Goal: Task Accomplishment & Management: Complete application form

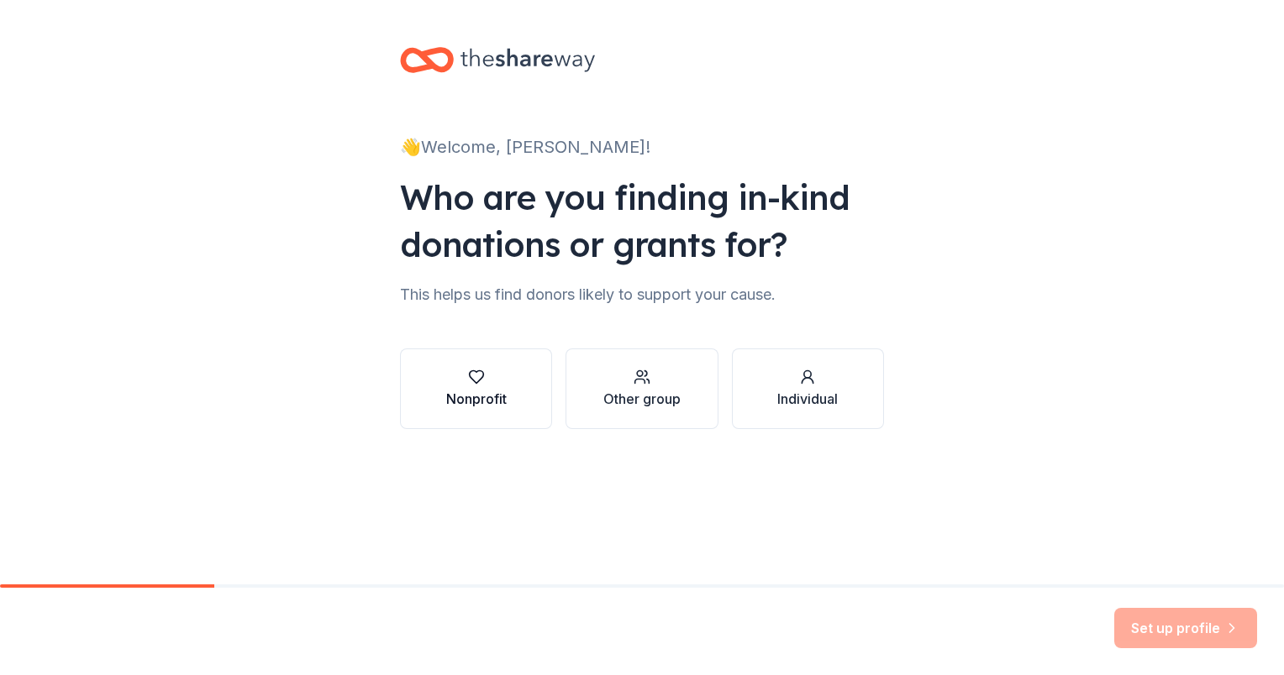
click at [464, 401] on div "Nonprofit" at bounding box center [476, 399] width 60 height 20
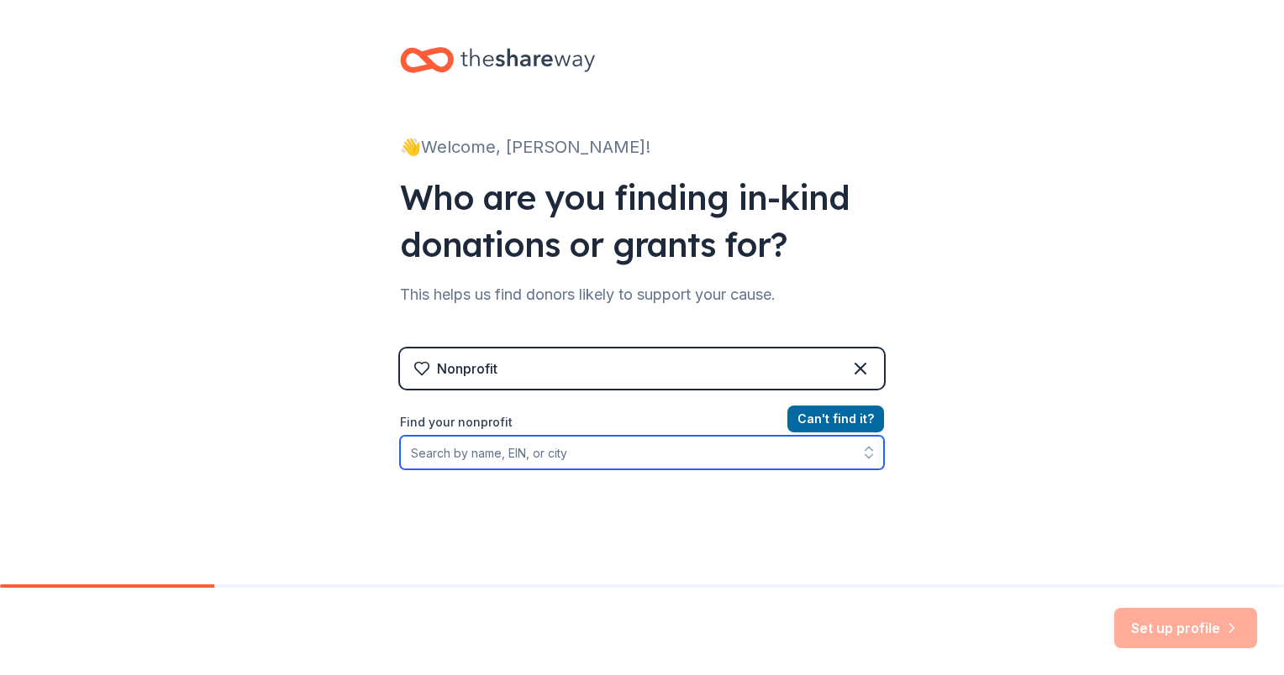
click at [476, 454] on input "Find your nonprofit" at bounding box center [642, 453] width 484 height 34
paste input "[US_EMPLOYER_IDENTIFICATION_NUMBER]"
type input "[US_EMPLOYER_IDENTIFICATION_NUMBER]"
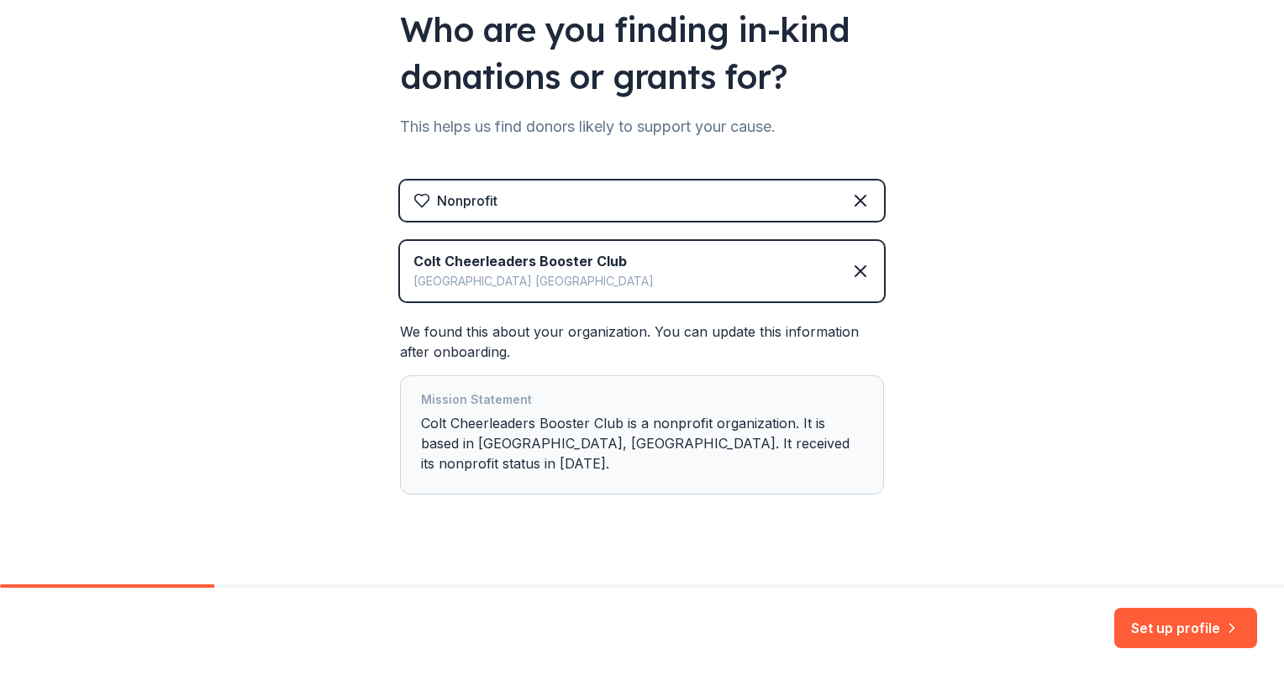
scroll to position [171, 0]
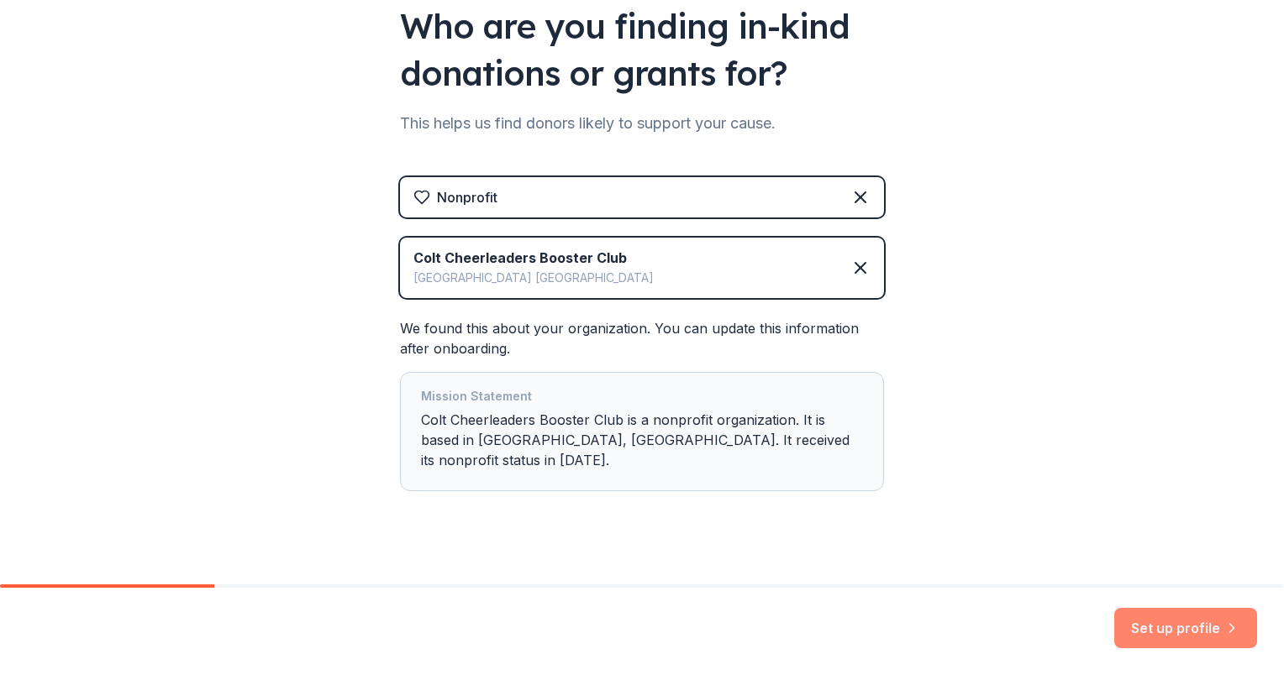
click at [1137, 633] on button "Set up profile" at bounding box center [1185, 628] width 143 height 40
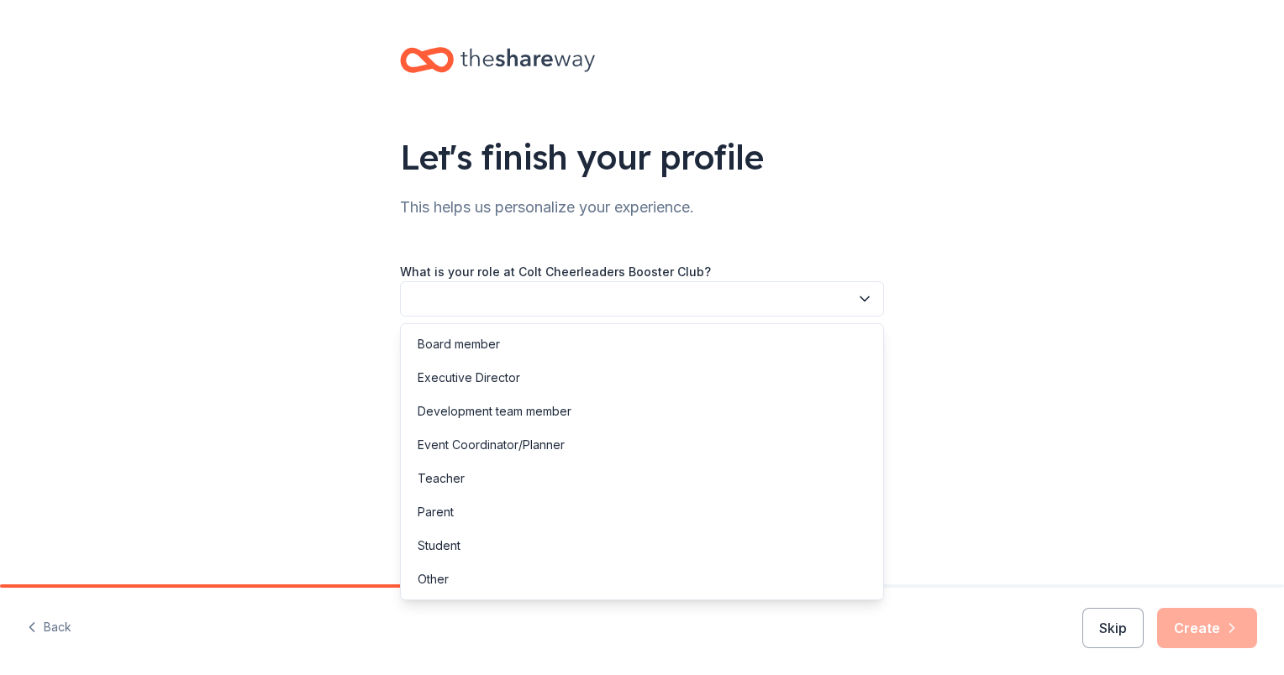
click at [754, 304] on button "button" at bounding box center [642, 298] width 484 height 35
click at [712, 340] on div "Board member" at bounding box center [641, 345] width 475 height 34
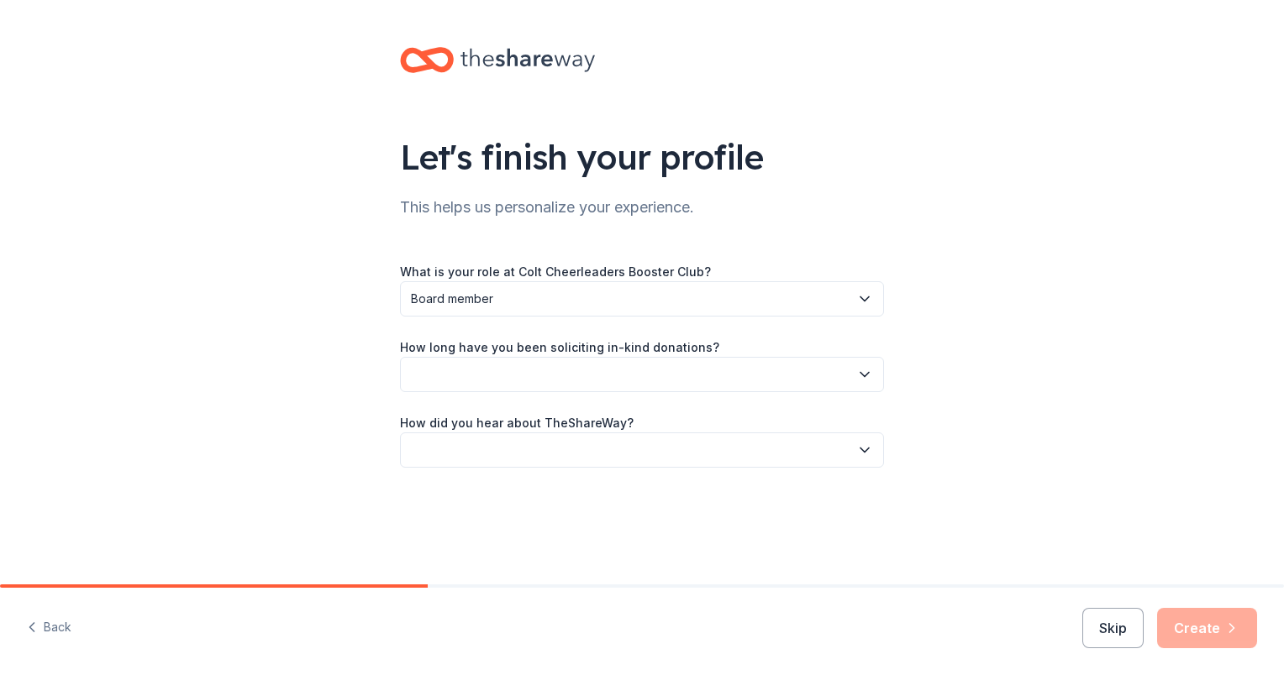
click at [696, 373] on button "button" at bounding box center [642, 374] width 484 height 35
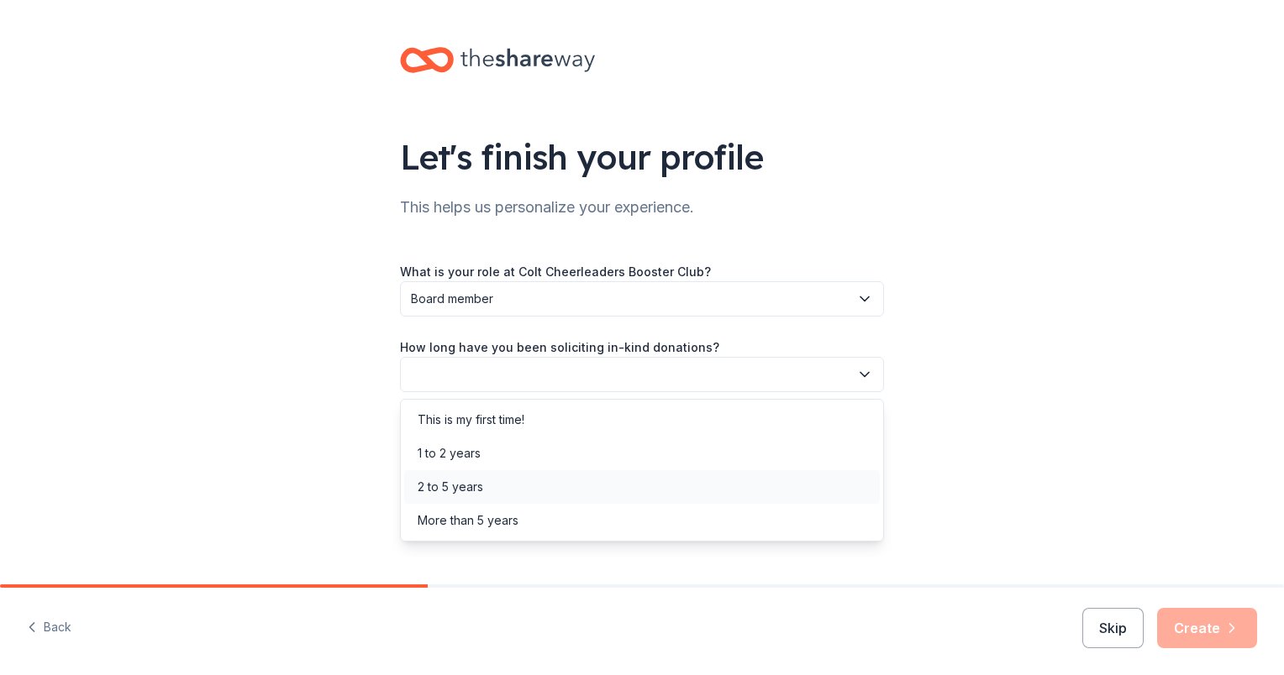
click at [641, 473] on div "2 to 5 years" at bounding box center [641, 487] width 475 height 34
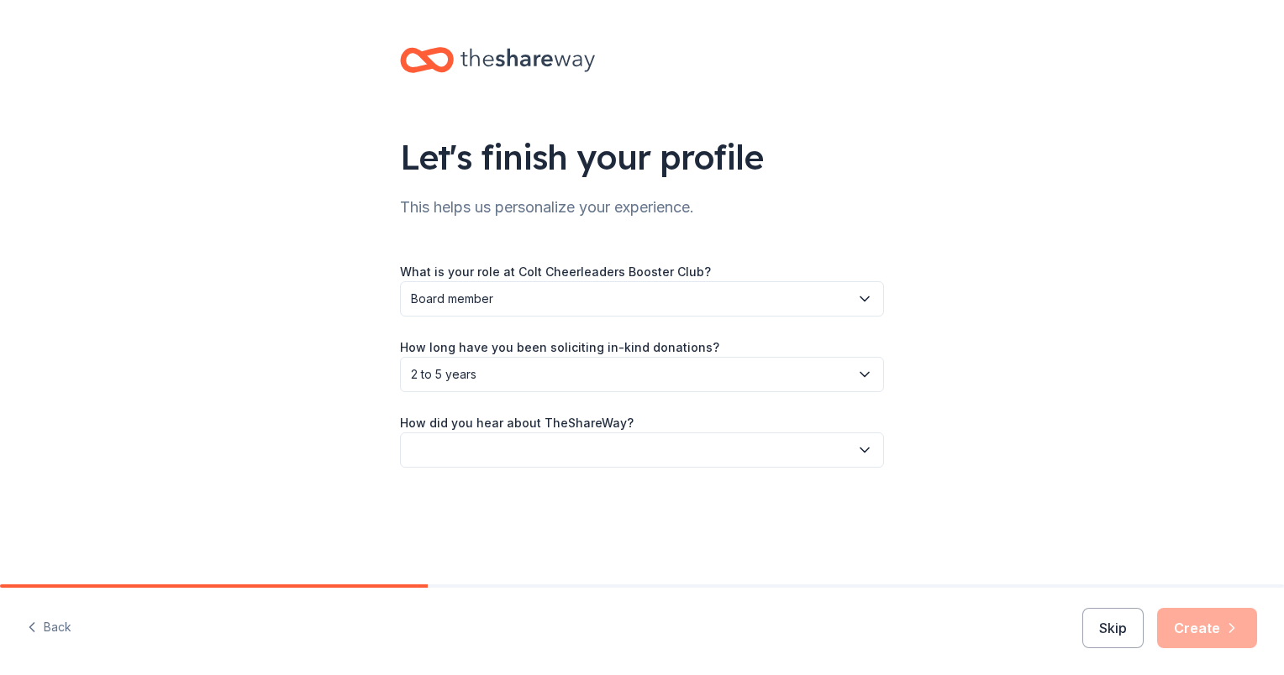
click at [645, 451] on button "button" at bounding box center [642, 450] width 484 height 35
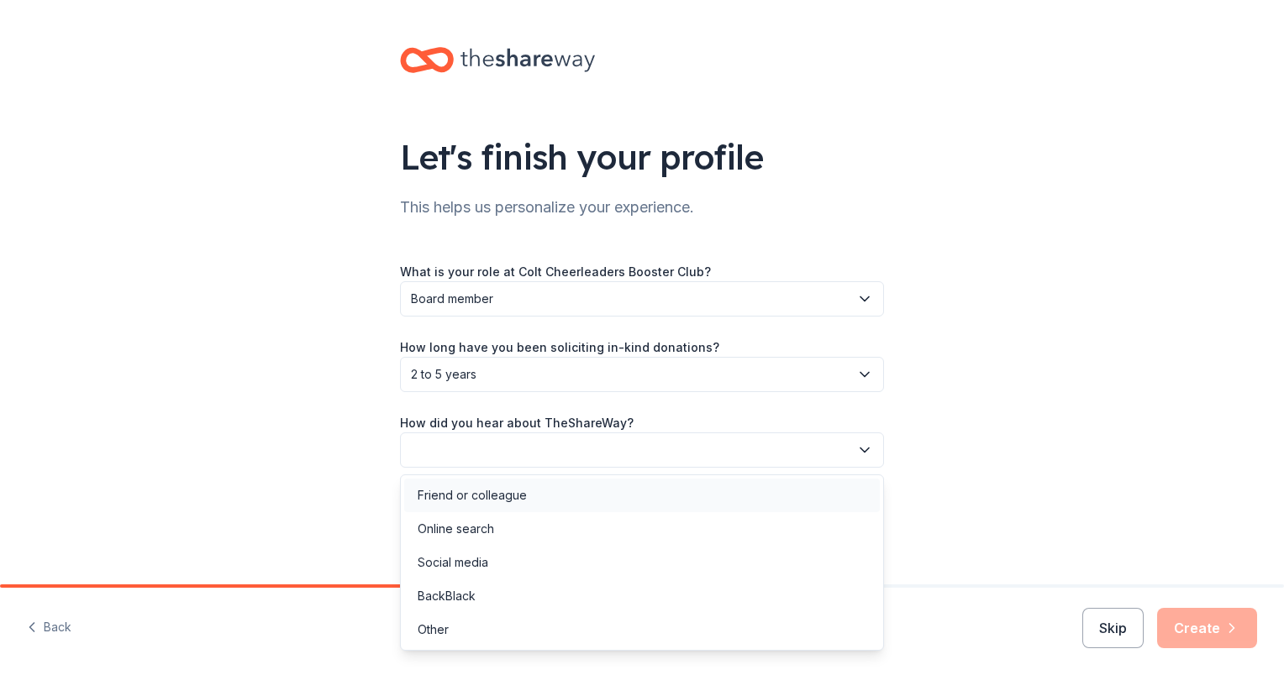
click at [622, 503] on div "Friend or colleague" at bounding box center [641, 496] width 475 height 34
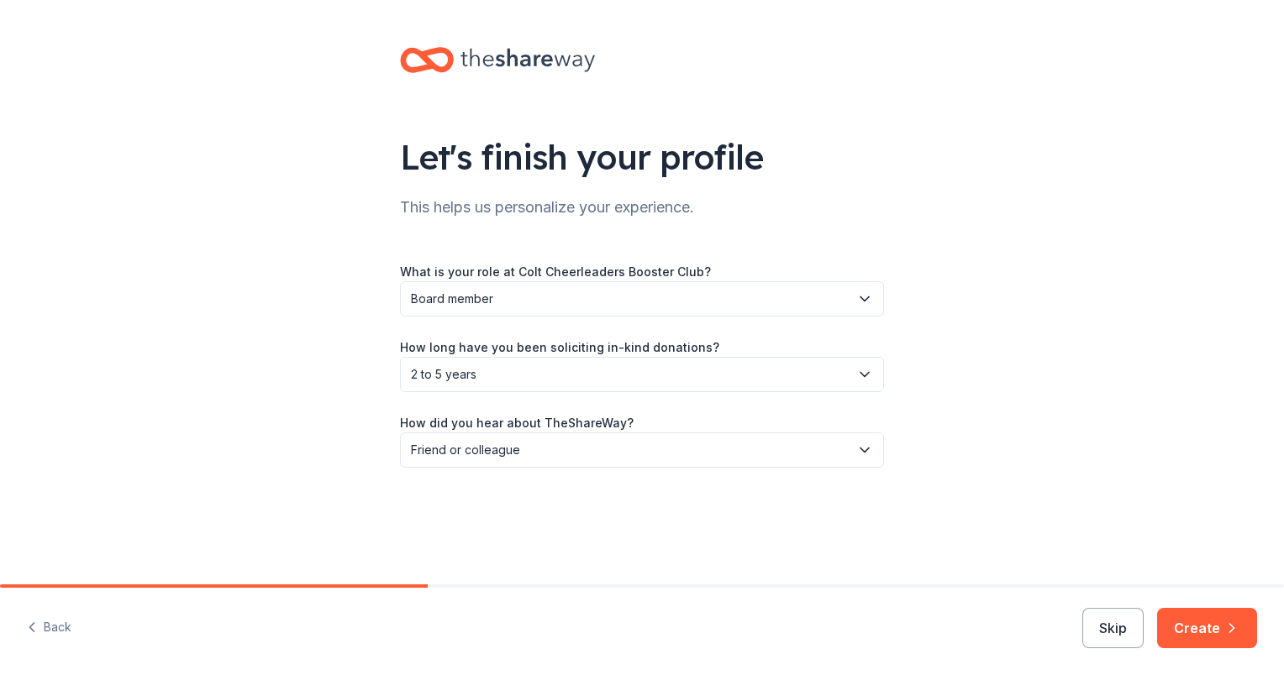
click at [1192, 625] on button "Create" at bounding box center [1207, 628] width 100 height 40
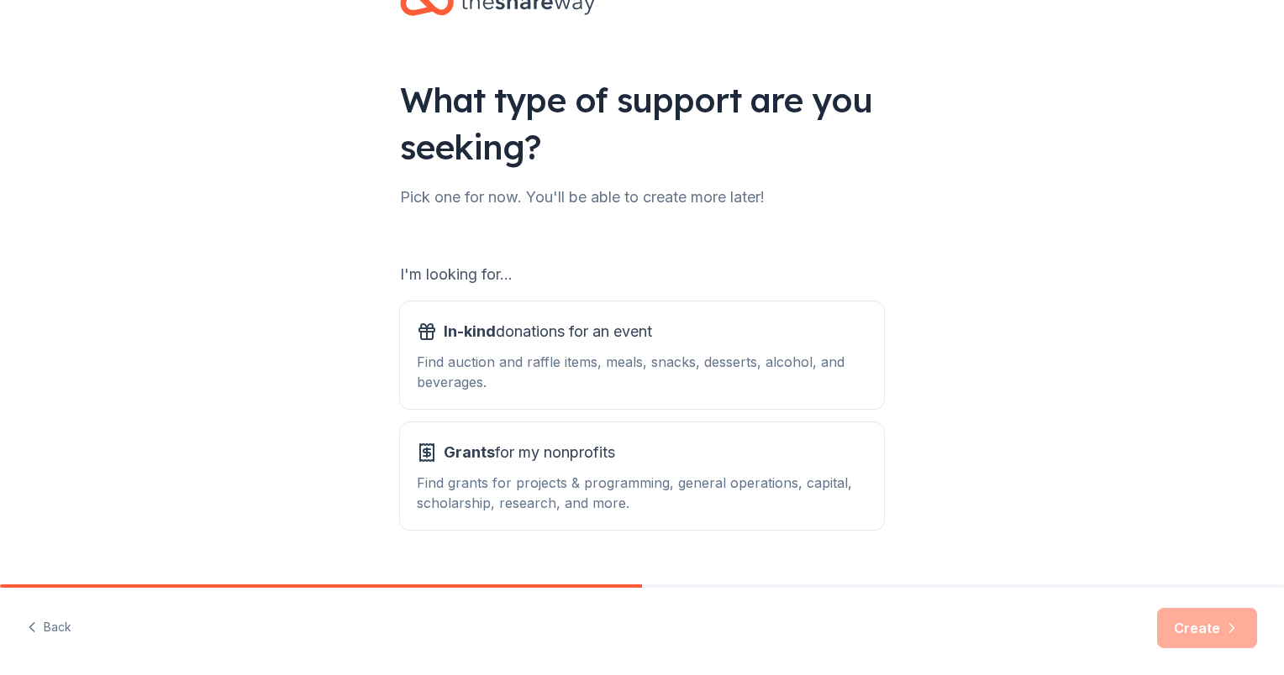
scroll to position [93, 0]
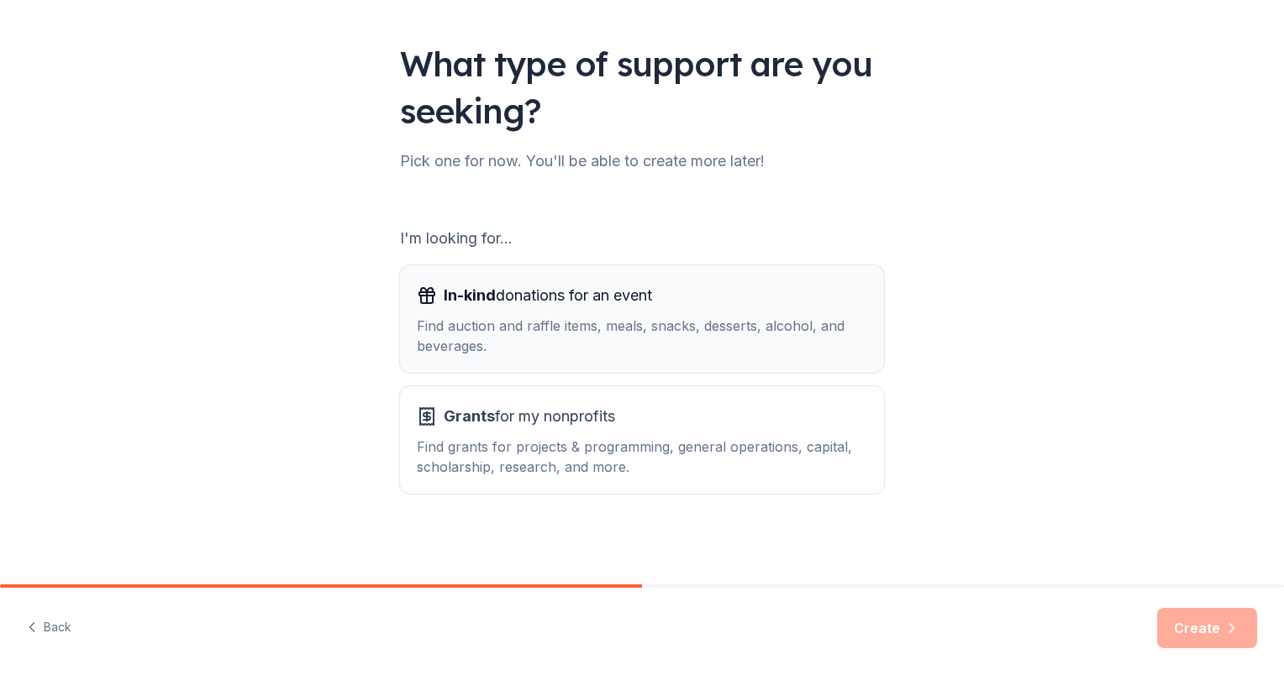
click at [567, 333] on div "Find auction and raffle items, meals, snacks, desserts, alcohol, and beverages." at bounding box center [642, 336] width 450 height 40
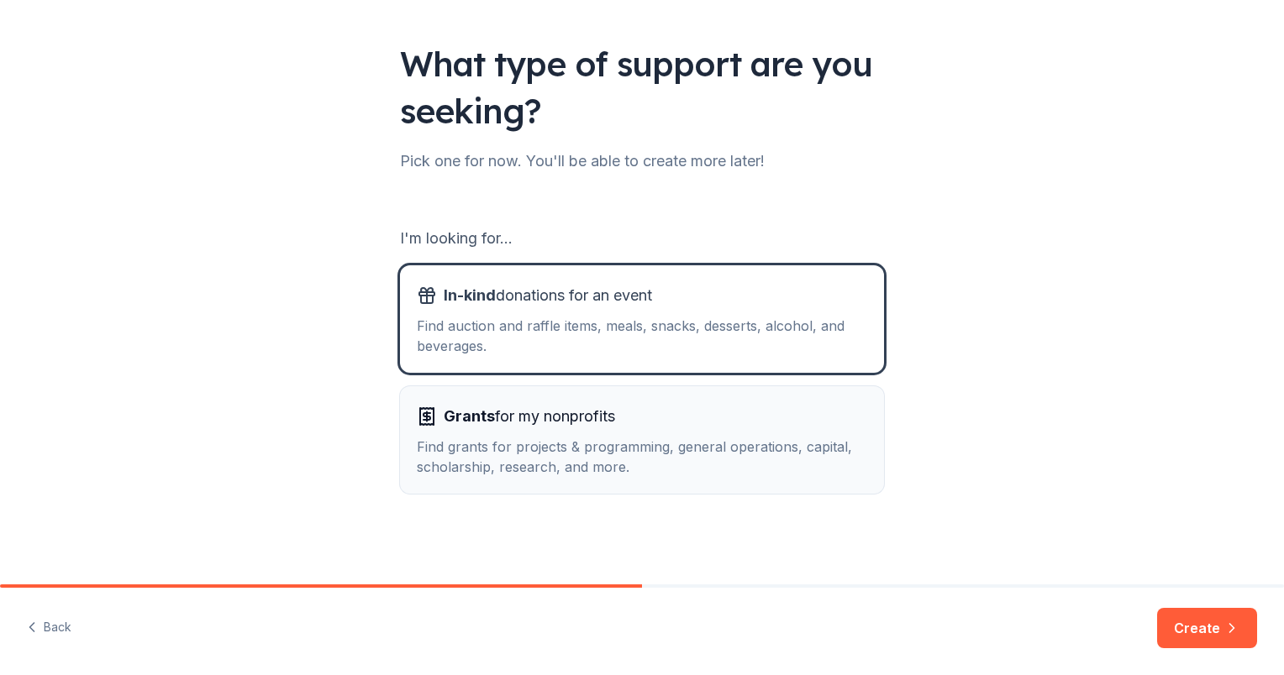
click at [547, 419] on span "Grants for my nonprofits" at bounding box center [529, 416] width 171 height 27
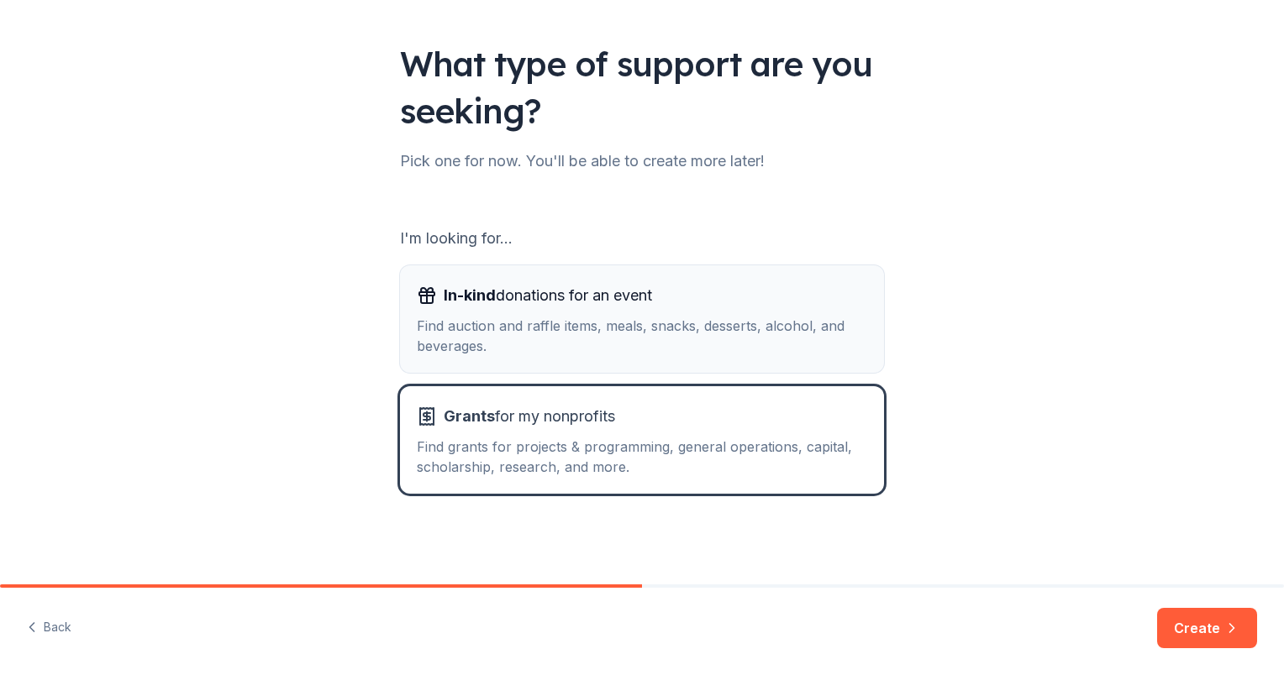
click at [568, 333] on div "Find auction and raffle items, meals, snacks, desserts, alcohol, and beverages." at bounding box center [642, 336] width 450 height 40
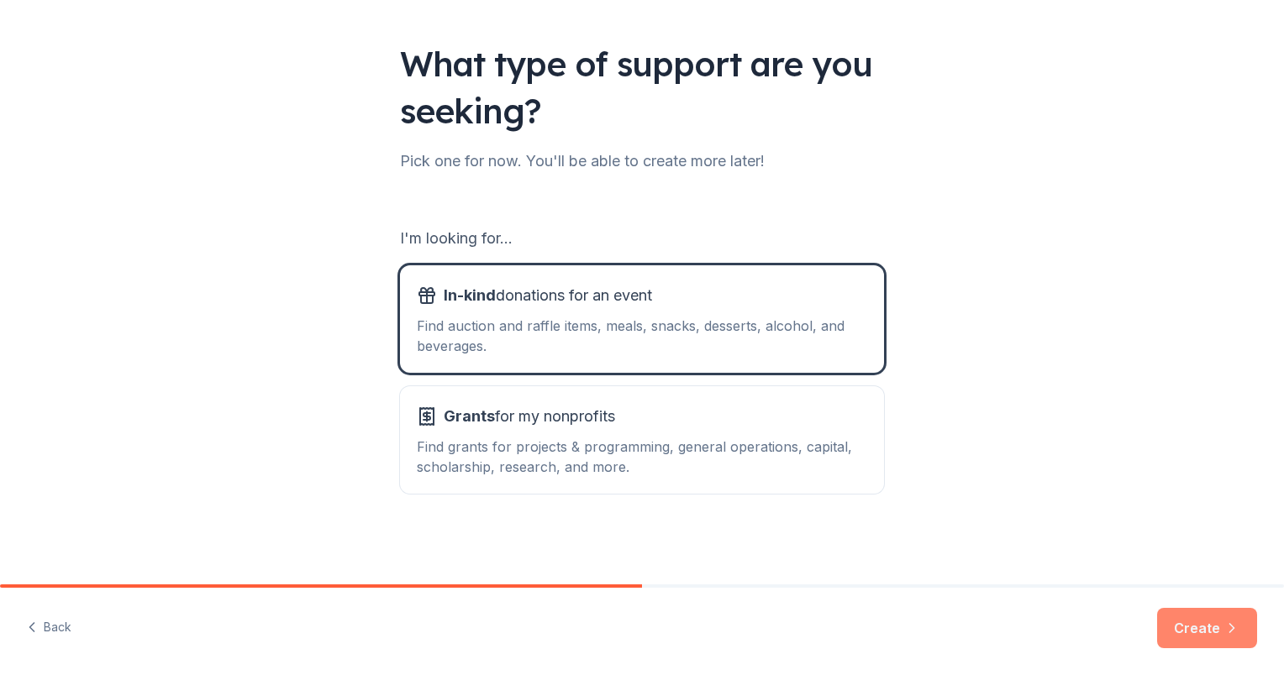
click at [1200, 629] on button "Create" at bounding box center [1207, 628] width 100 height 40
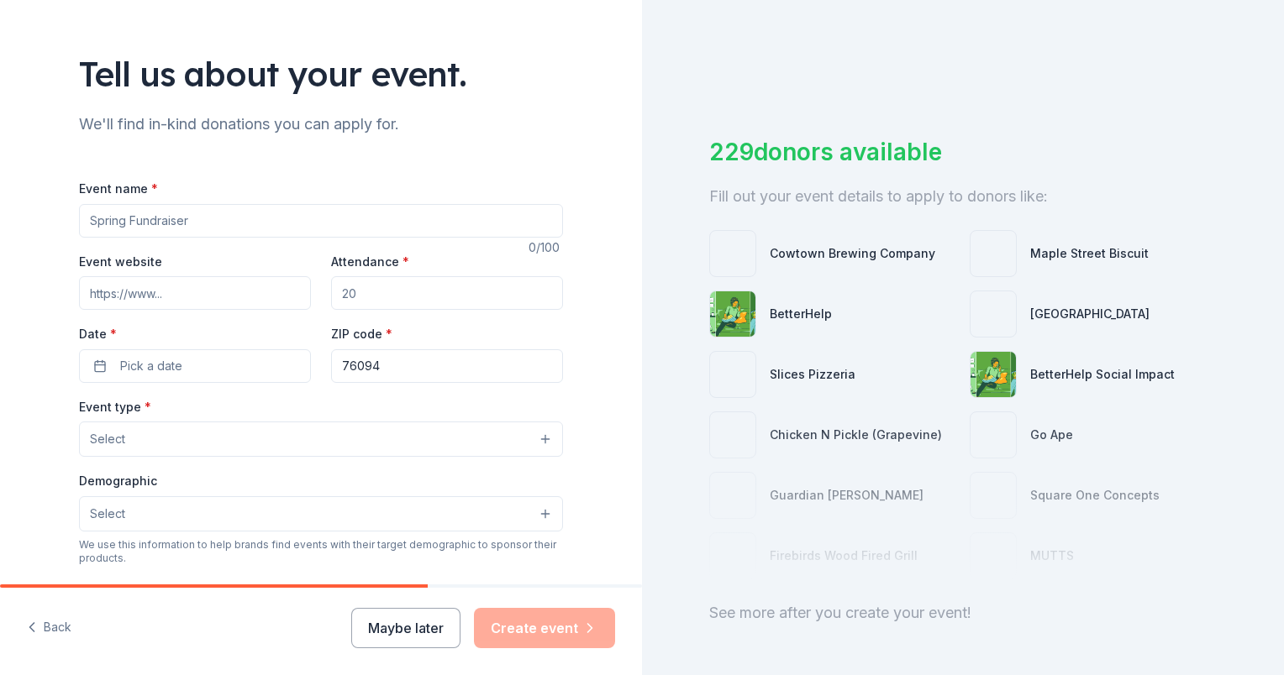
scroll to position [84, 0]
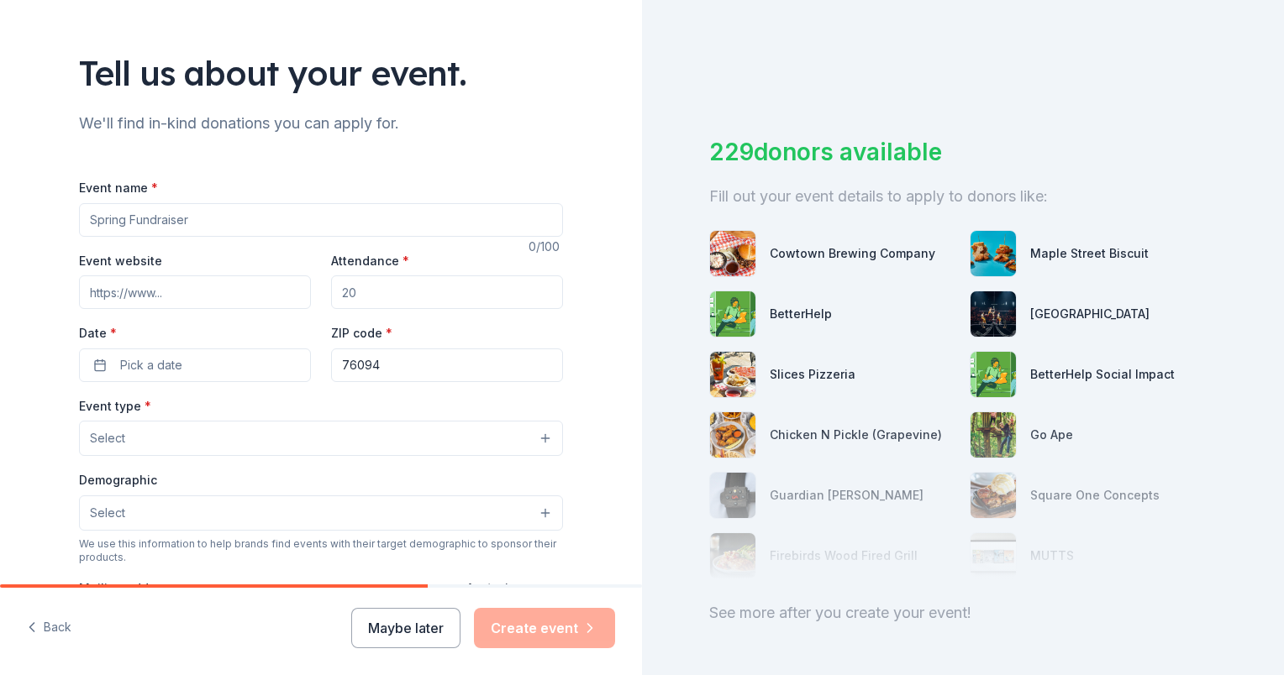
click at [195, 227] on input "Event name *" at bounding box center [321, 220] width 484 height 34
type input "Fall Fundraiser"
click at [156, 294] on input "Event website" at bounding box center [195, 293] width 232 height 34
click at [207, 299] on input "Event website" at bounding box center [195, 293] width 232 height 34
click at [206, 296] on input "Event website" at bounding box center [195, 293] width 232 height 34
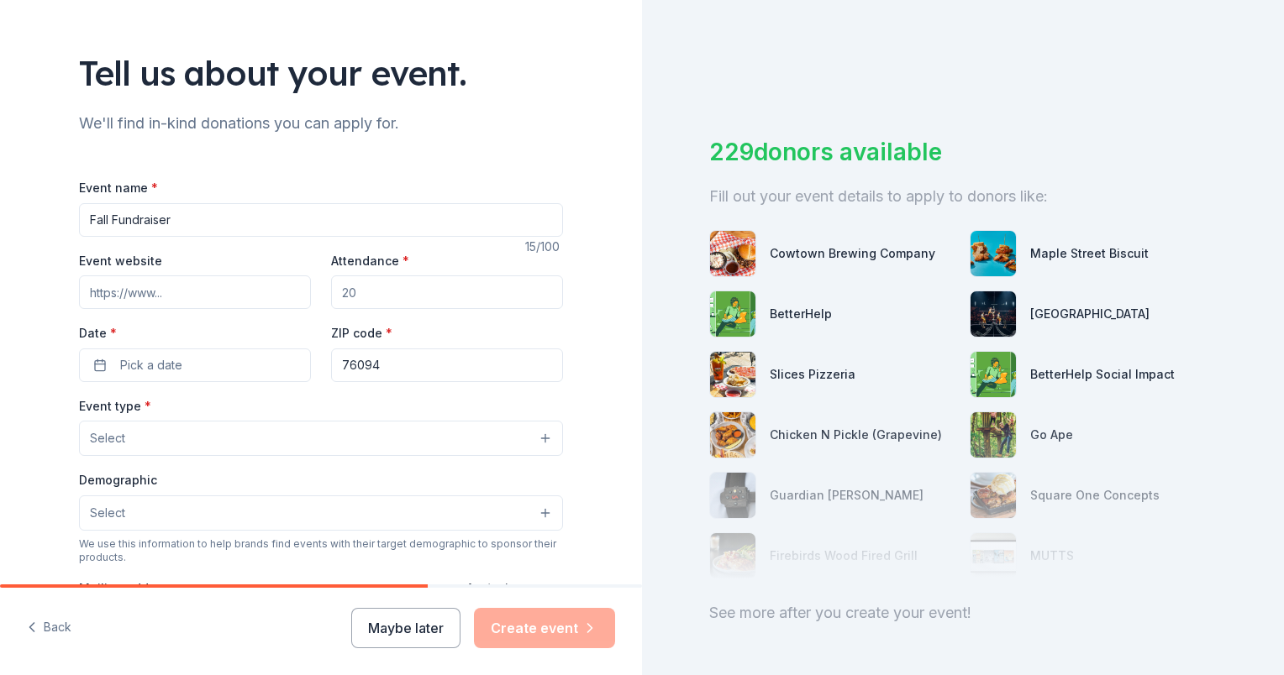
paste input "https://sites.google.com/view/ahscoltcheer/home"
type input "https://sites.google.com/view/ahscoltcheer/home"
click at [370, 291] on input "Attendance *" at bounding box center [447, 293] width 232 height 34
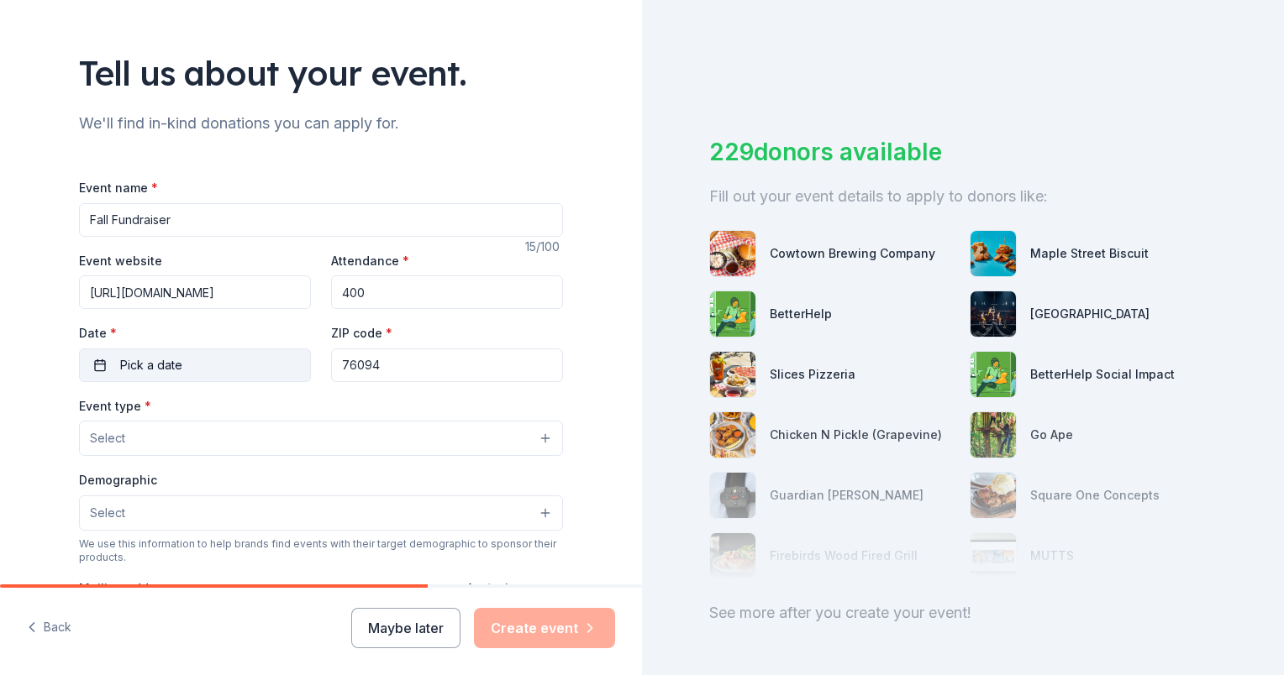
type input "400"
click at [189, 367] on button "Pick a date" at bounding box center [195, 366] width 232 height 34
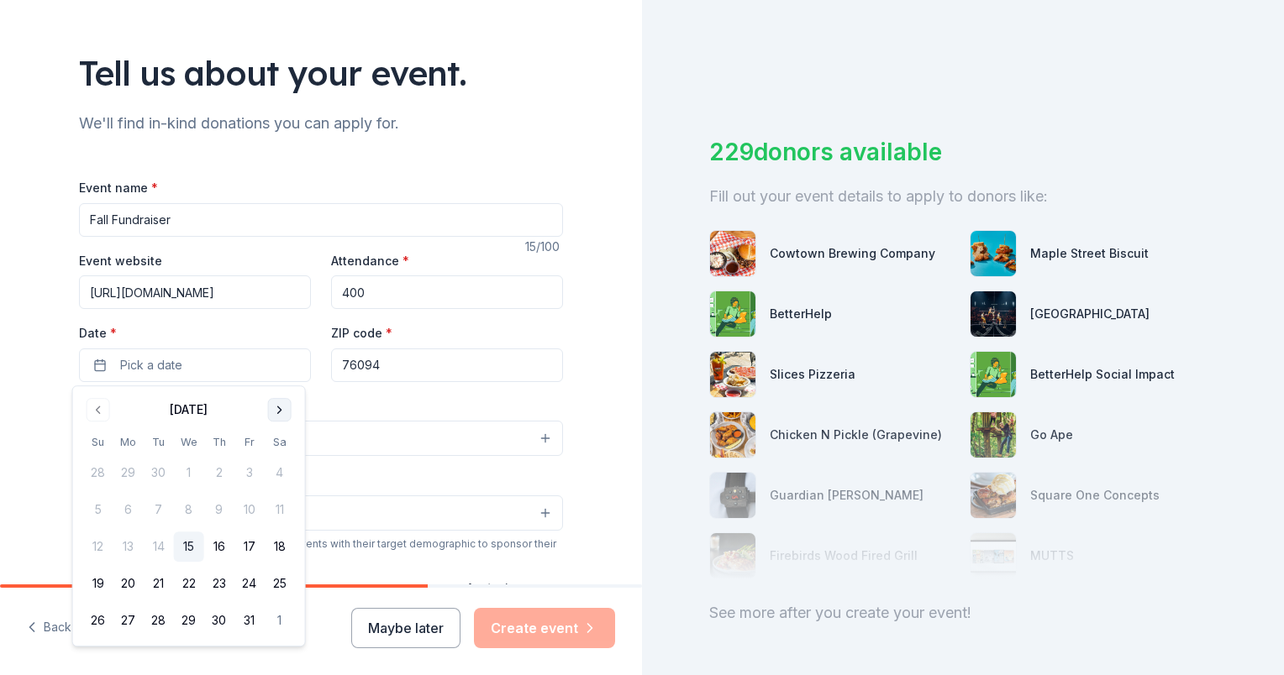
click at [279, 411] on button "Go to next month" at bounding box center [280, 410] width 24 height 24
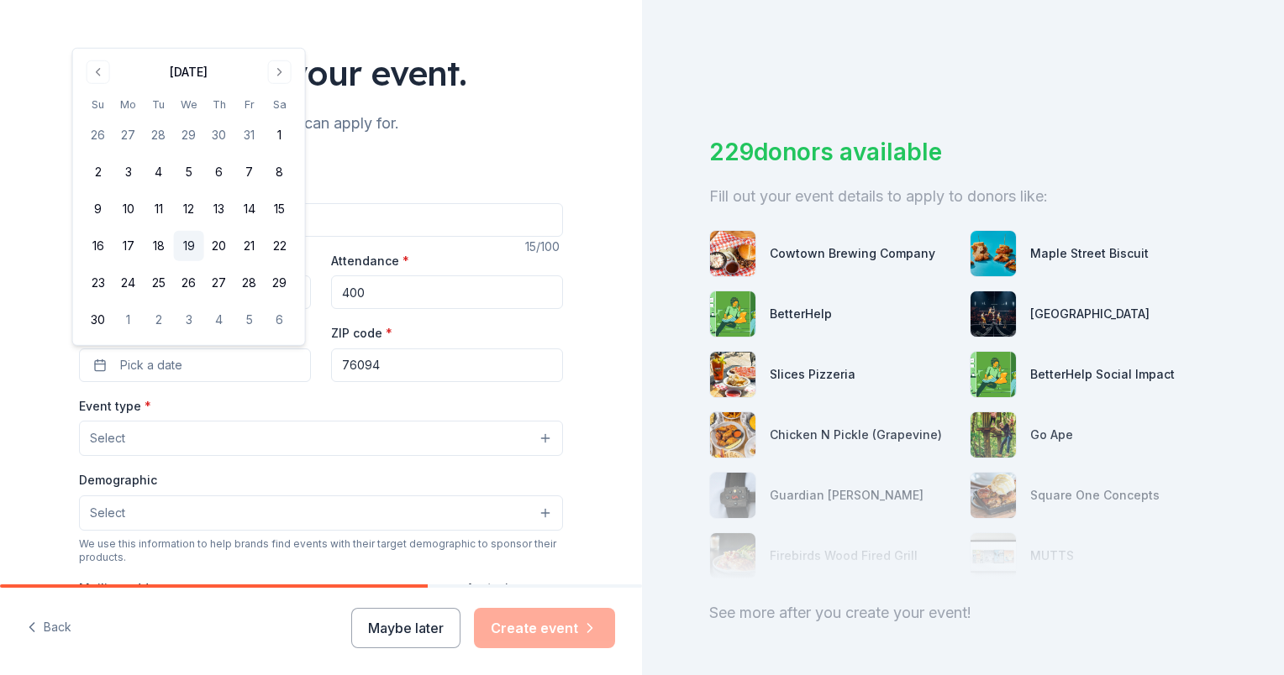
click at [178, 245] on button "19" at bounding box center [189, 246] width 30 height 30
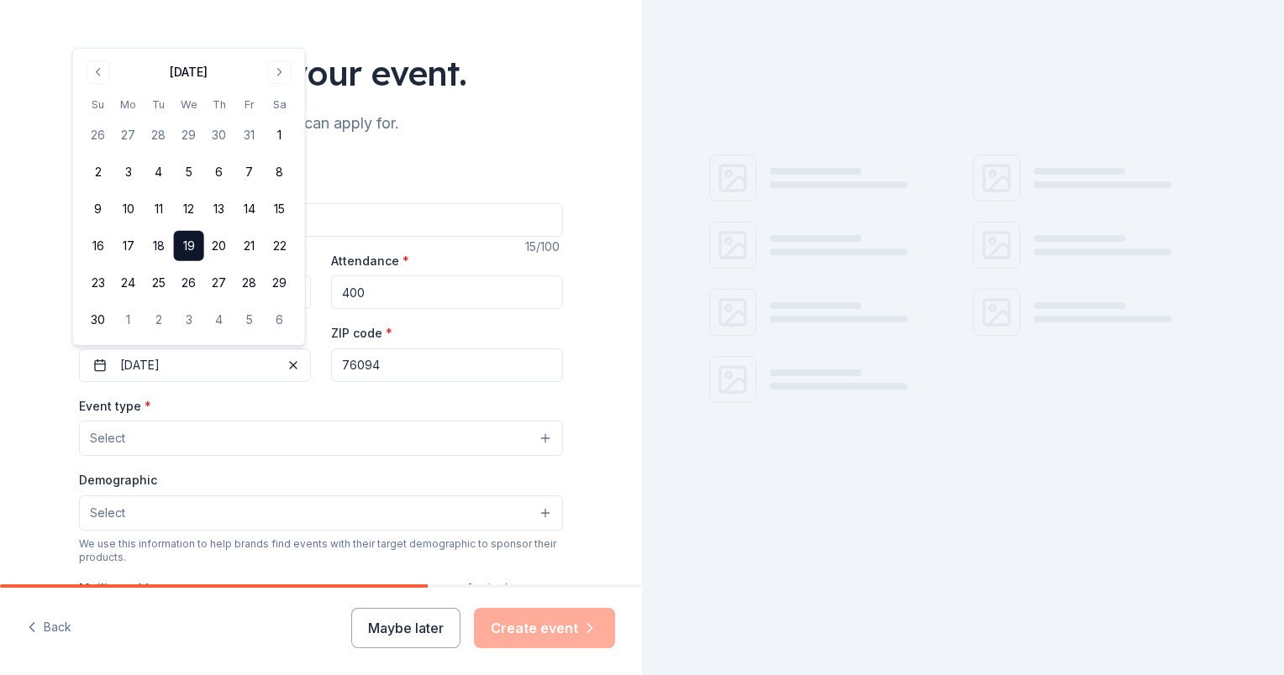
click at [413, 363] on input "76094" at bounding box center [447, 366] width 232 height 34
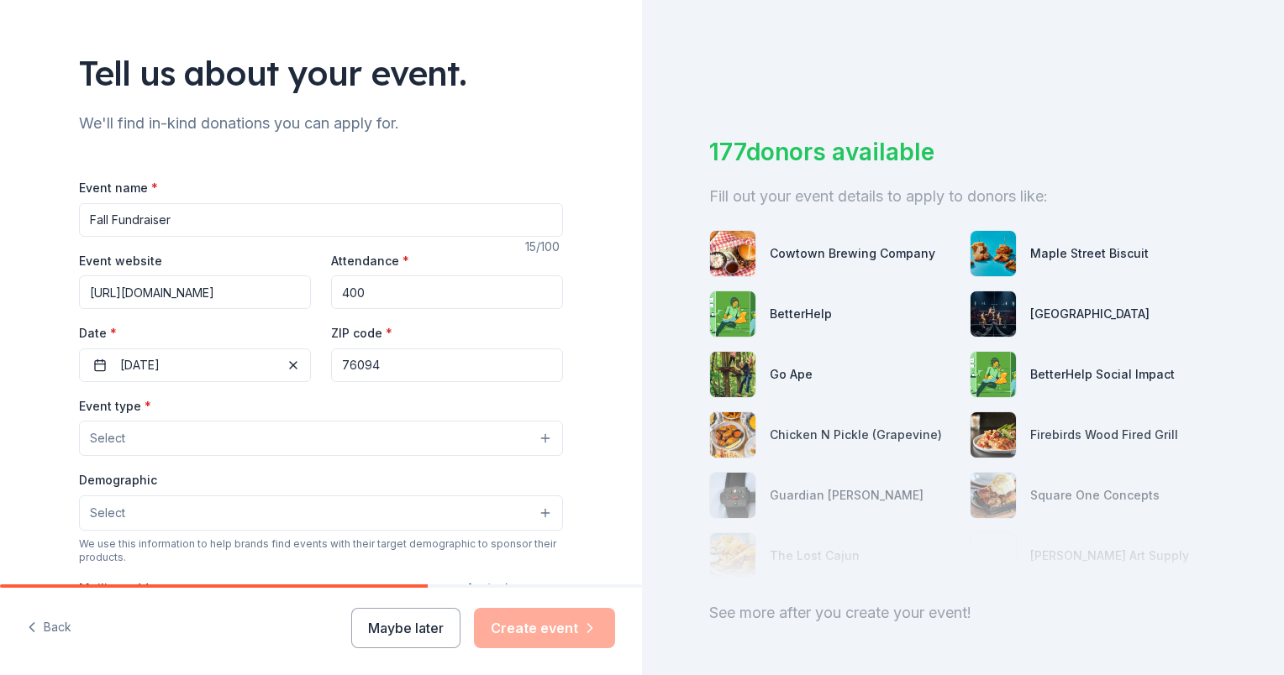
drag, startPoint x: 391, startPoint y: 365, endPoint x: 359, endPoint y: 369, distance: 32.2
click at [359, 369] on input "76094" at bounding box center [447, 366] width 232 height 34
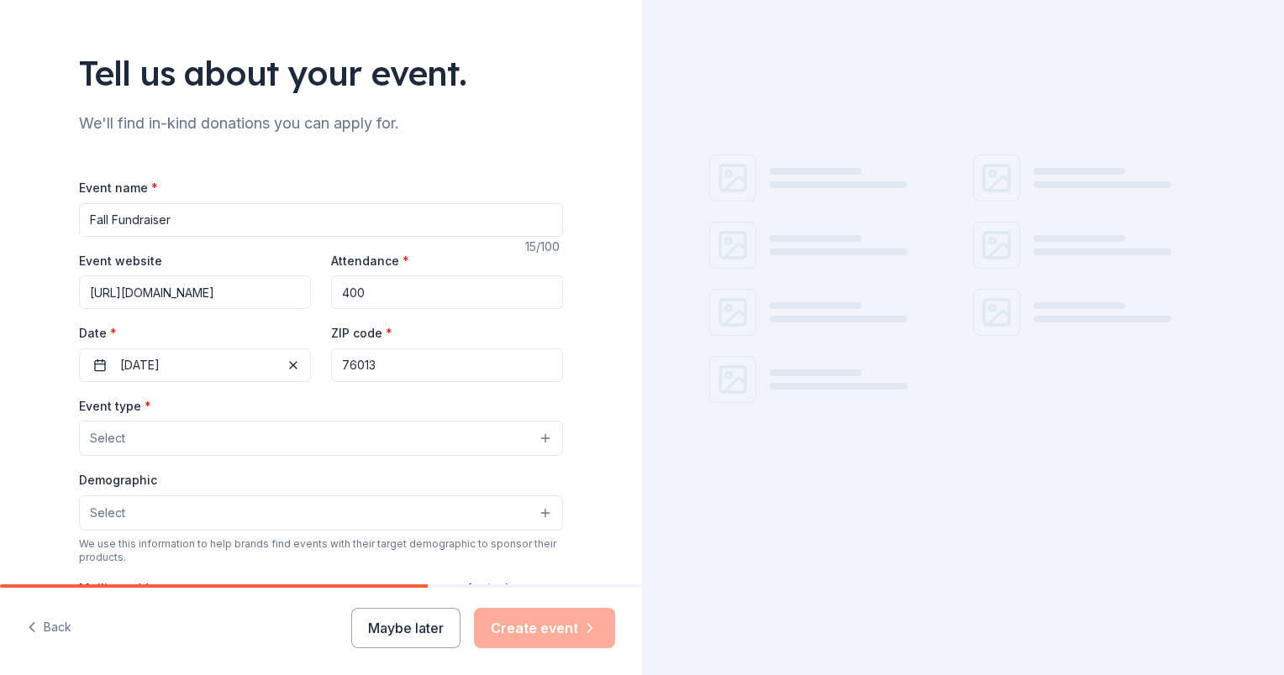
type input "76013"
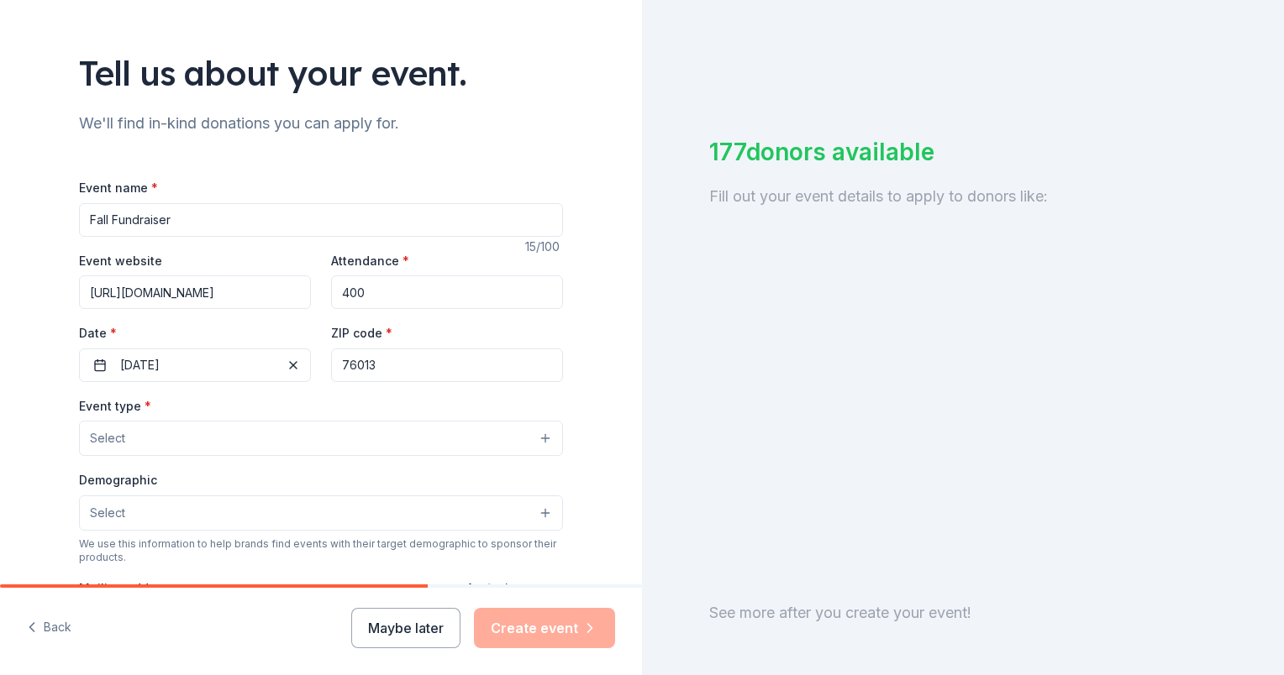
click at [561, 322] on div "Tell us about your event. We'll find in-kind donations you can apply for. Event…" at bounding box center [321, 475] width 538 height 1118
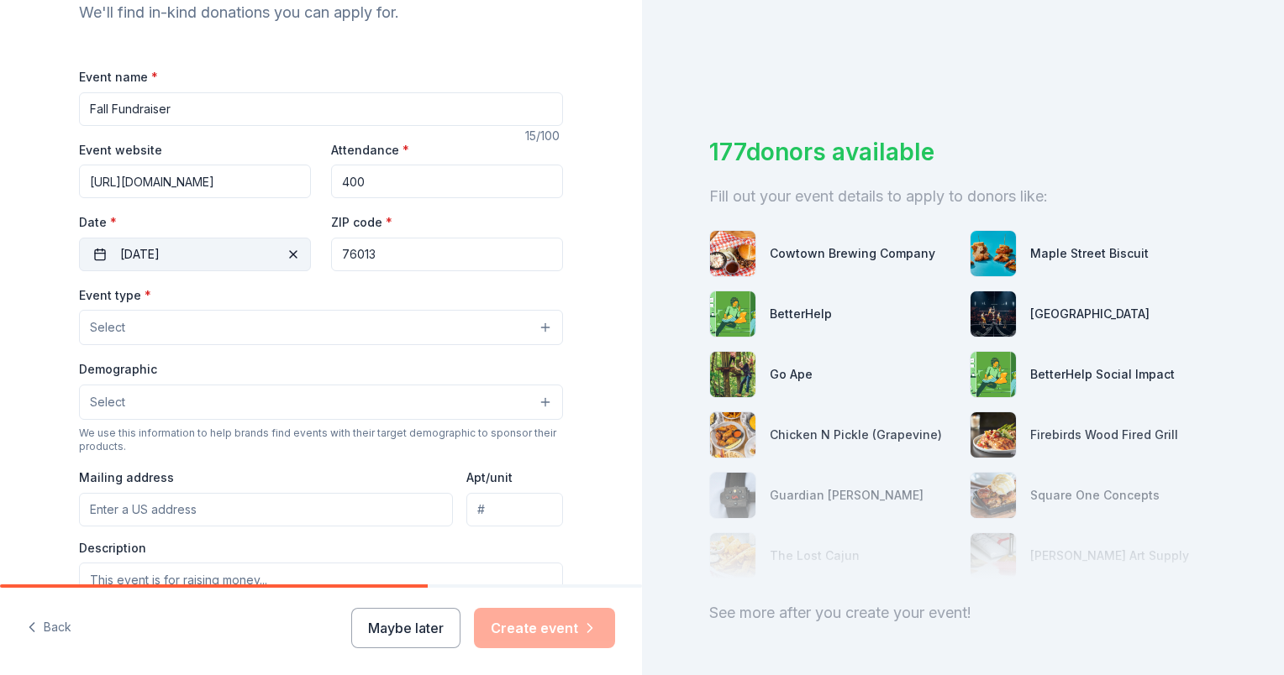
scroll to position [252, 0]
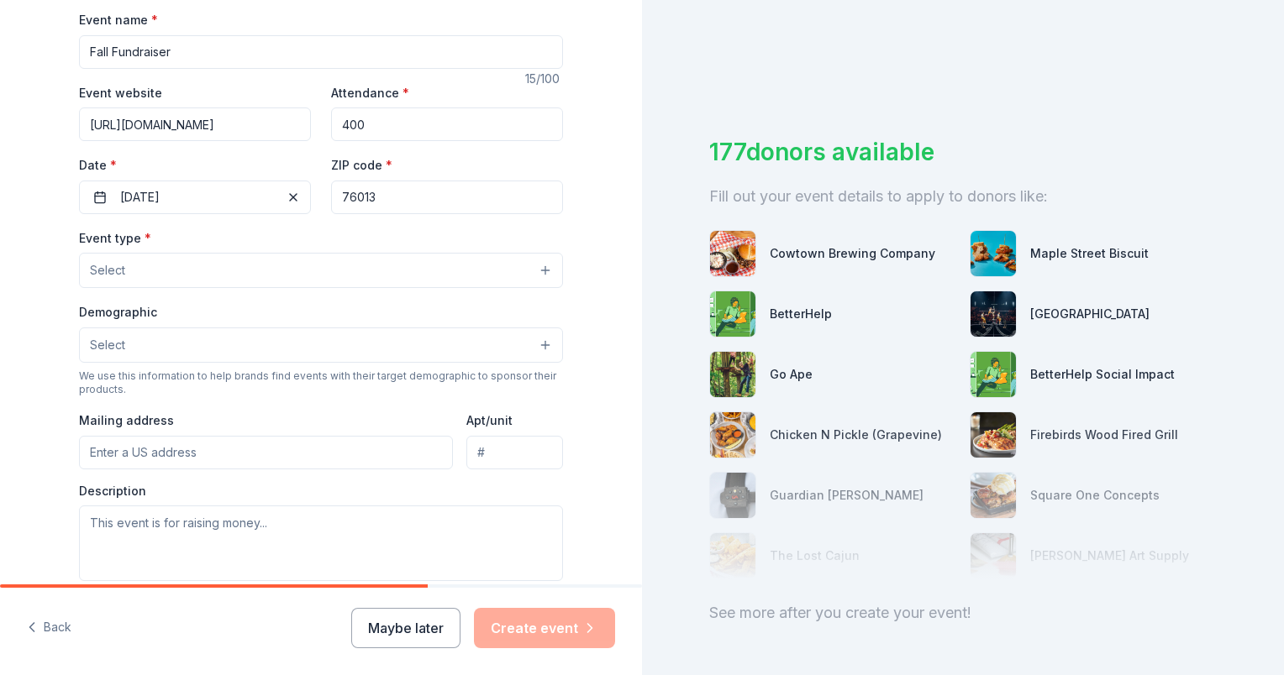
click at [176, 276] on button "Select" at bounding box center [321, 270] width 484 height 35
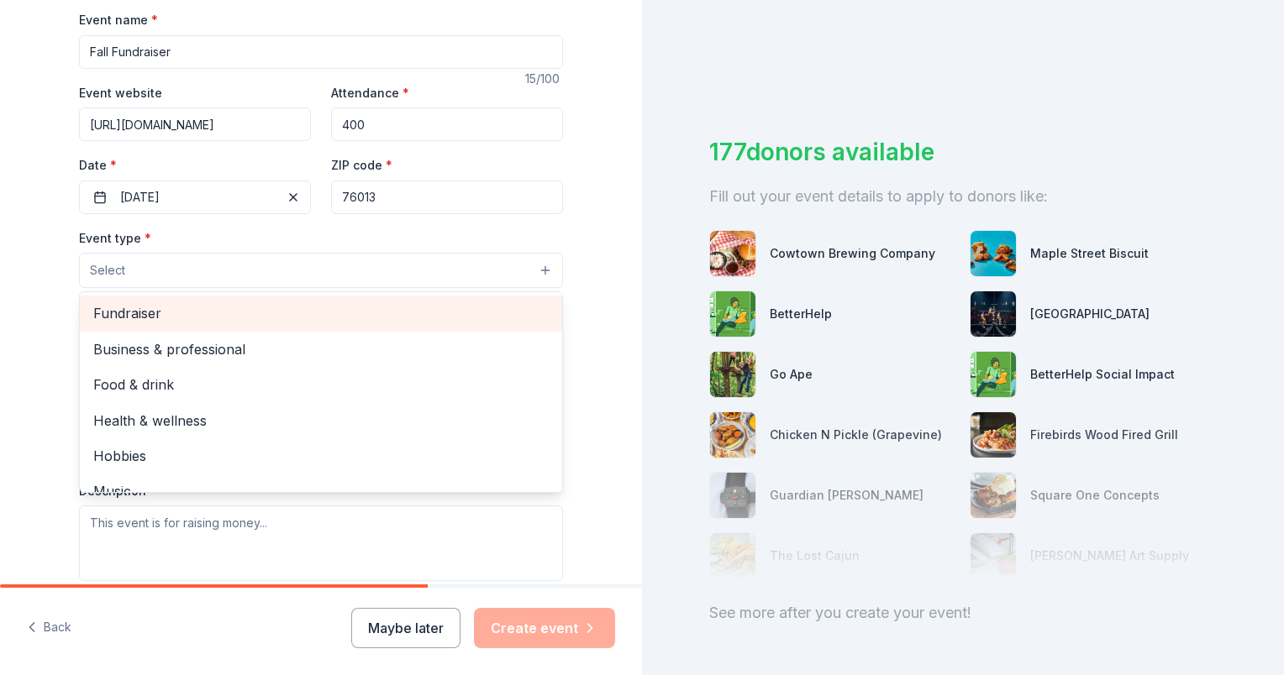
click at [167, 308] on span "Fundraiser" at bounding box center [320, 313] width 455 height 22
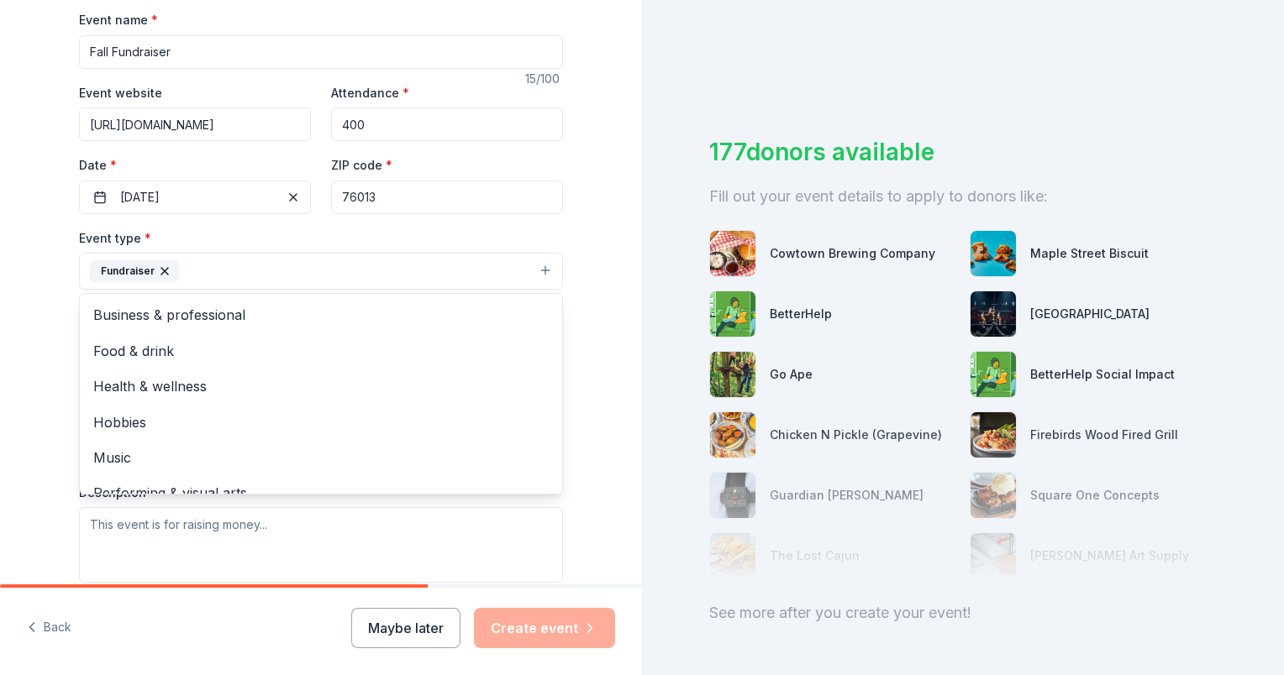
click at [552, 233] on div "Event type * Fundraiser Business & professional Food & drink Health & wellness …" at bounding box center [321, 259] width 484 height 63
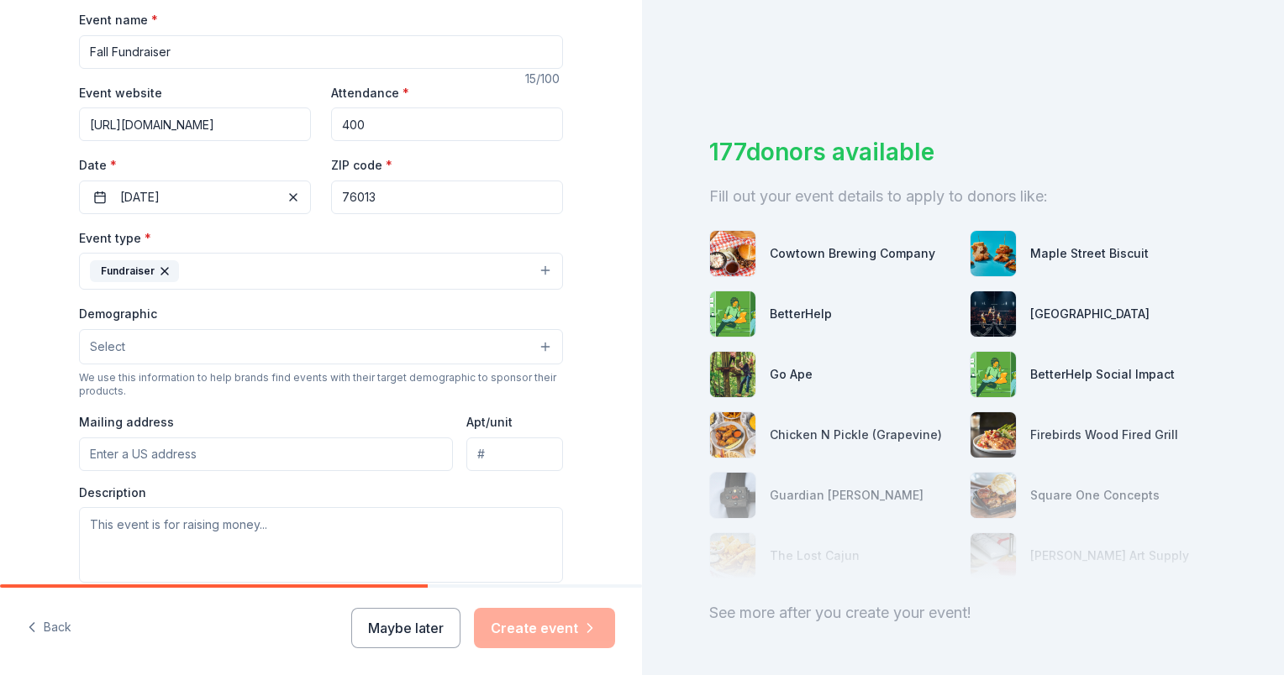
click at [242, 353] on button "Select" at bounding box center [321, 346] width 484 height 35
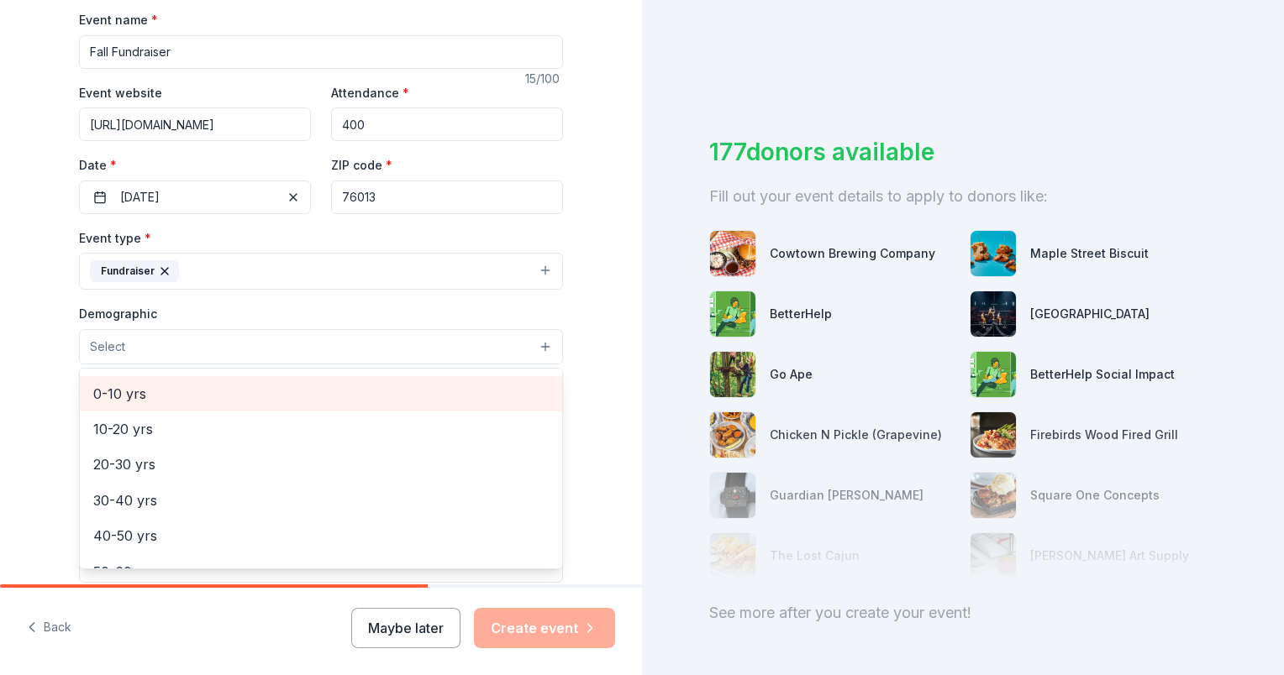
scroll to position [0, 0]
click at [198, 385] on span "All genders" at bounding box center [320, 390] width 455 height 22
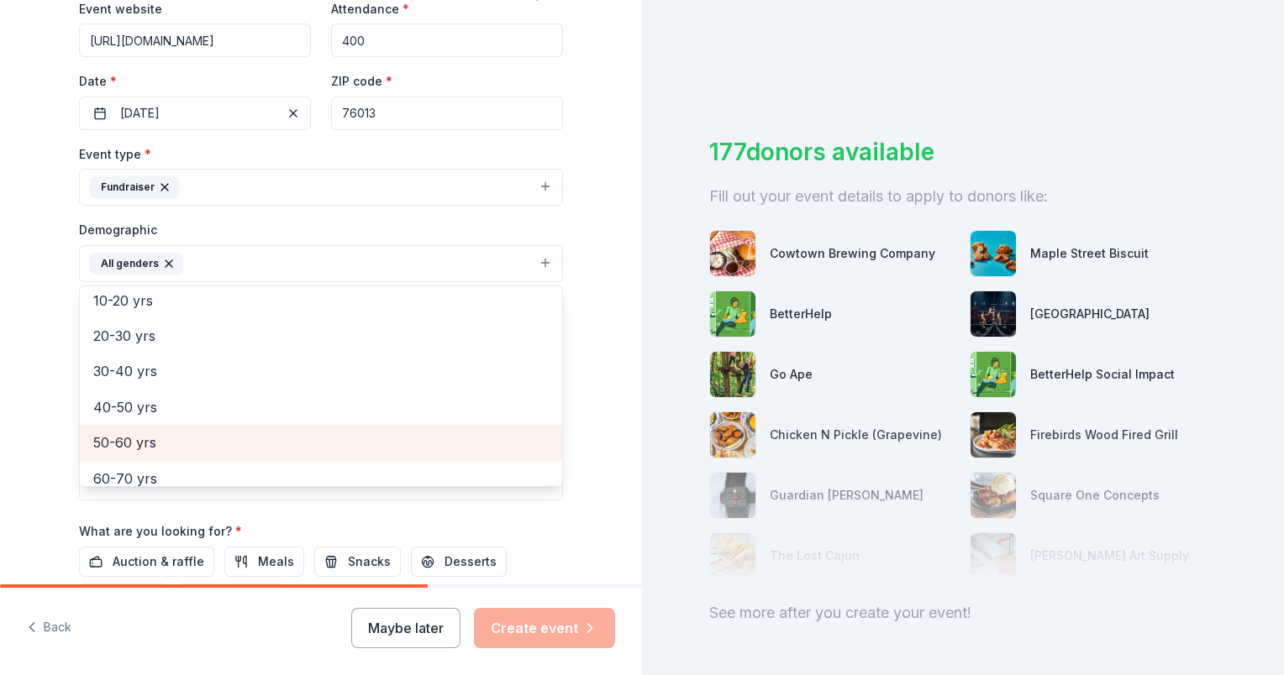
scroll to position [66, 0]
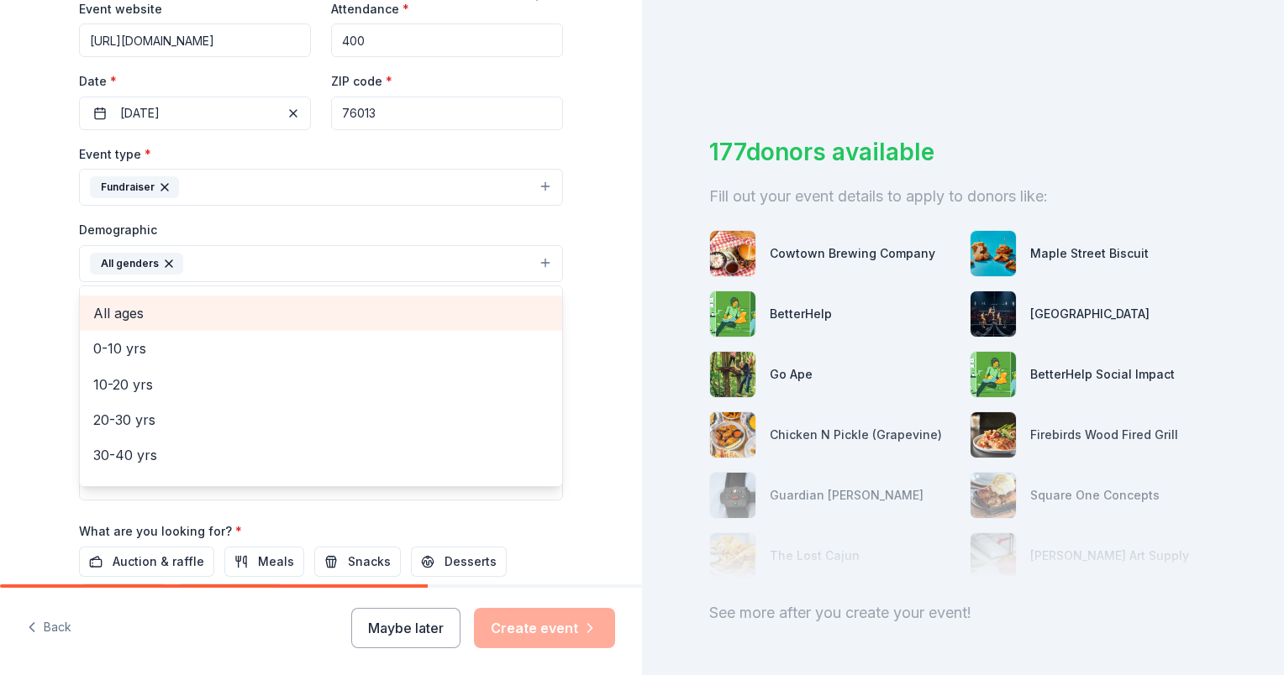
click at [165, 307] on span "All ages" at bounding box center [320, 313] width 455 height 22
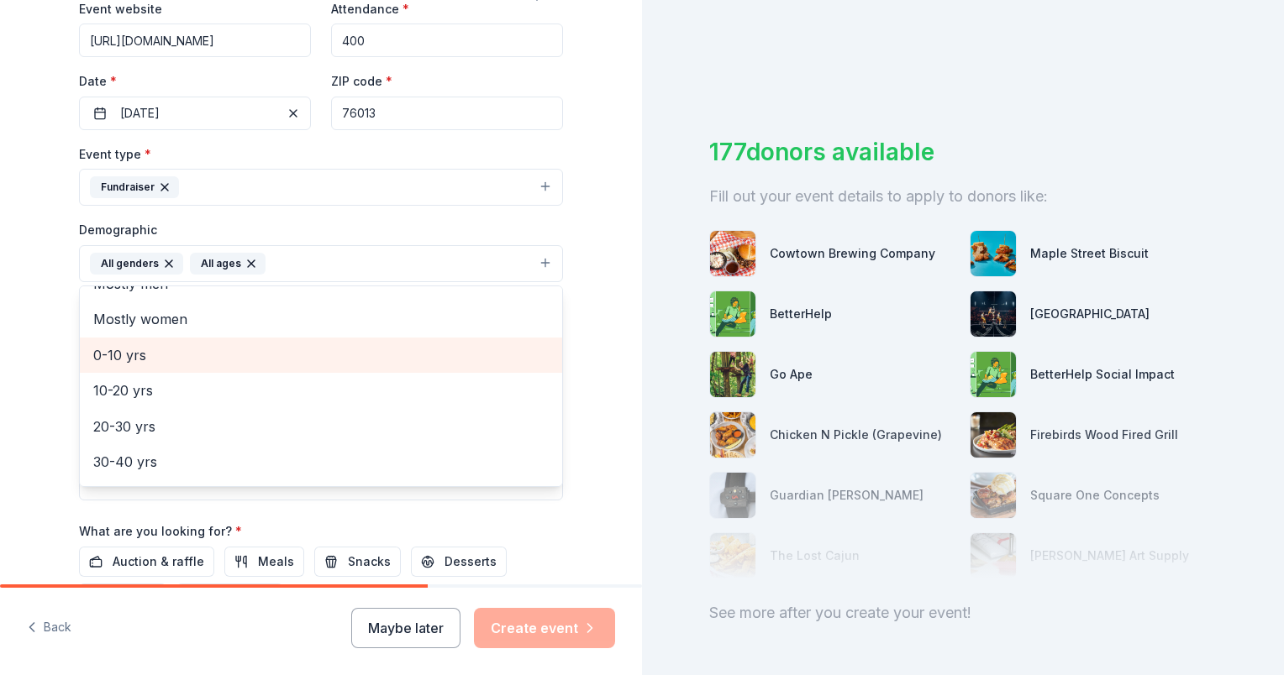
scroll to position [0, 0]
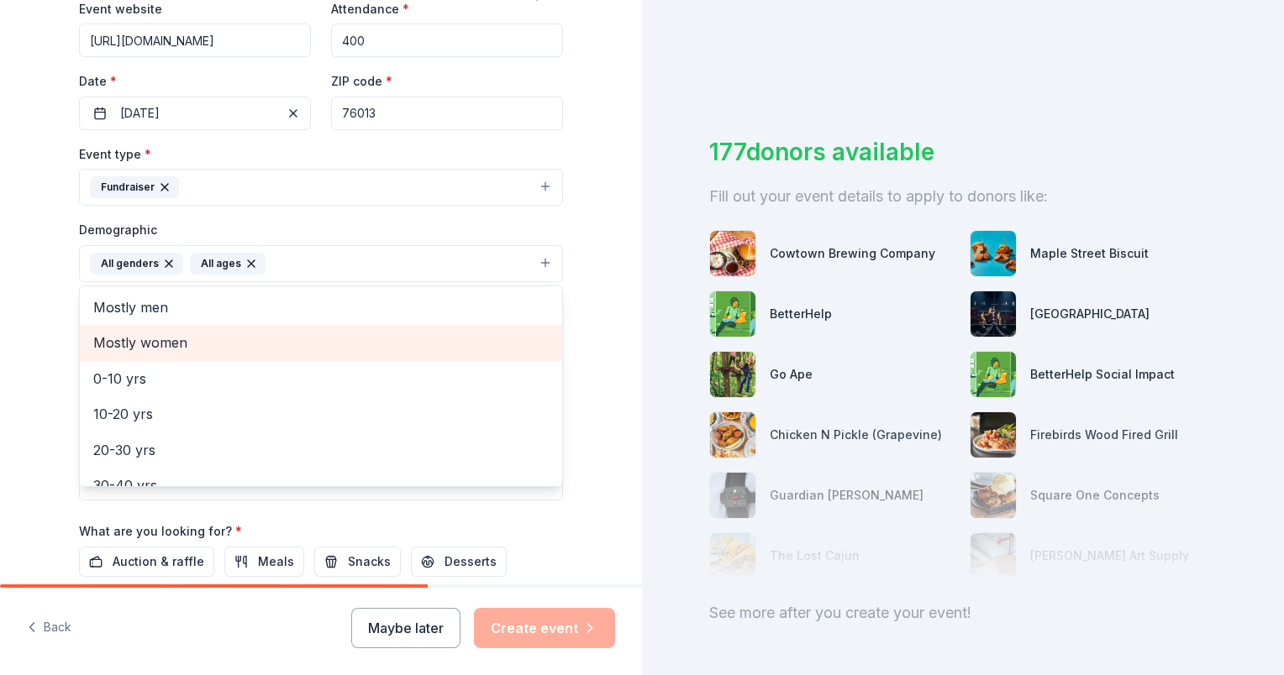
click at [167, 340] on span "Mostly women" at bounding box center [320, 343] width 455 height 22
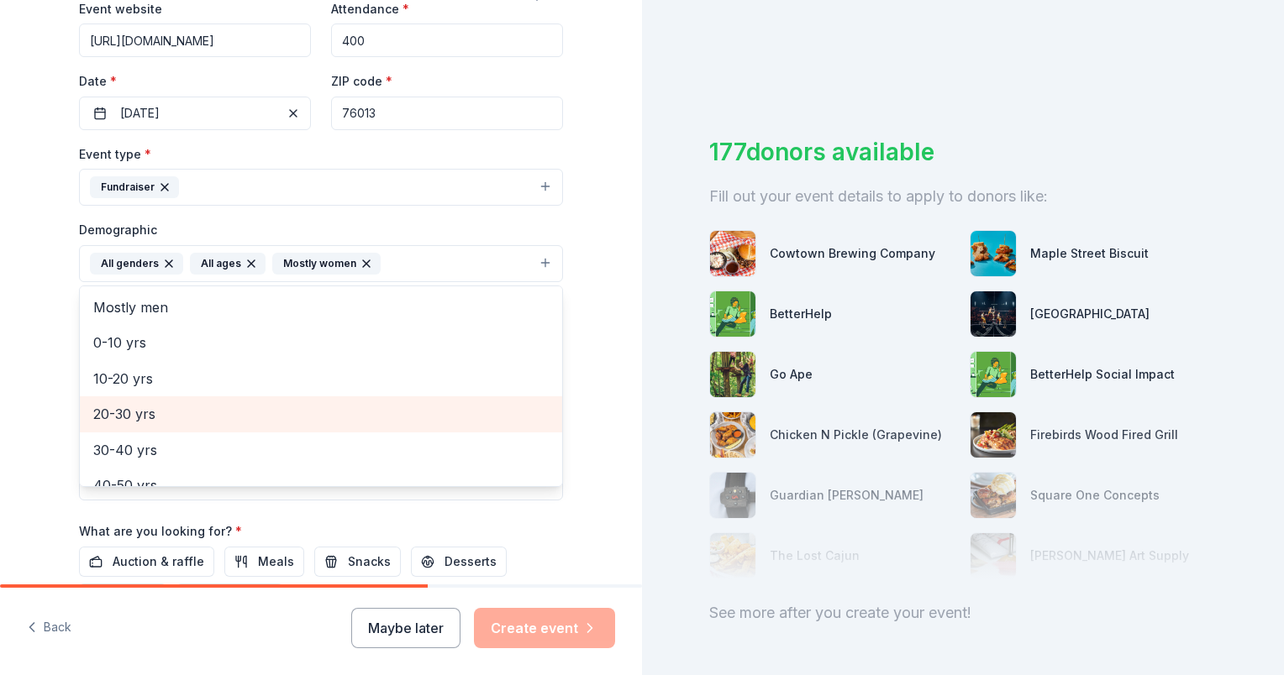
click at [171, 404] on span "20-30 yrs" at bounding box center [320, 414] width 455 height 22
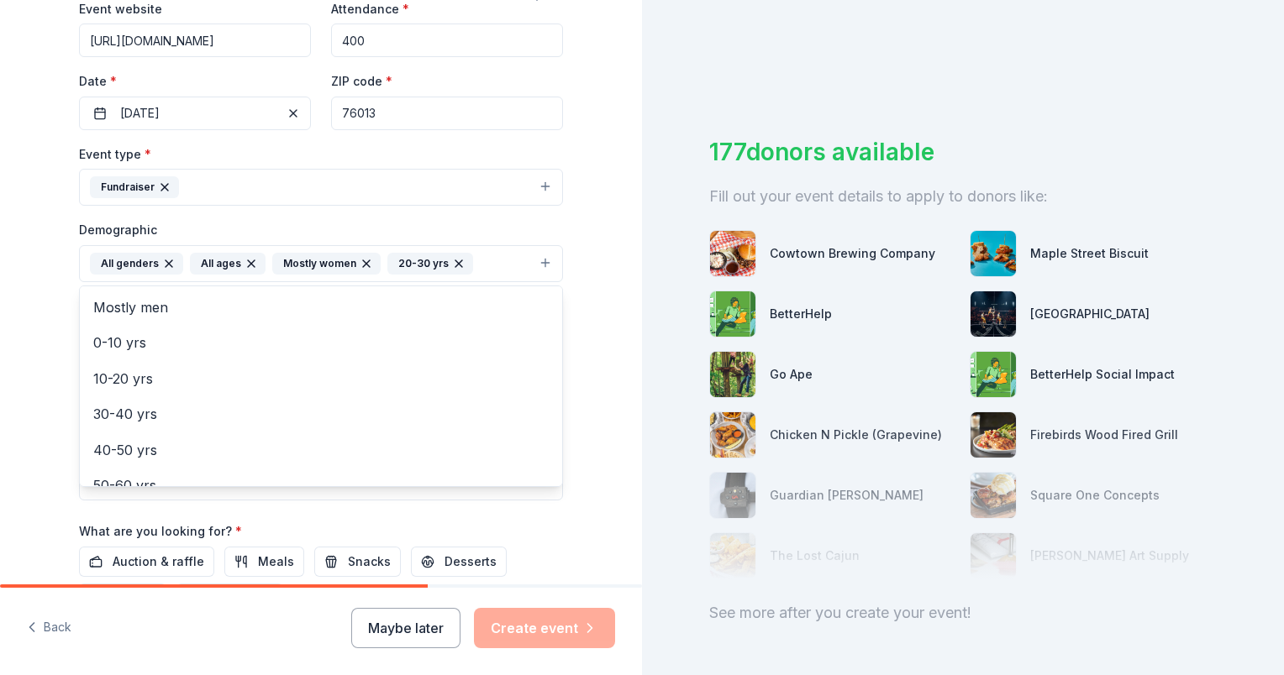
click at [570, 334] on div "Tell us about your event. We'll find in-kind donations you can apply for. Event…" at bounding box center [321, 224] width 538 height 1121
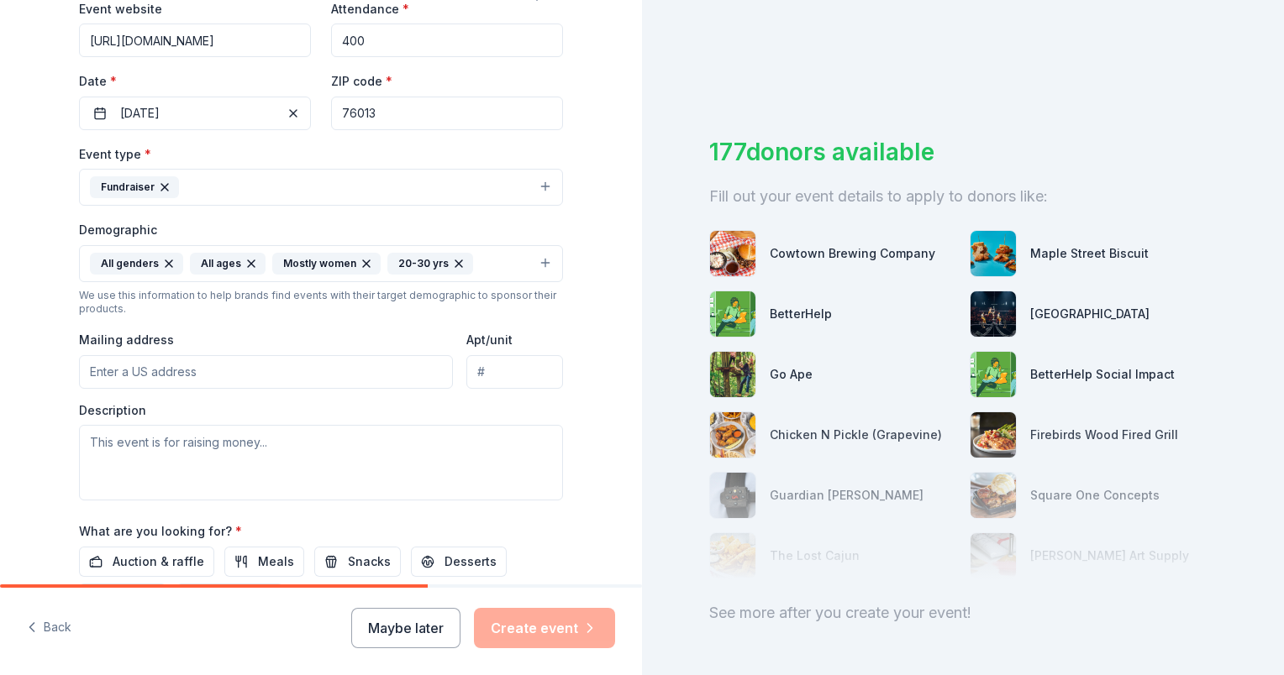
click at [148, 365] on input "Mailing address" at bounding box center [266, 372] width 374 height 34
type input "1102 Greenbriar Ln"
type input "Arlington, TX 76013"
drag, startPoint x: 471, startPoint y: 372, endPoint x: 583, endPoint y: 371, distance: 111.7
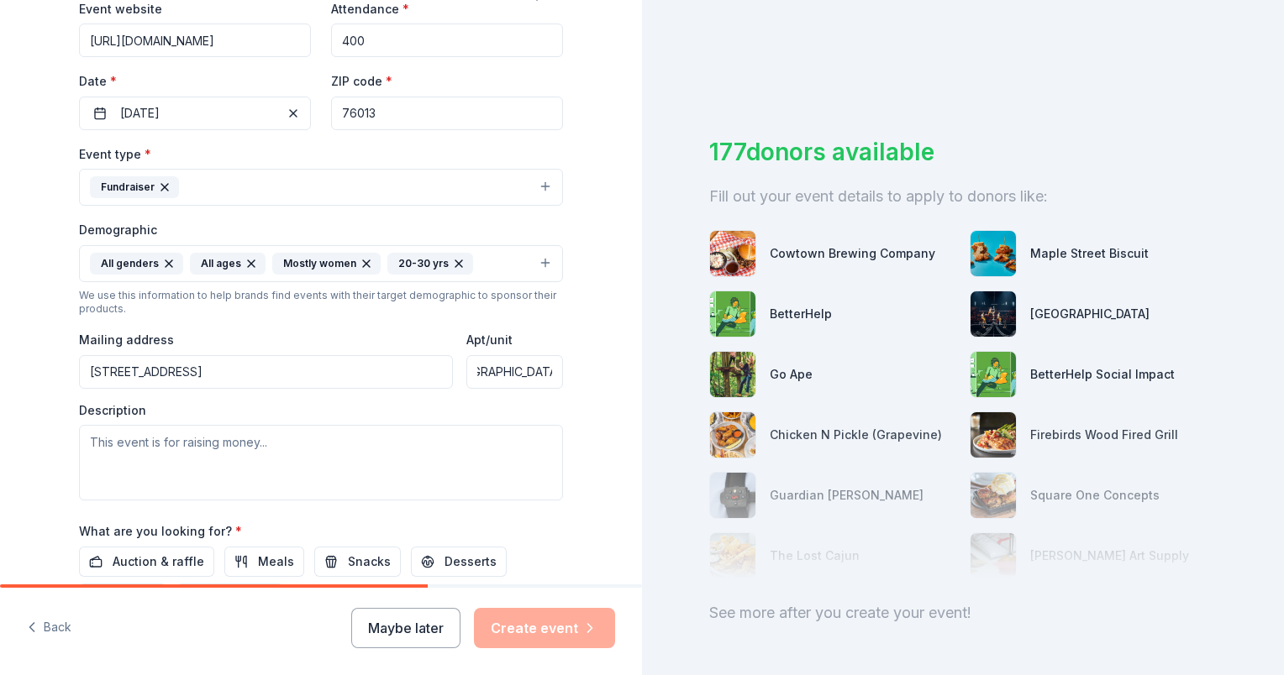
click at [583, 371] on div "Tell us about your event. We'll find in-kind donations you can apply for. Event…" at bounding box center [321, 224] width 642 height 1121
click at [203, 376] on input "1102 Greenbriar Ln" at bounding box center [266, 372] width 374 height 34
type input "Arlington, TX 76013"
type input "1102 Greenbriar Lane, Arlington, TX, 76013"
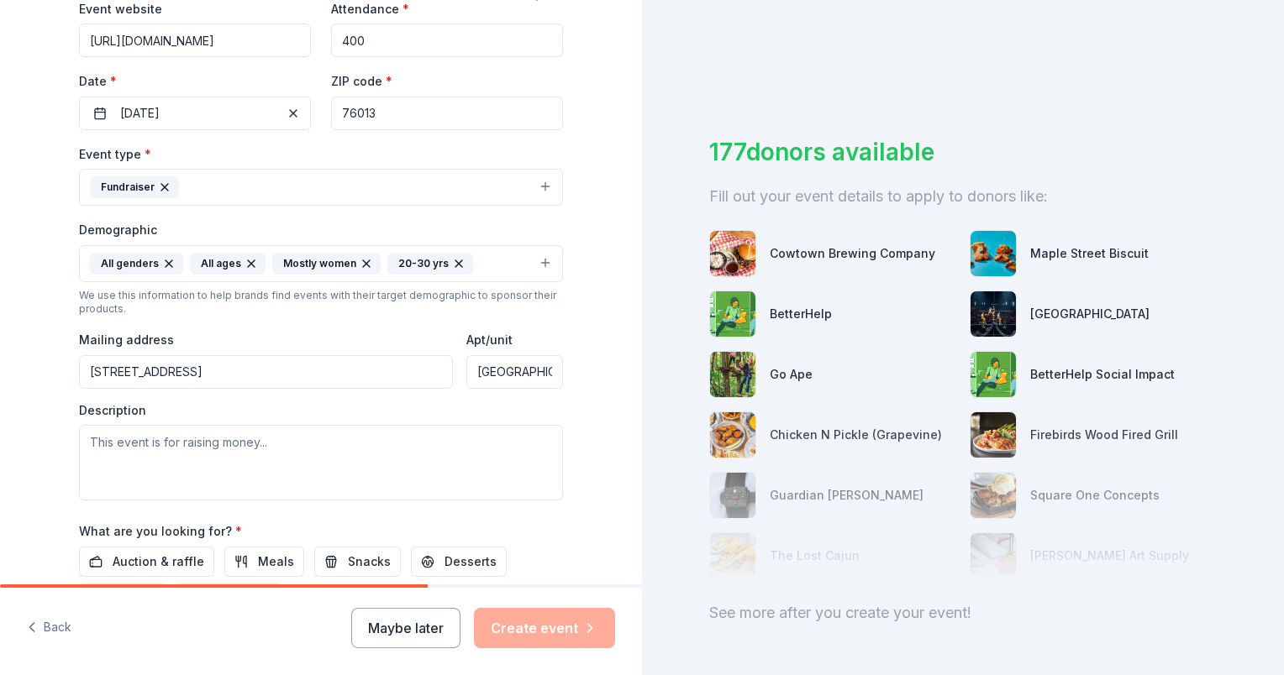
scroll to position [0, 34]
drag, startPoint x: 467, startPoint y: 367, endPoint x: 604, endPoint y: 364, distance: 137.0
click at [604, 364] on div "Tell us about your event. We'll find in-kind donations you can apply for. Event…" at bounding box center [321, 224] width 642 height 1121
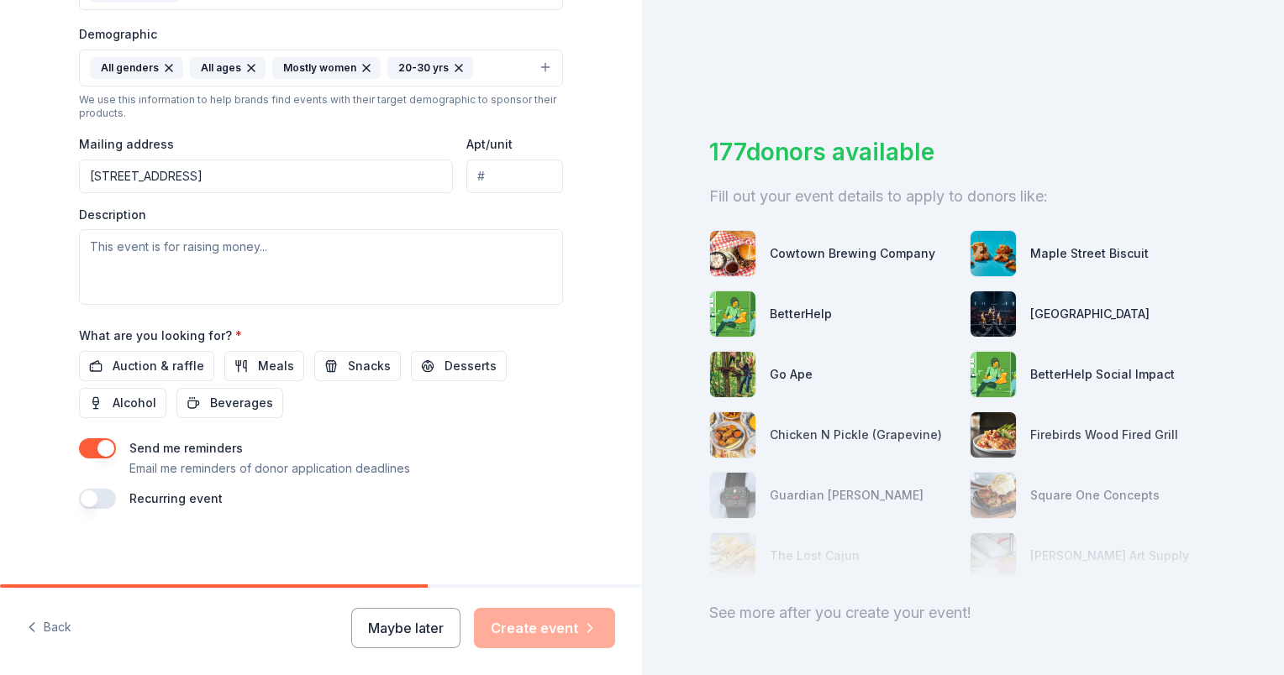
scroll to position [536, 0]
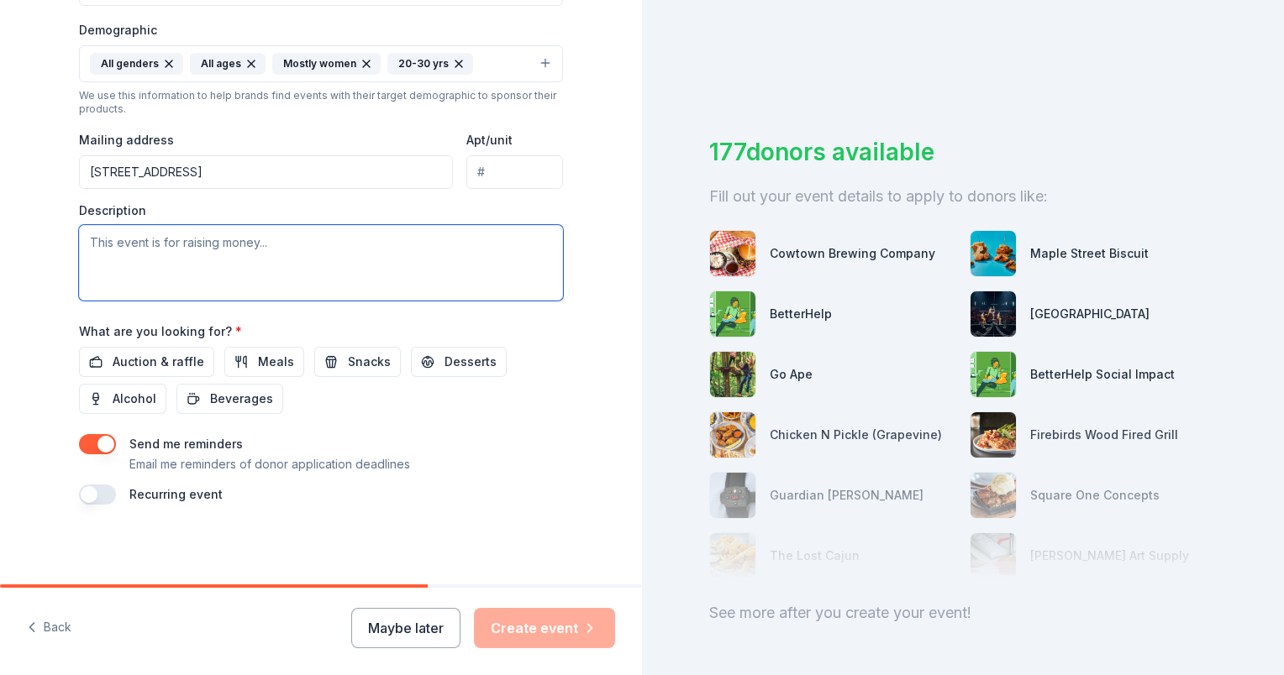
click at [118, 239] on textarea at bounding box center [321, 263] width 484 height 76
paste textarea "The AHS Cheerleaders and Colt Kickers are headed to Disney World this March for…"
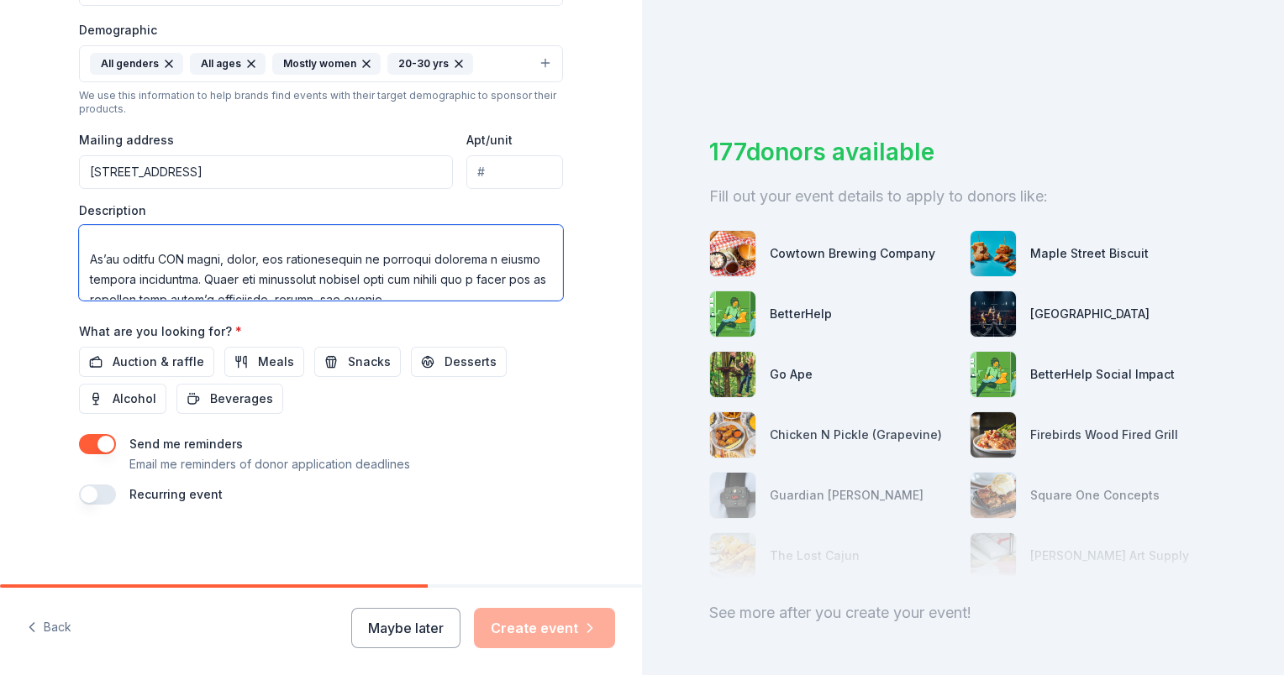
scroll to position [191, 0]
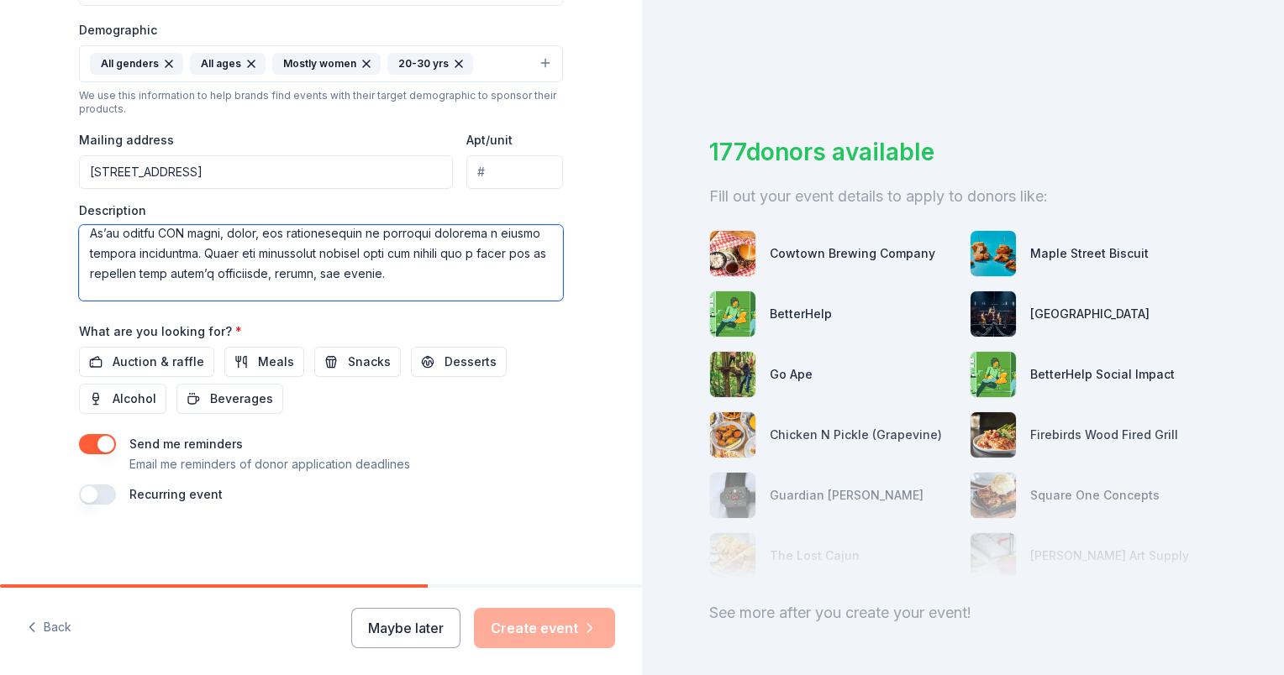
drag, startPoint x: 445, startPoint y: 232, endPoint x: 73, endPoint y: 237, distance: 372.2
click at [79, 238] on textarea at bounding box center [321, 263] width 484 height 76
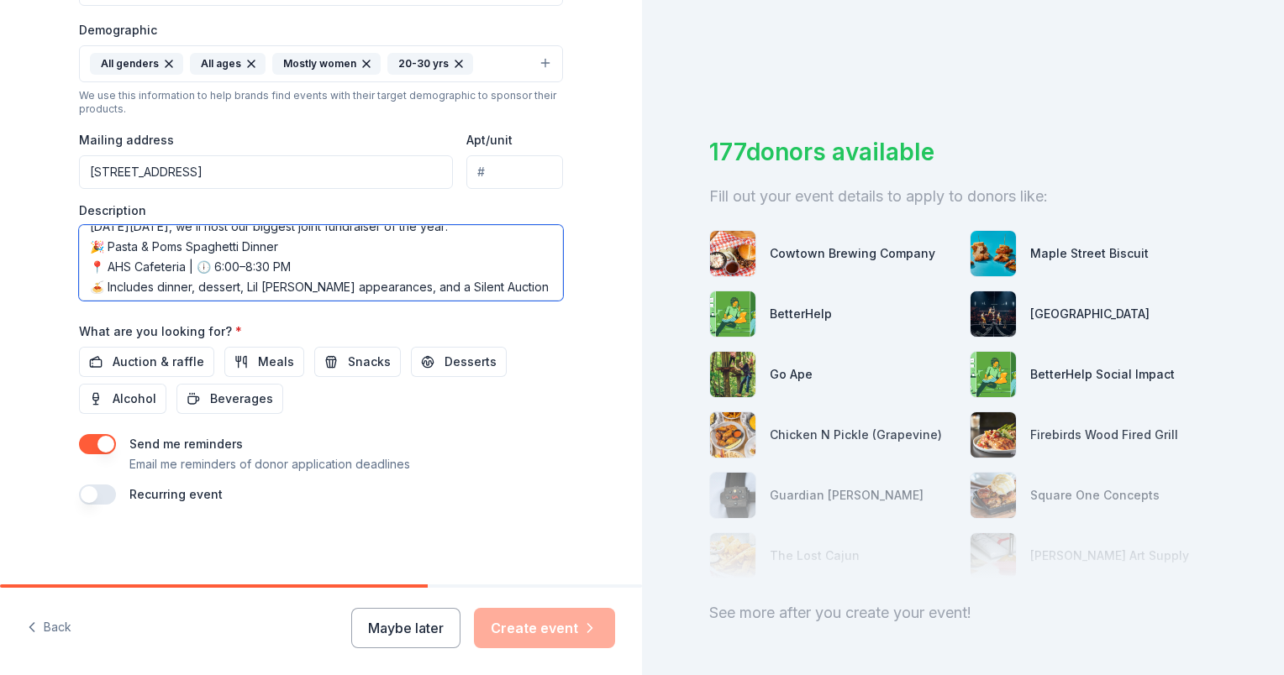
scroll to position [171, 0]
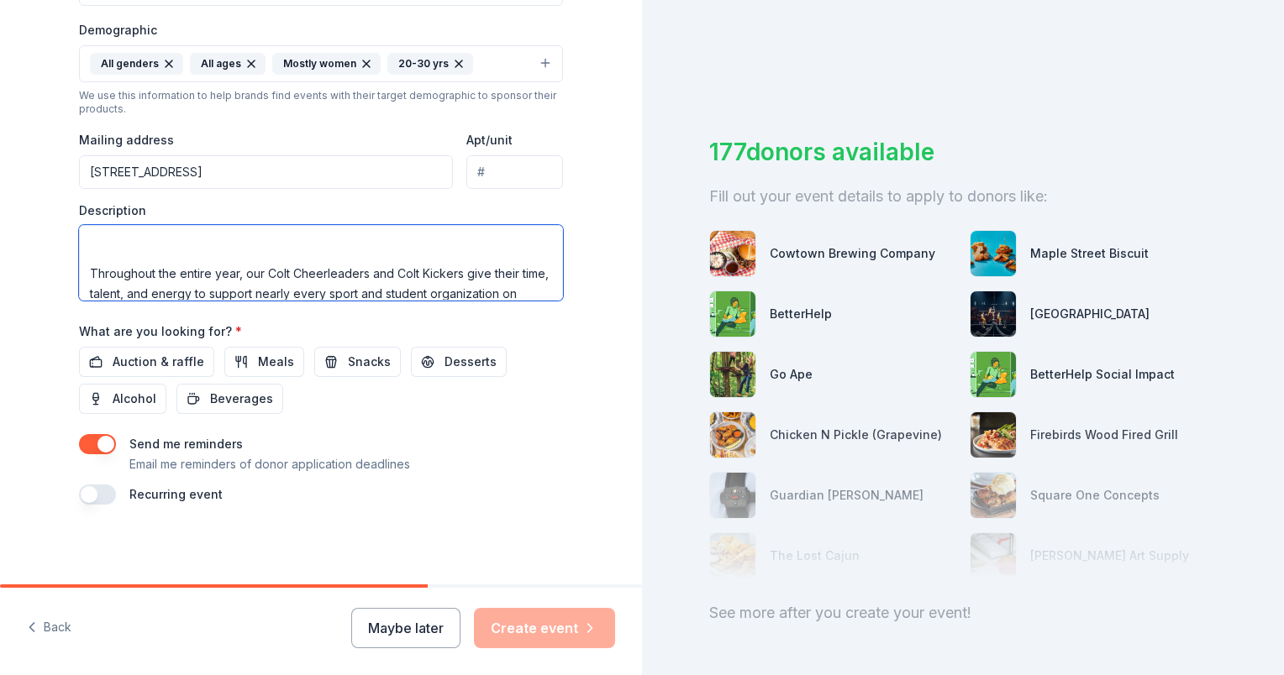
click at [138, 255] on textarea "The AHS Cheerleaders and Colt Kickers are headed to Disney World this March for…" at bounding box center [321, 263] width 484 height 76
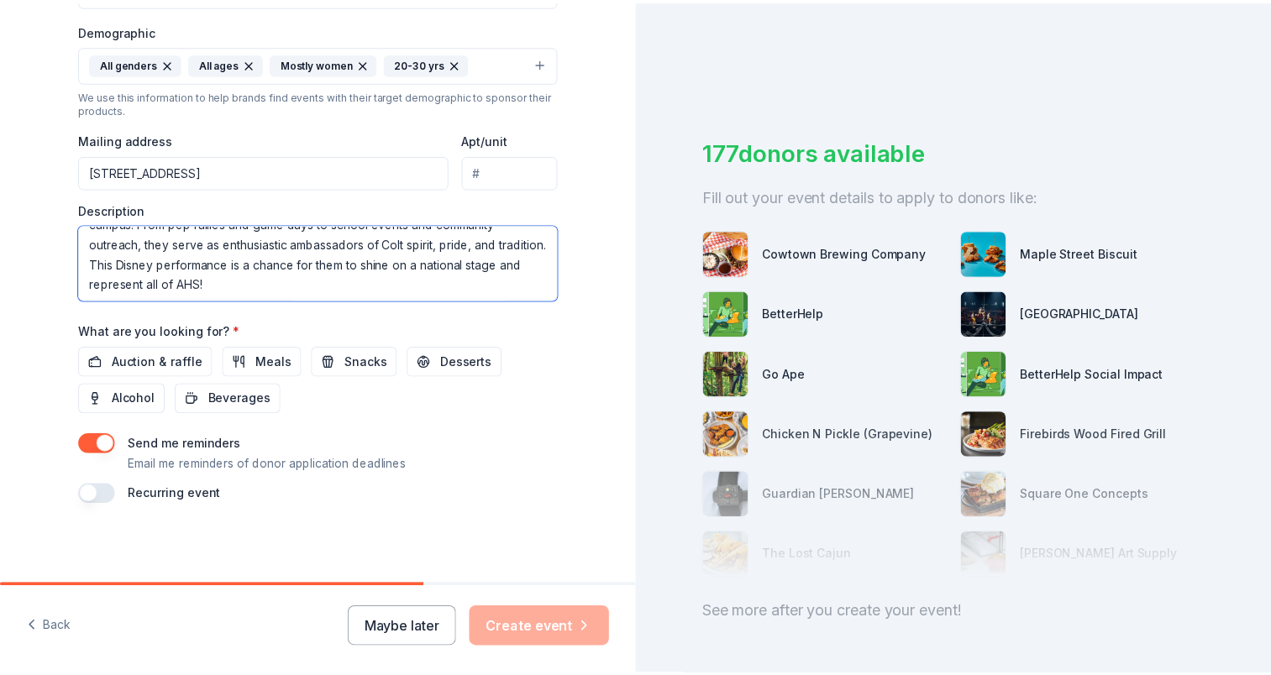
scroll to position [242, 0]
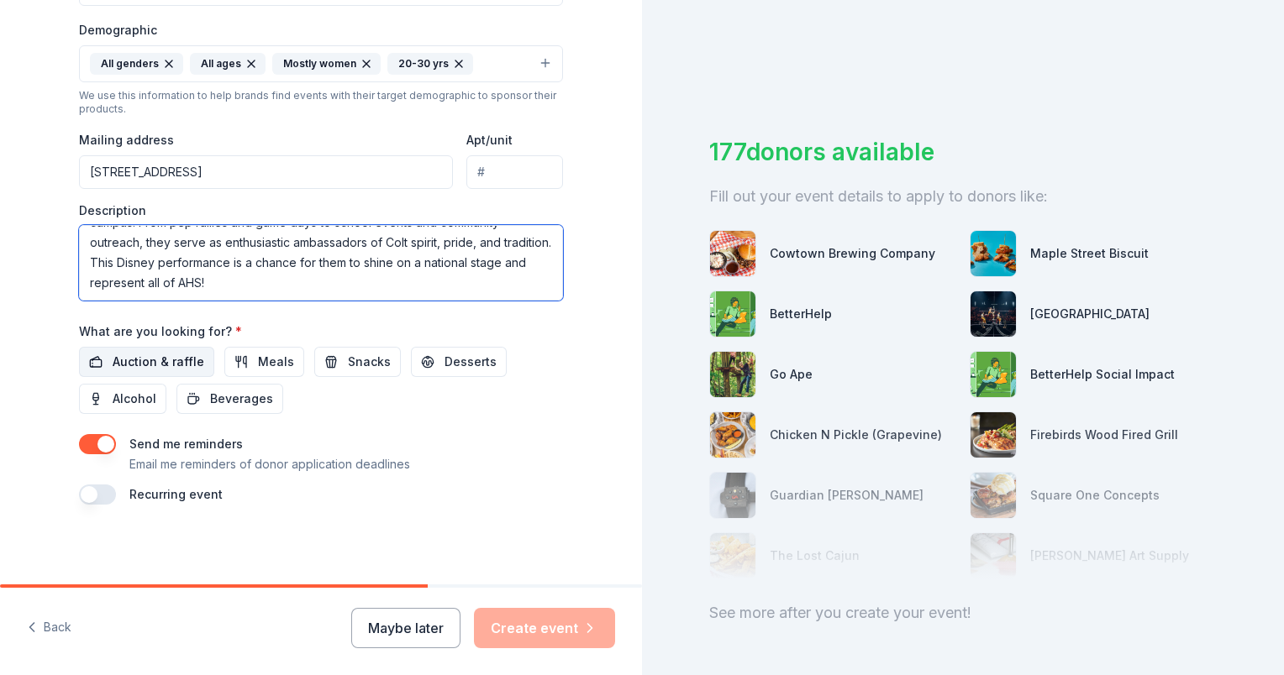
type textarea "The AHS Cheerleaders and Colt Kickers are headed to [GEOGRAPHIC_DATA] this Marc…"
click at [131, 361] on span "Auction & raffle" at bounding box center [159, 362] width 92 height 20
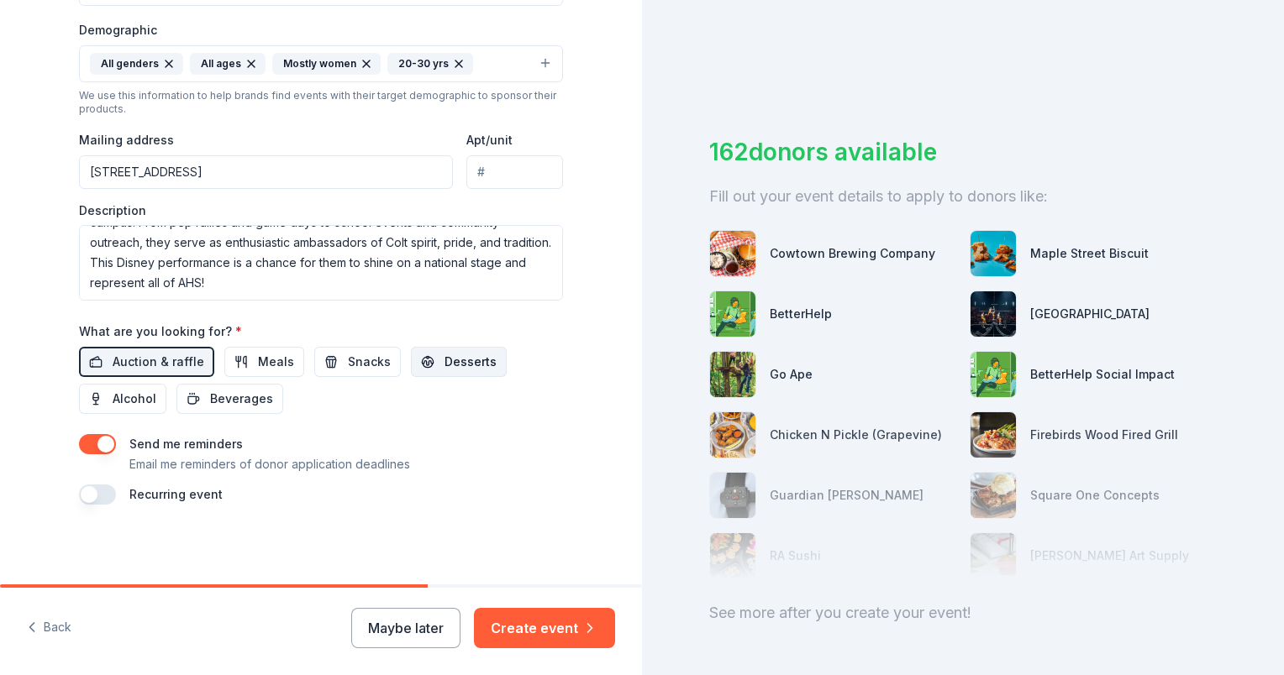
click at [456, 365] on span "Desserts" at bounding box center [470, 362] width 52 height 20
click at [258, 360] on span "Meals" at bounding box center [276, 362] width 36 height 20
click at [348, 360] on span "Snacks" at bounding box center [369, 362] width 43 height 20
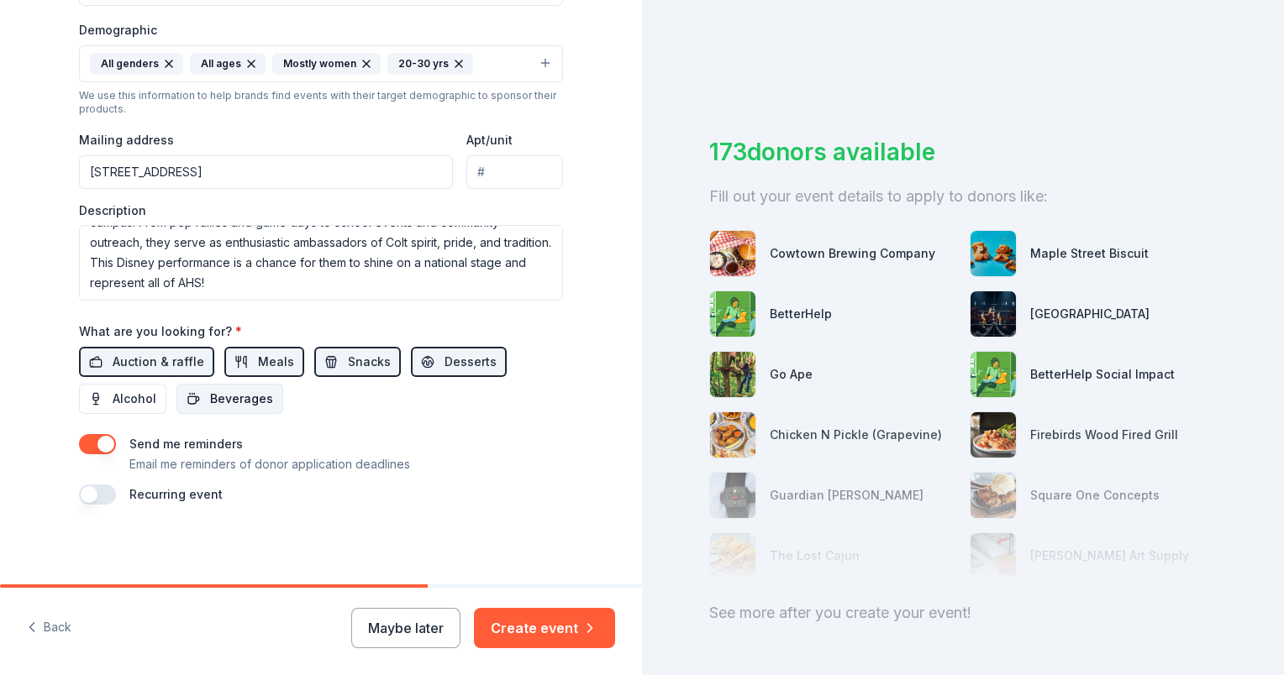
click at [213, 397] on span "Beverages" at bounding box center [241, 399] width 63 height 20
click at [490, 173] on input "Apt/unit" at bounding box center [514, 172] width 97 height 34
click at [534, 625] on button "Create event" at bounding box center [544, 628] width 141 height 40
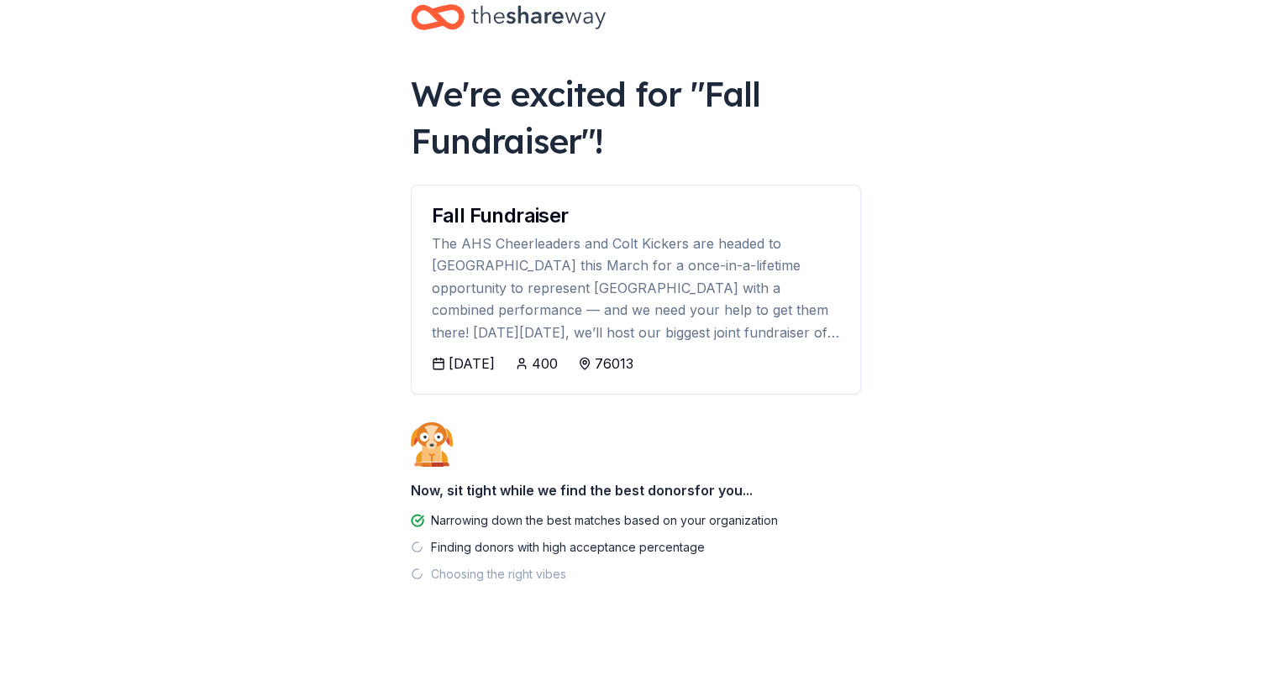
scroll to position [56, 0]
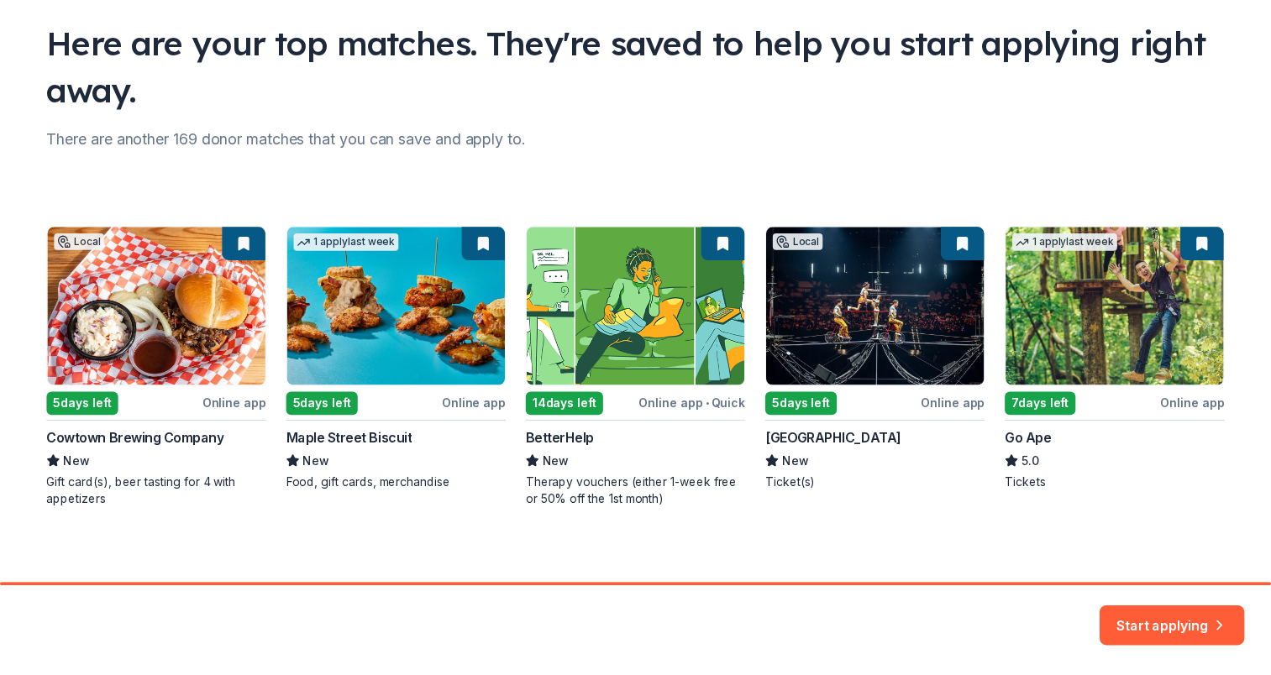
scroll to position [121, 0]
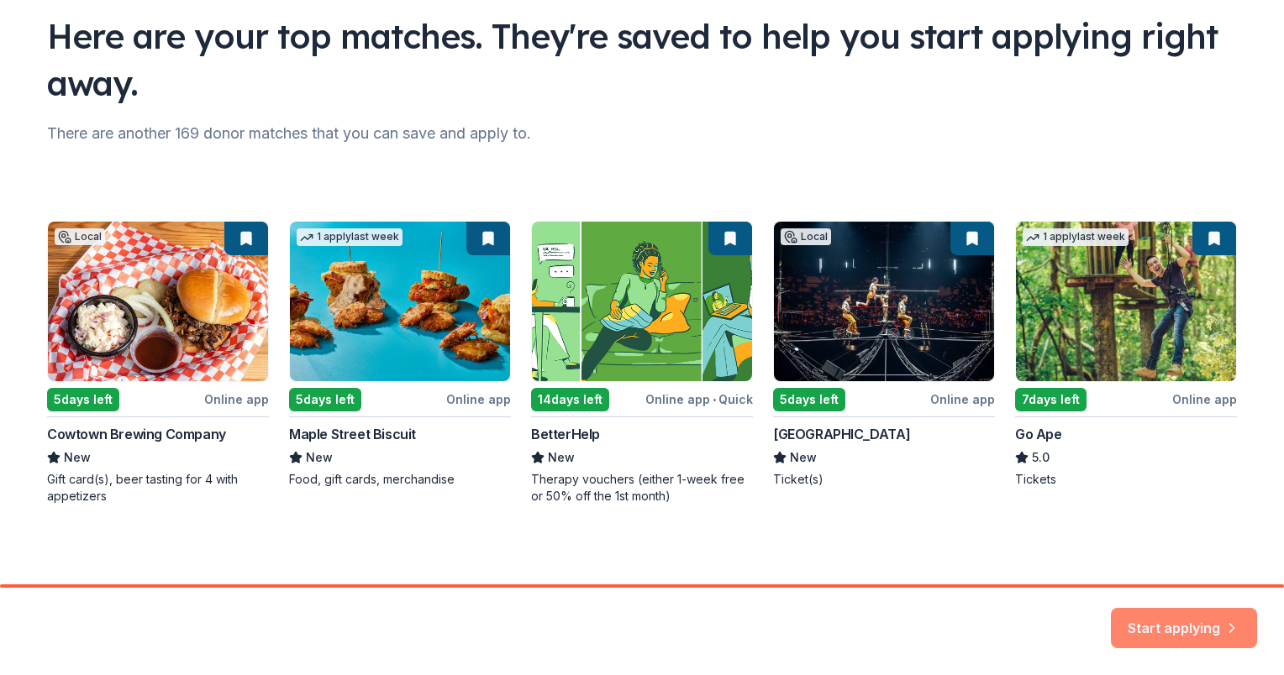
click at [1176, 625] on button "Start applying" at bounding box center [1184, 618] width 146 height 40
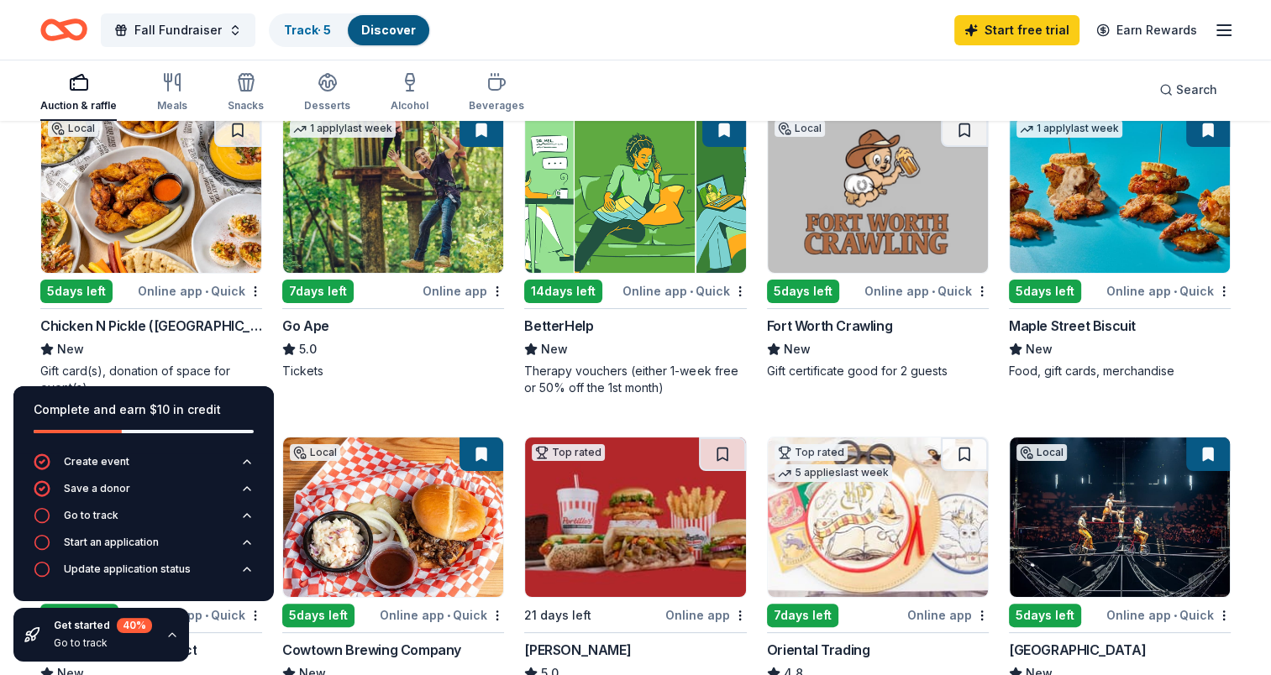
scroll to position [168, 0]
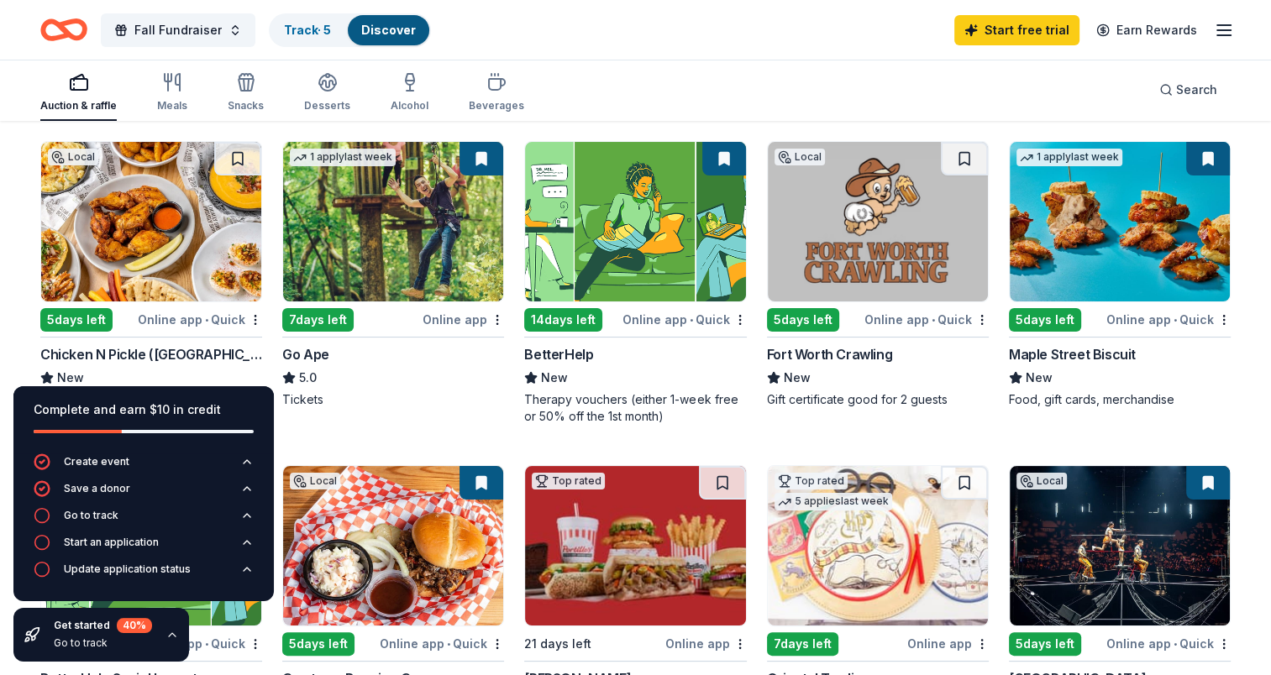
click at [122, 207] on img at bounding box center [151, 222] width 220 height 160
click at [409, 224] on img at bounding box center [393, 222] width 220 height 160
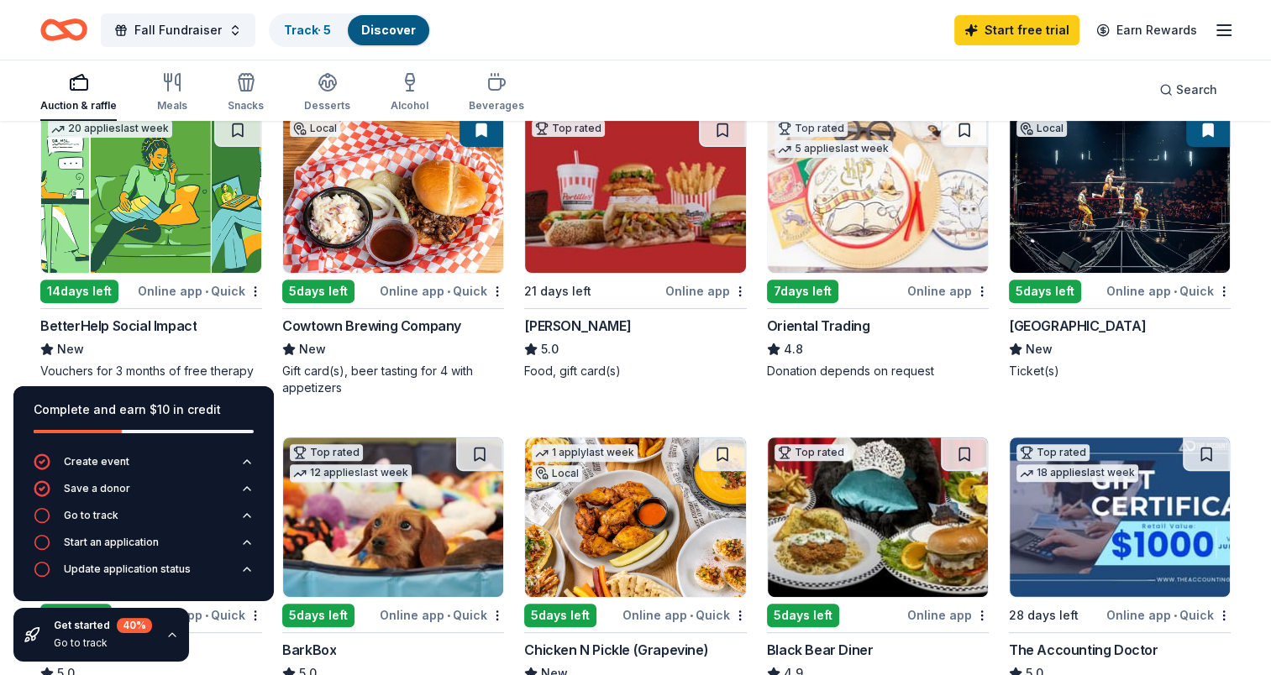
scroll to position [420, 0]
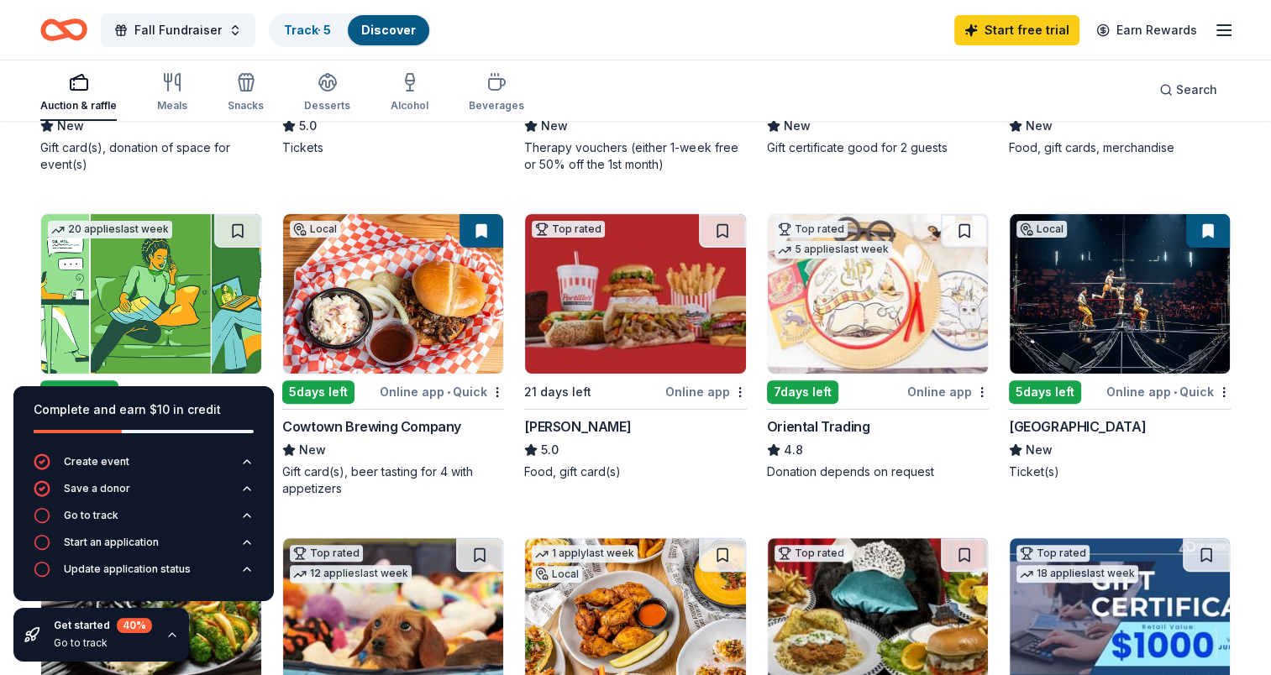
click at [1126, 323] on img at bounding box center [1120, 294] width 220 height 160
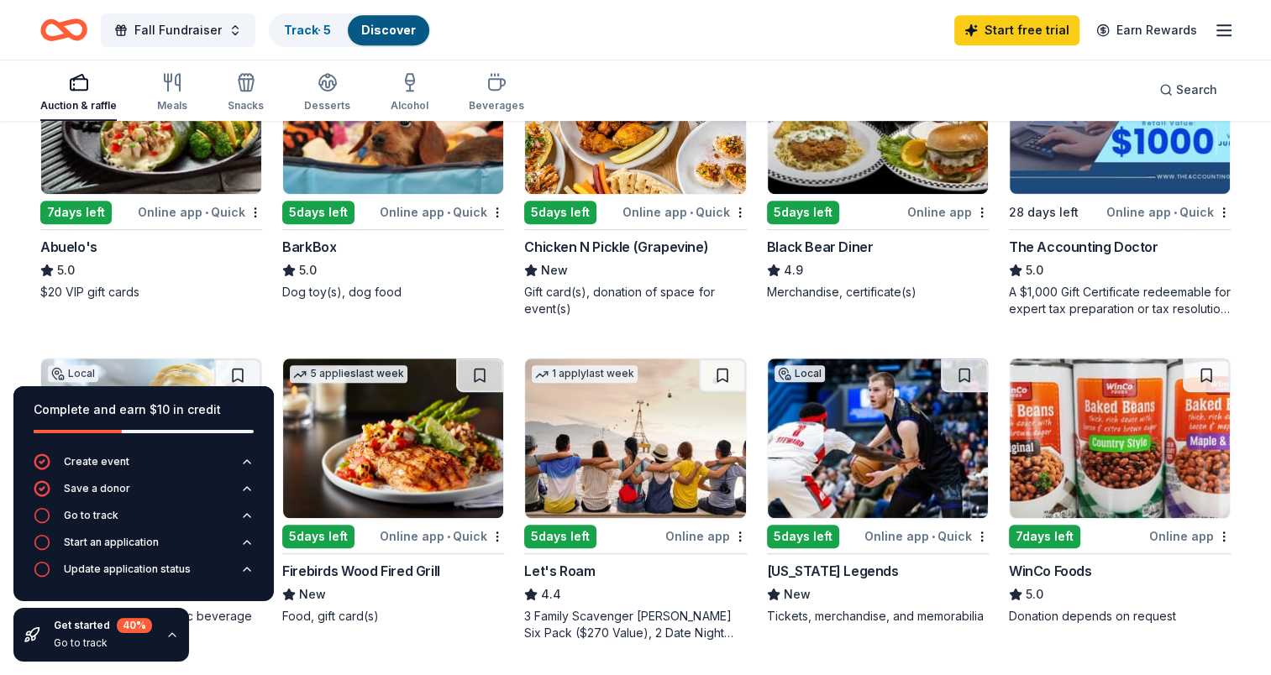
scroll to position [840, 0]
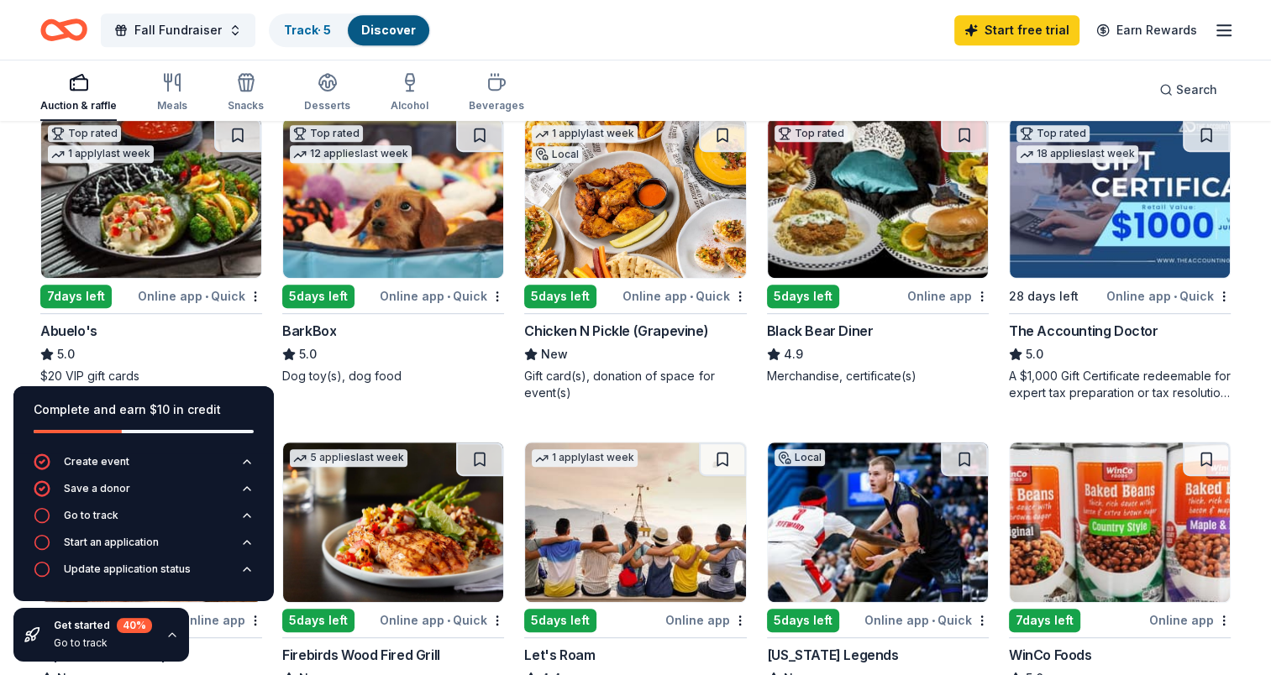
click at [206, 228] on img at bounding box center [151, 198] width 220 height 160
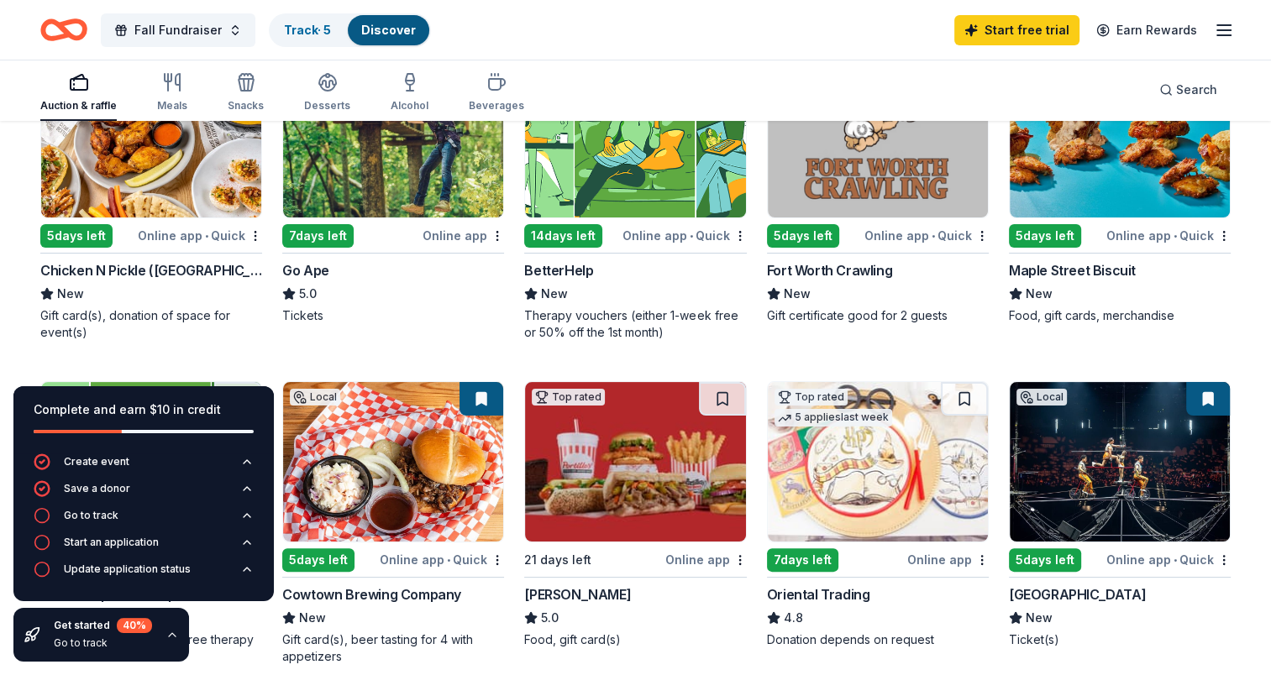
scroll to position [168, 0]
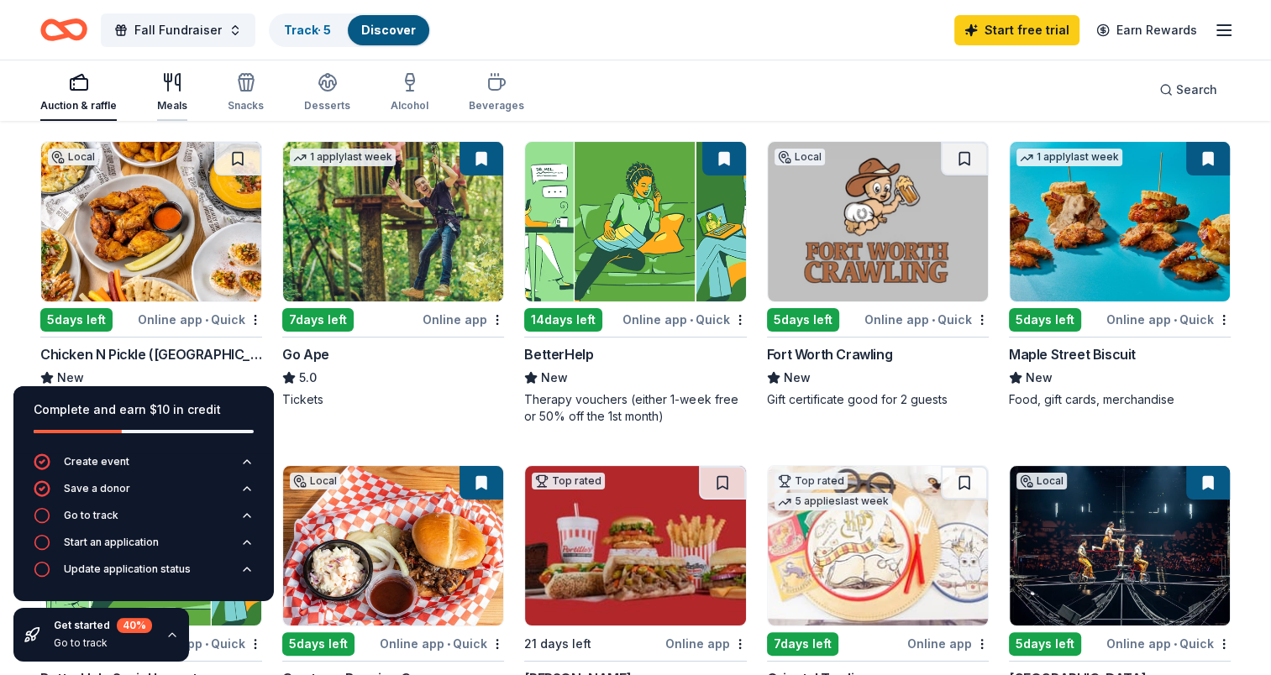
click at [168, 91] on icon "button" at bounding box center [172, 82] width 20 height 20
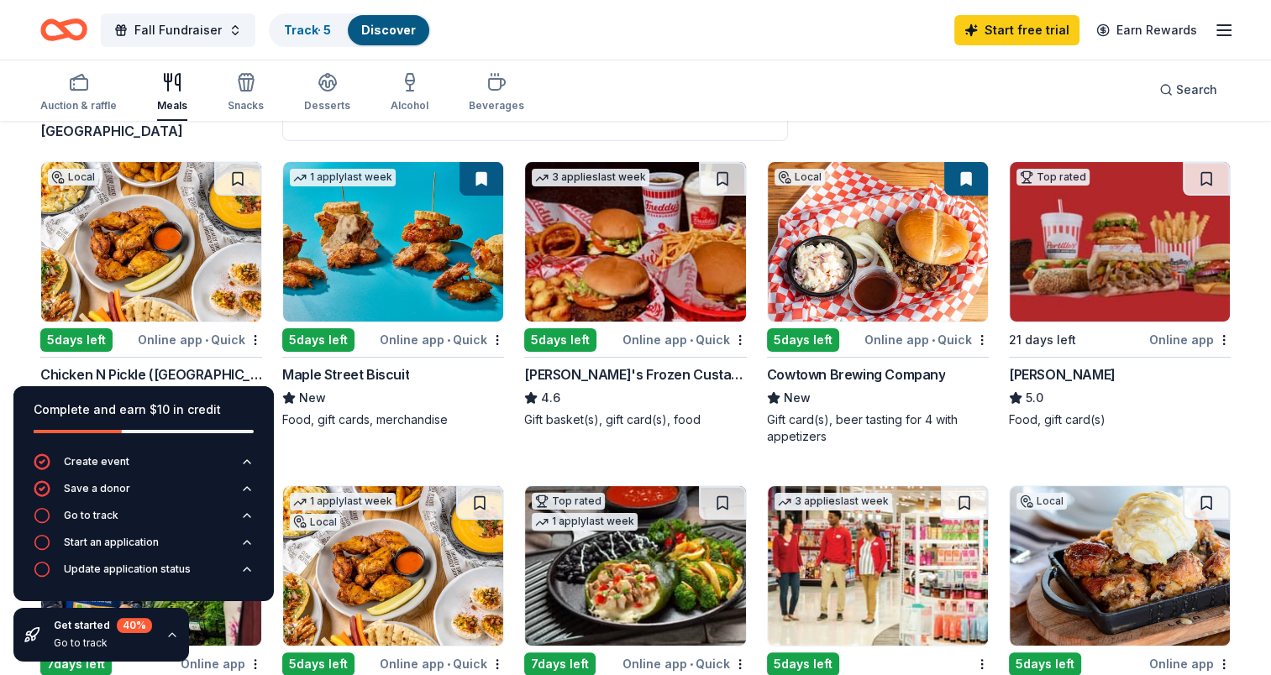
scroll to position [168, 0]
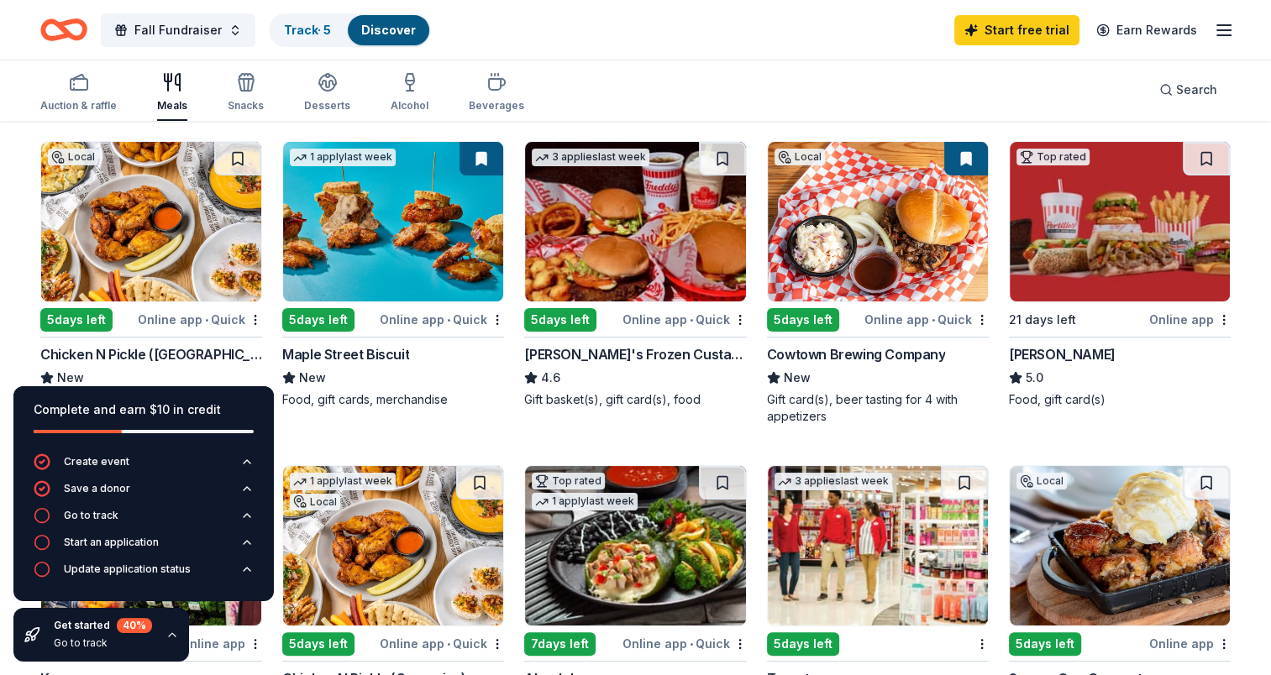
click at [639, 238] on img at bounding box center [635, 222] width 220 height 160
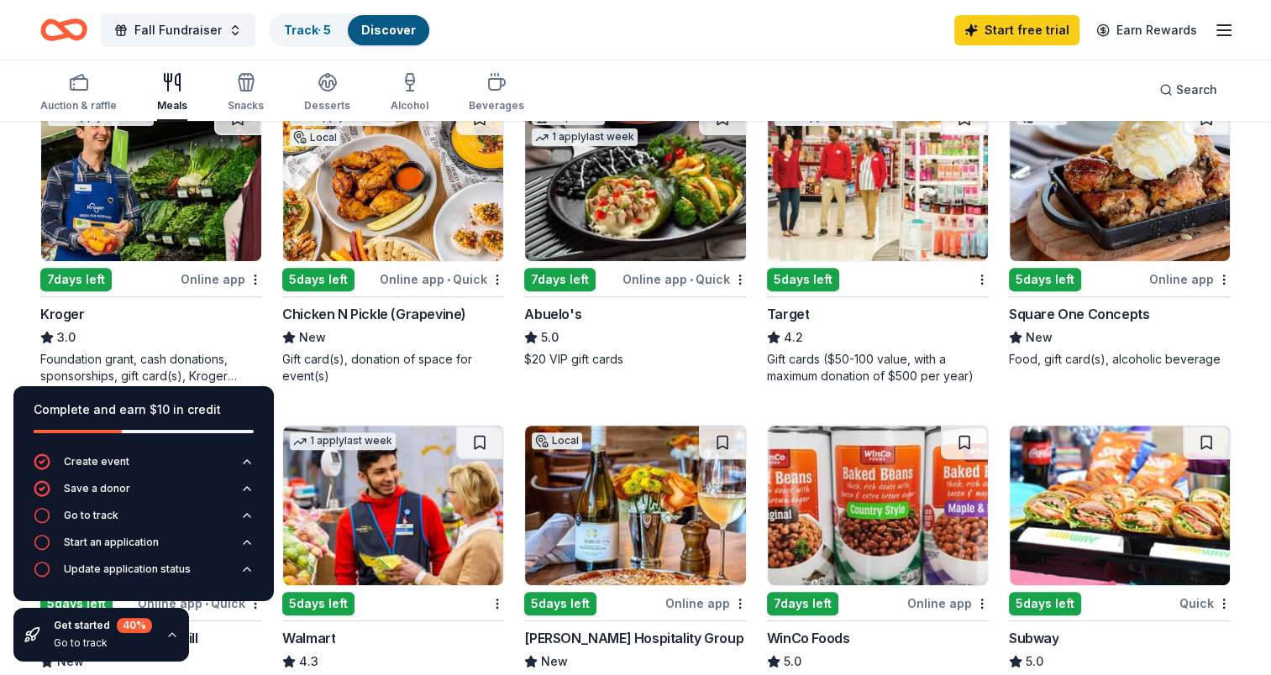
scroll to position [504, 0]
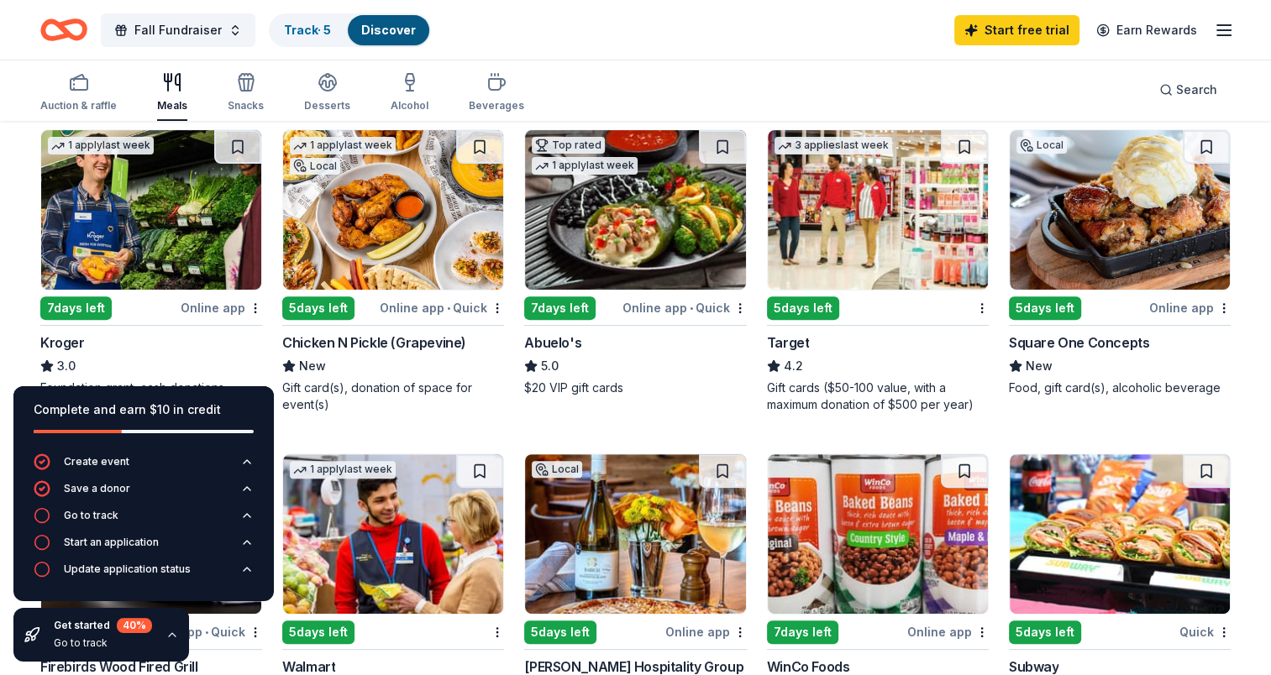
click at [144, 242] on img at bounding box center [151, 210] width 220 height 160
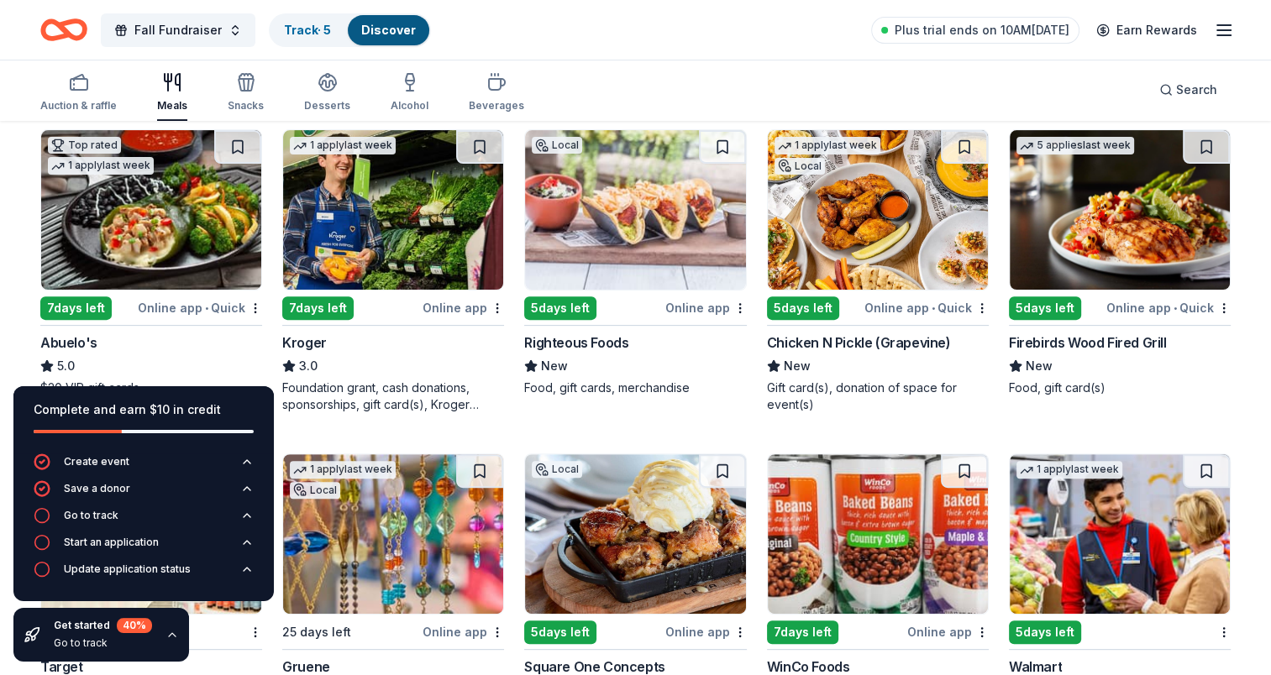
click at [370, 219] on img at bounding box center [393, 210] width 220 height 160
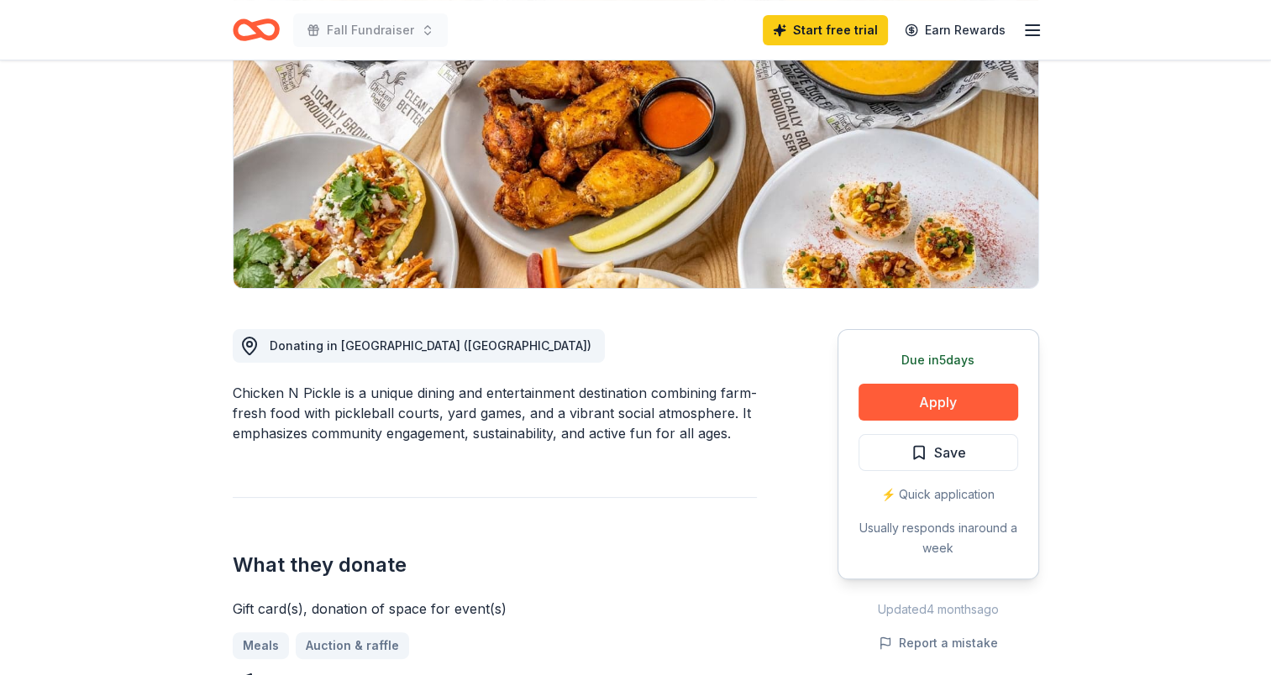
scroll to position [252, 0]
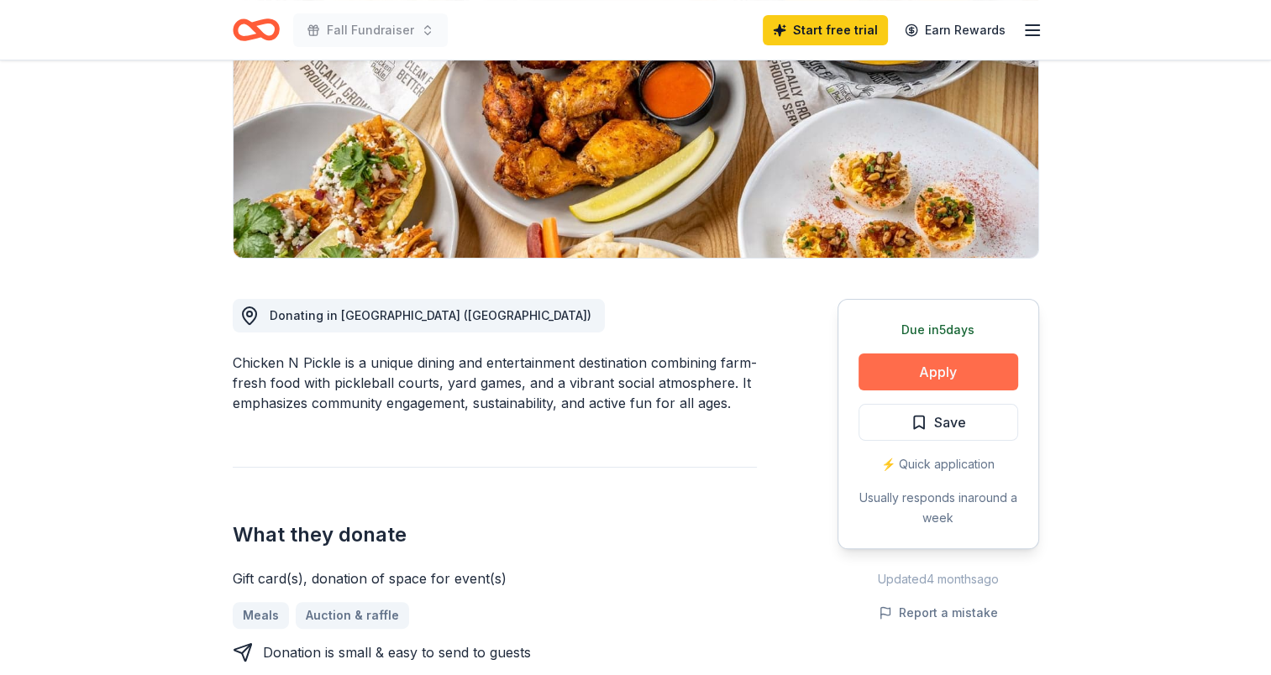
click at [958, 370] on button "Apply" at bounding box center [939, 372] width 160 height 37
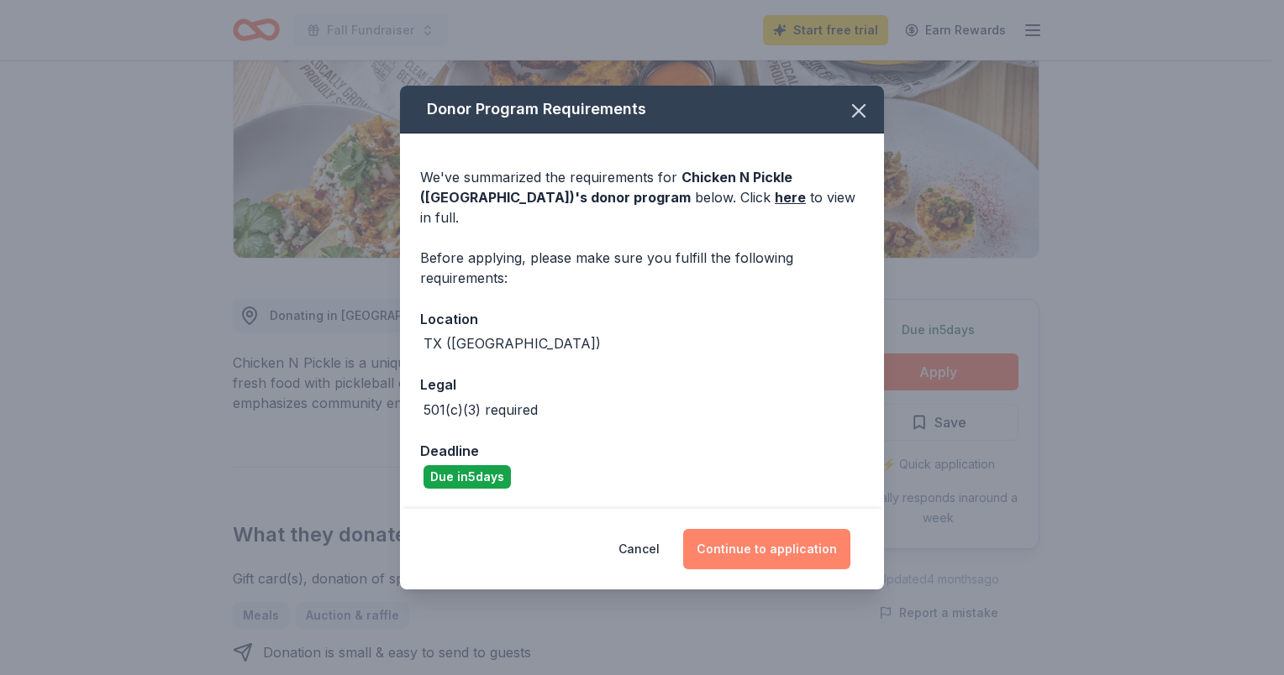
click at [767, 541] on button "Continue to application" at bounding box center [766, 549] width 167 height 40
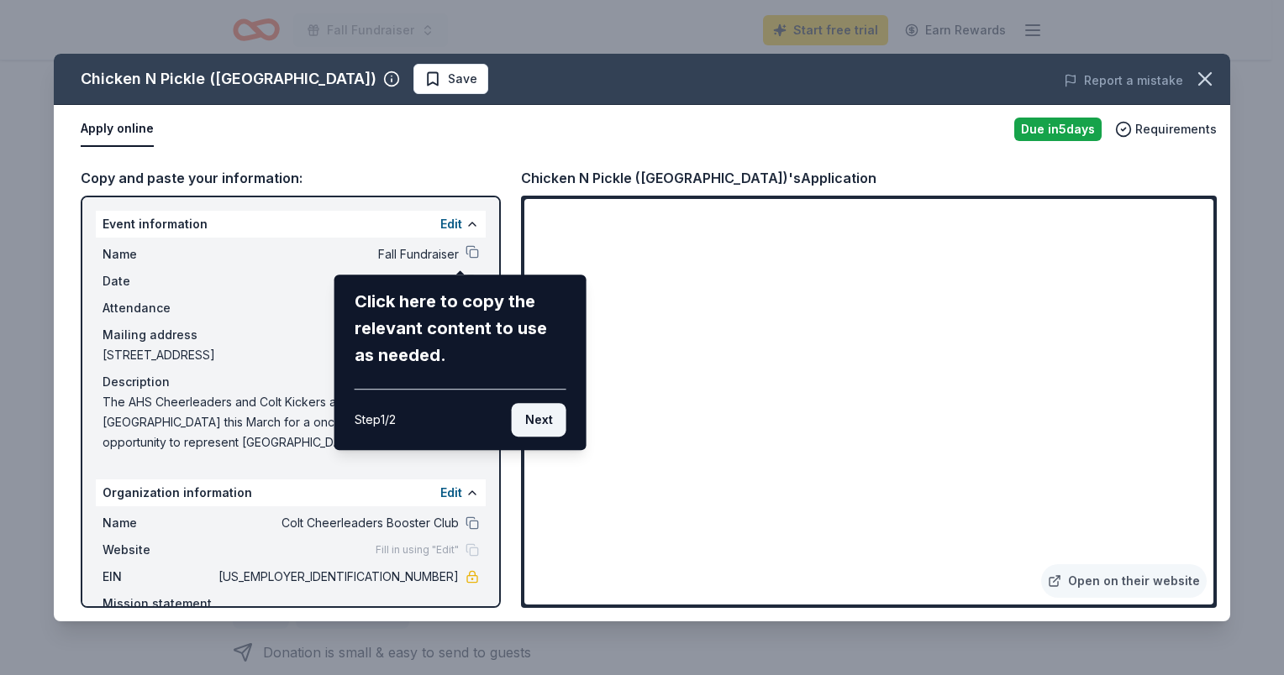
click at [543, 422] on button "Next" at bounding box center [539, 420] width 55 height 34
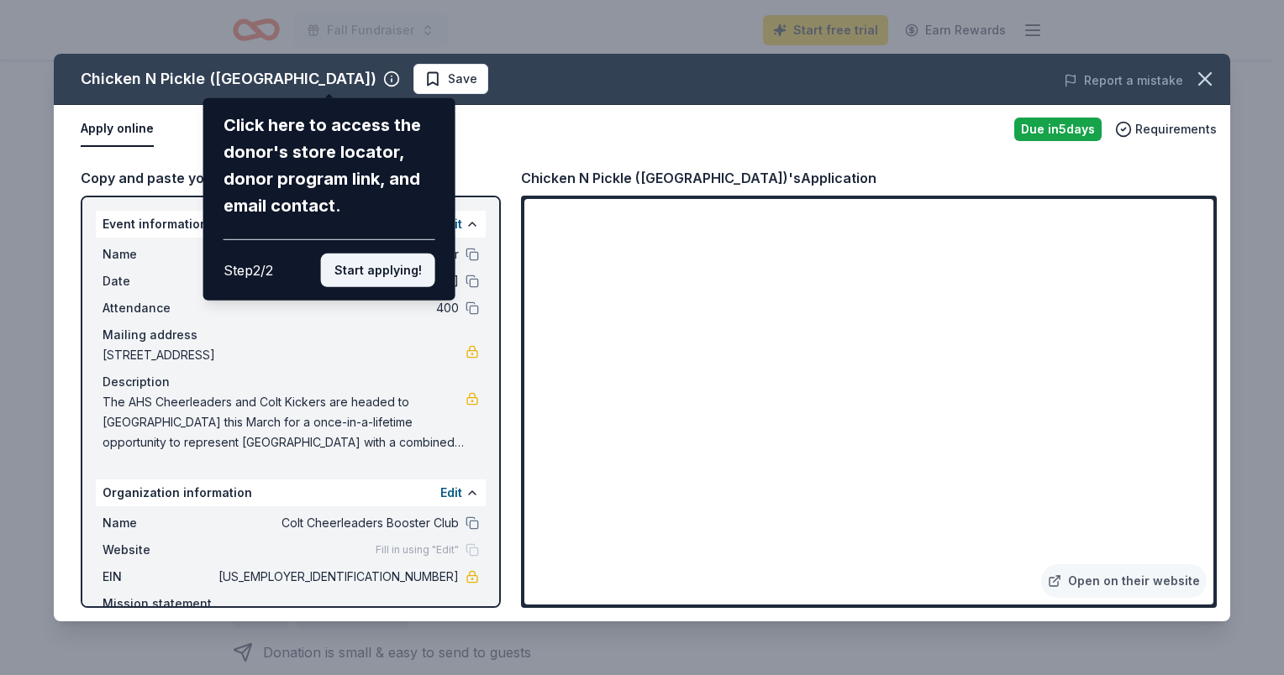
click at [403, 274] on button "Start applying!" at bounding box center [378, 271] width 114 height 34
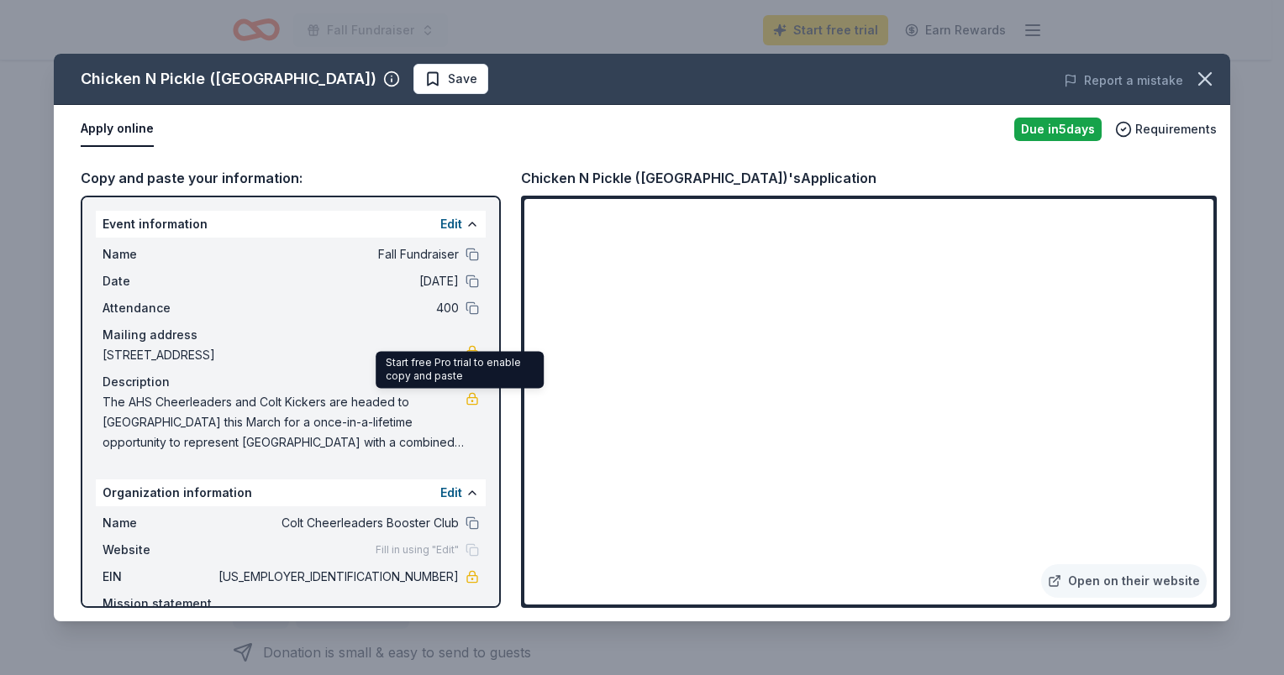
click at [465, 397] on link at bounding box center [471, 398] width 13 height 13
click at [1200, 78] on icon "button" at bounding box center [1205, 79] width 24 height 24
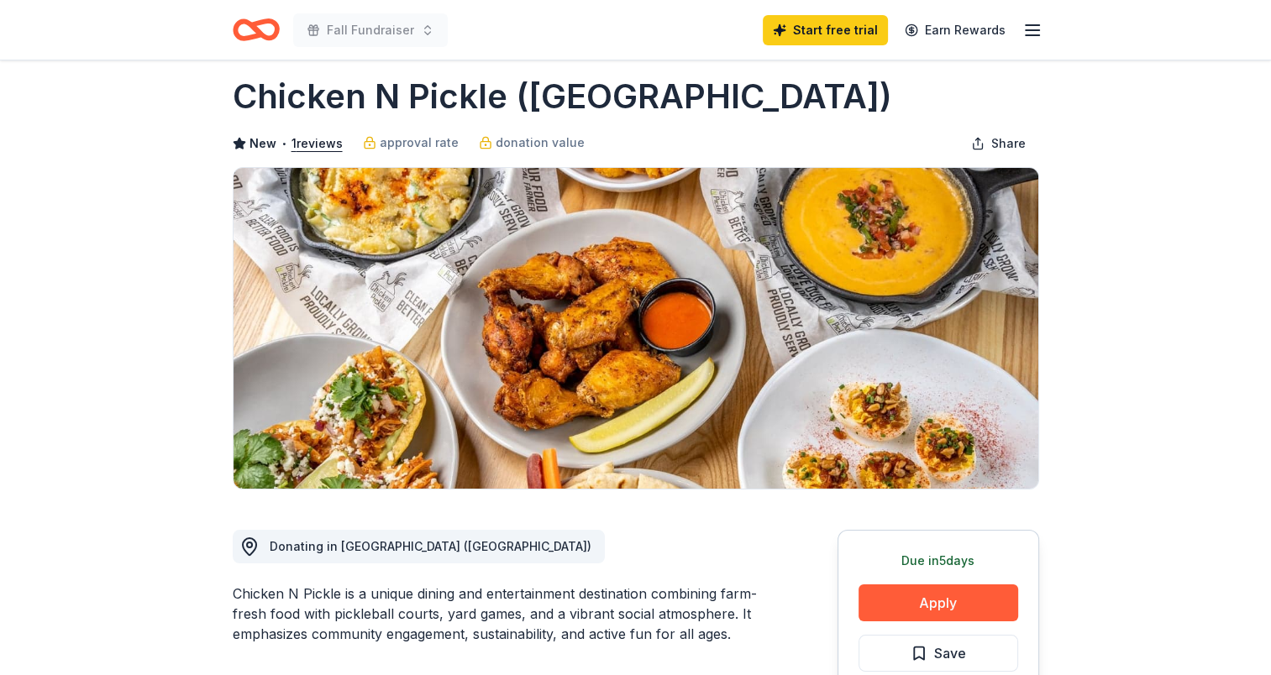
scroll to position [0, 0]
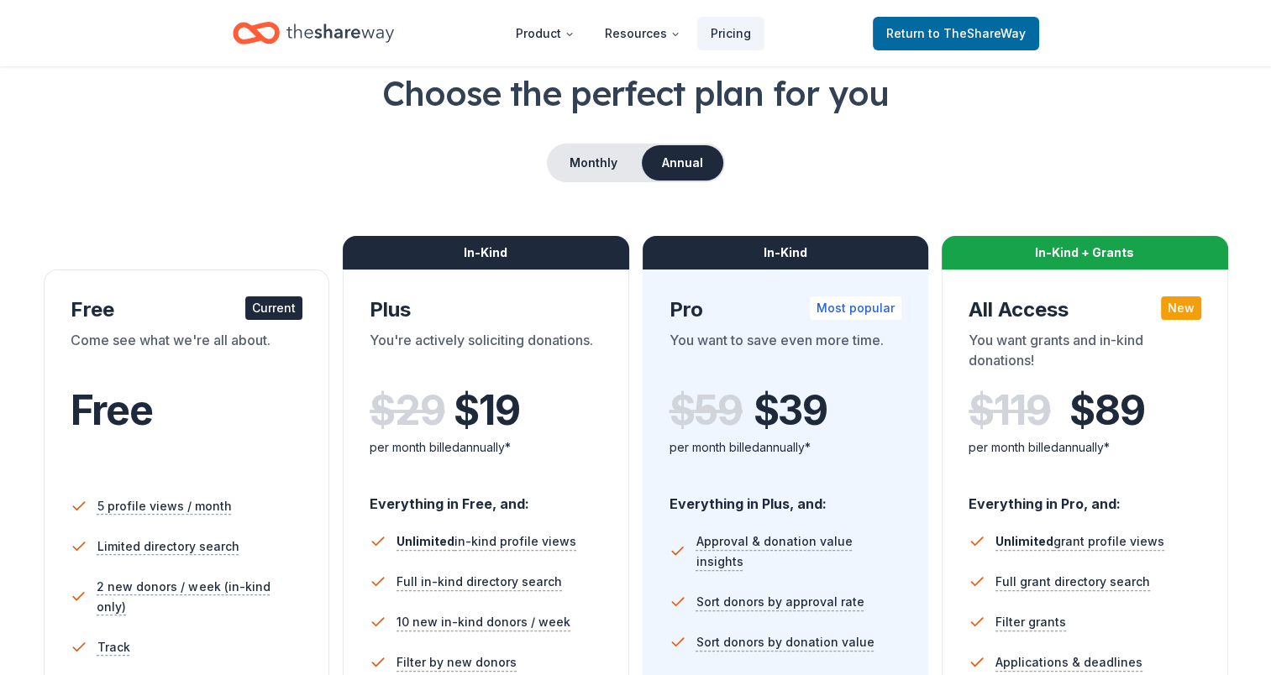
scroll to position [84, 0]
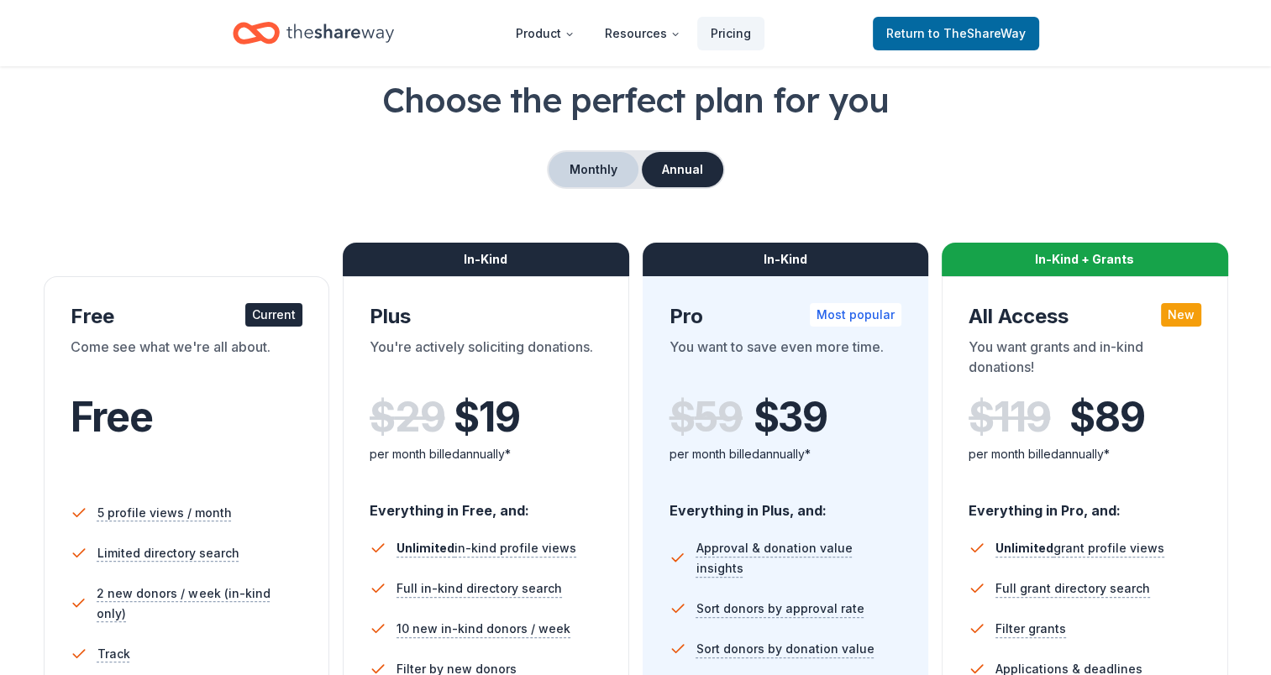
click at [597, 178] on button "Monthly" at bounding box center [594, 169] width 90 height 35
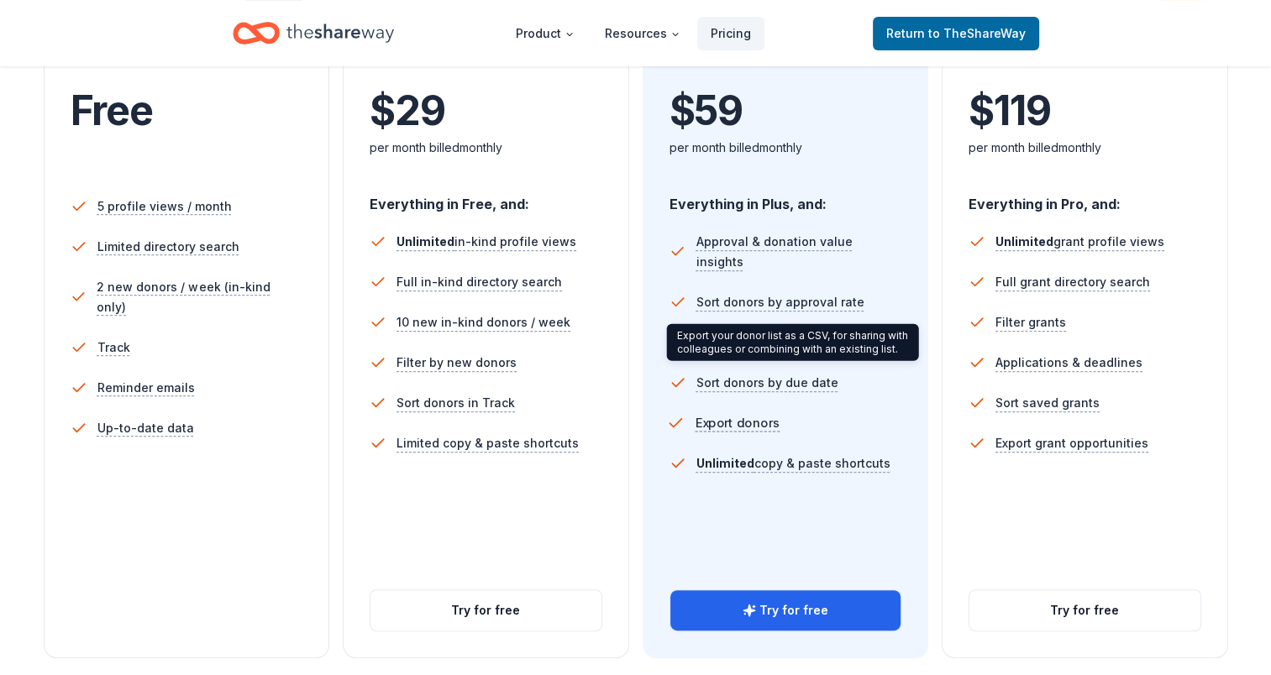
scroll to position [420, 0]
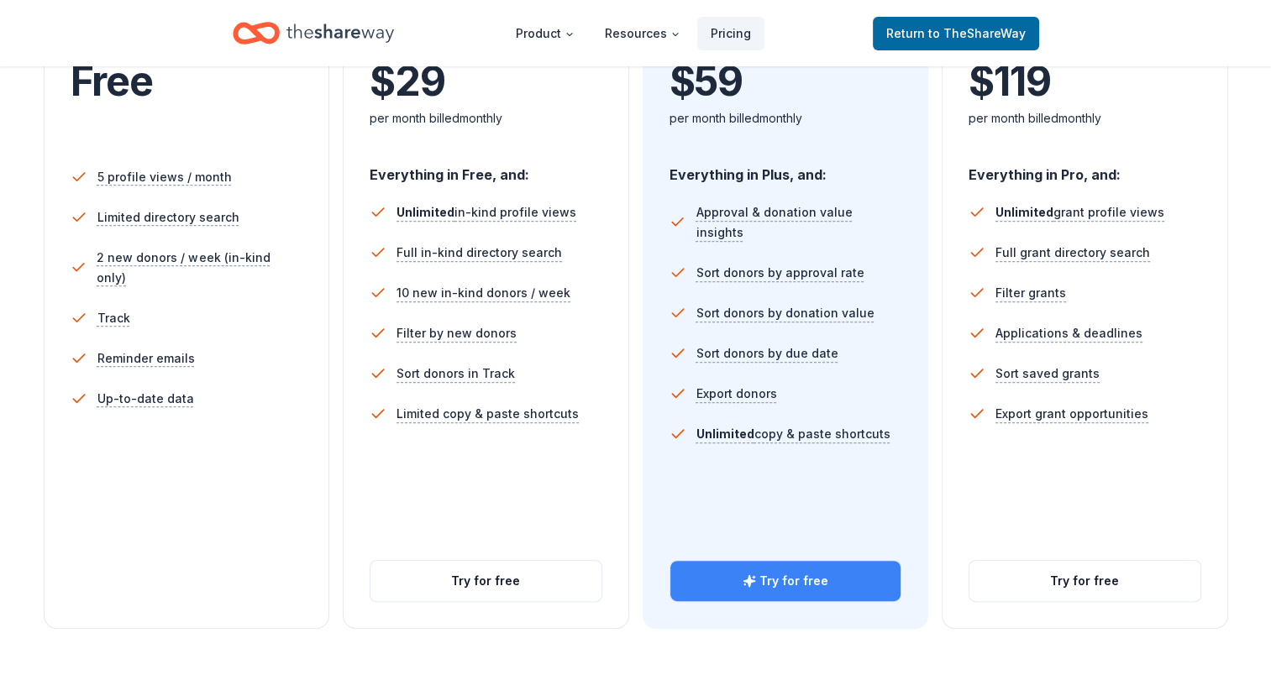
click at [749, 584] on icon "button" at bounding box center [749, 581] width 13 height 13
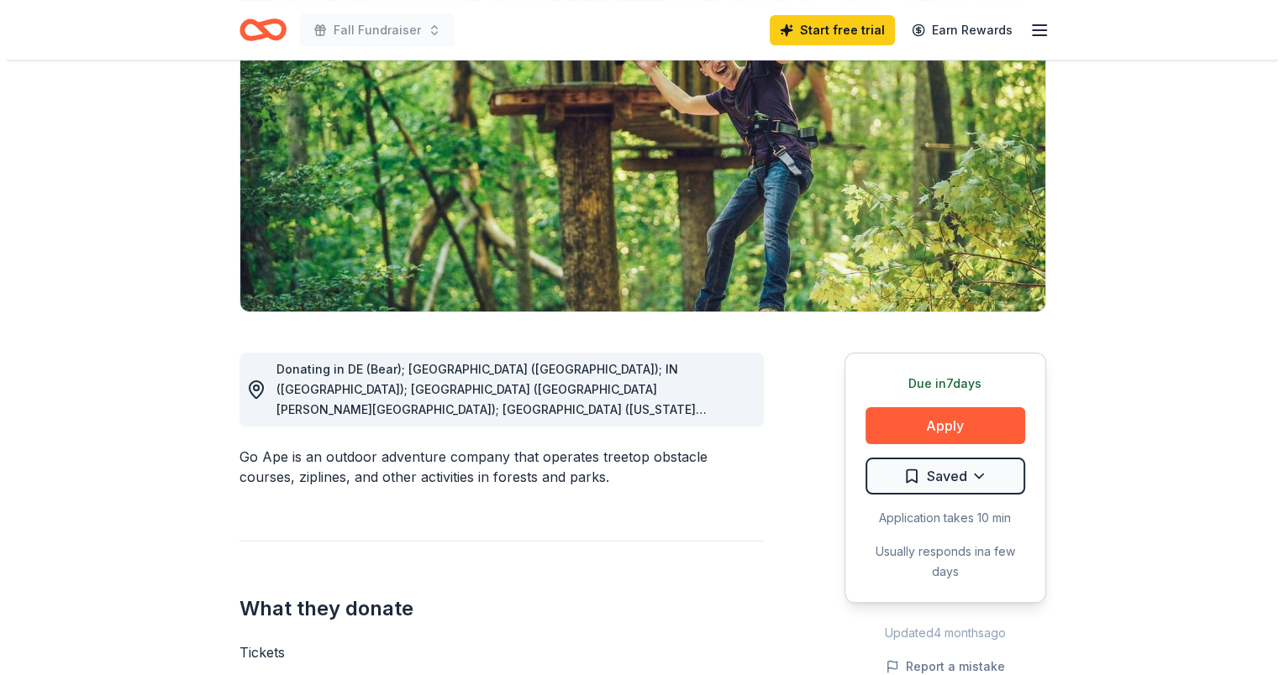
scroll to position [252, 0]
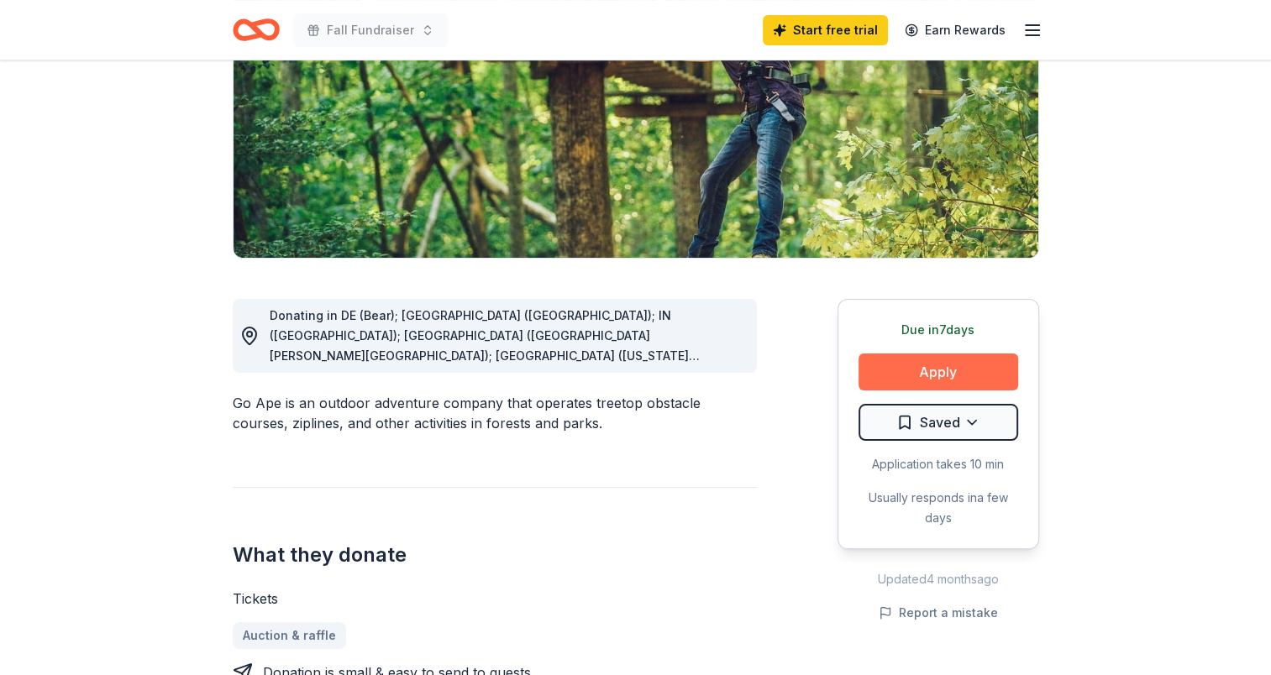
click at [955, 374] on button "Apply" at bounding box center [939, 372] width 160 height 37
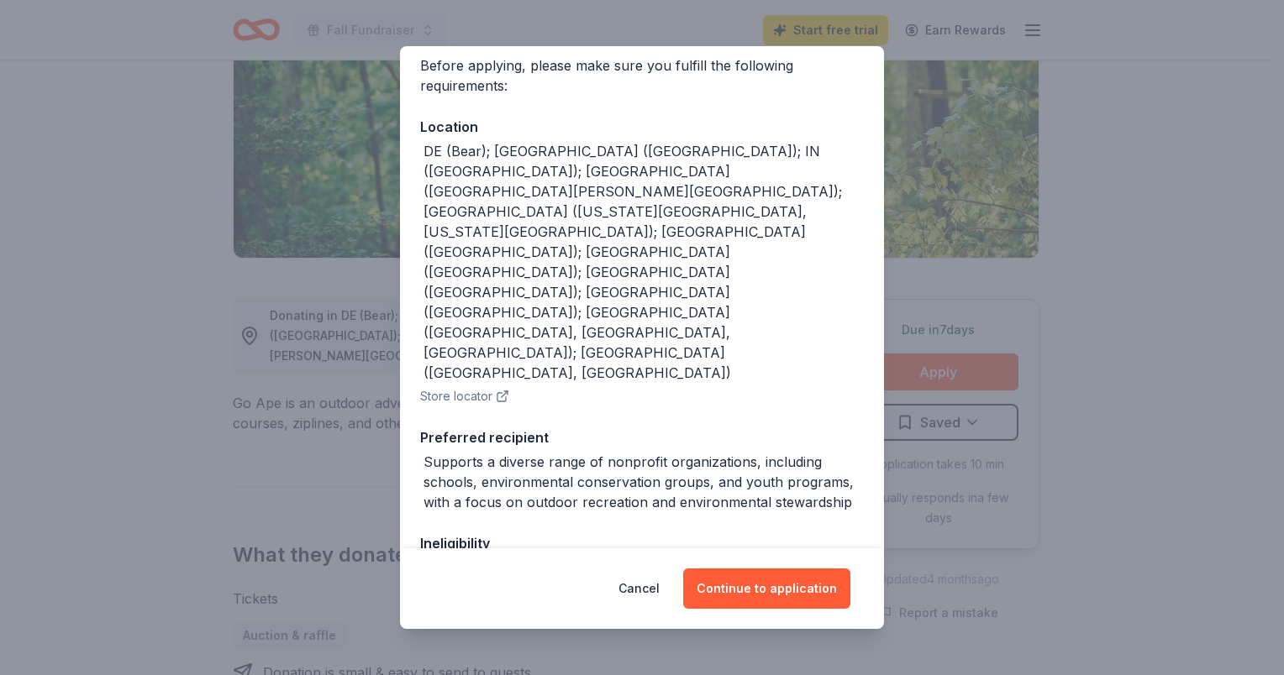
scroll to position [155, 0]
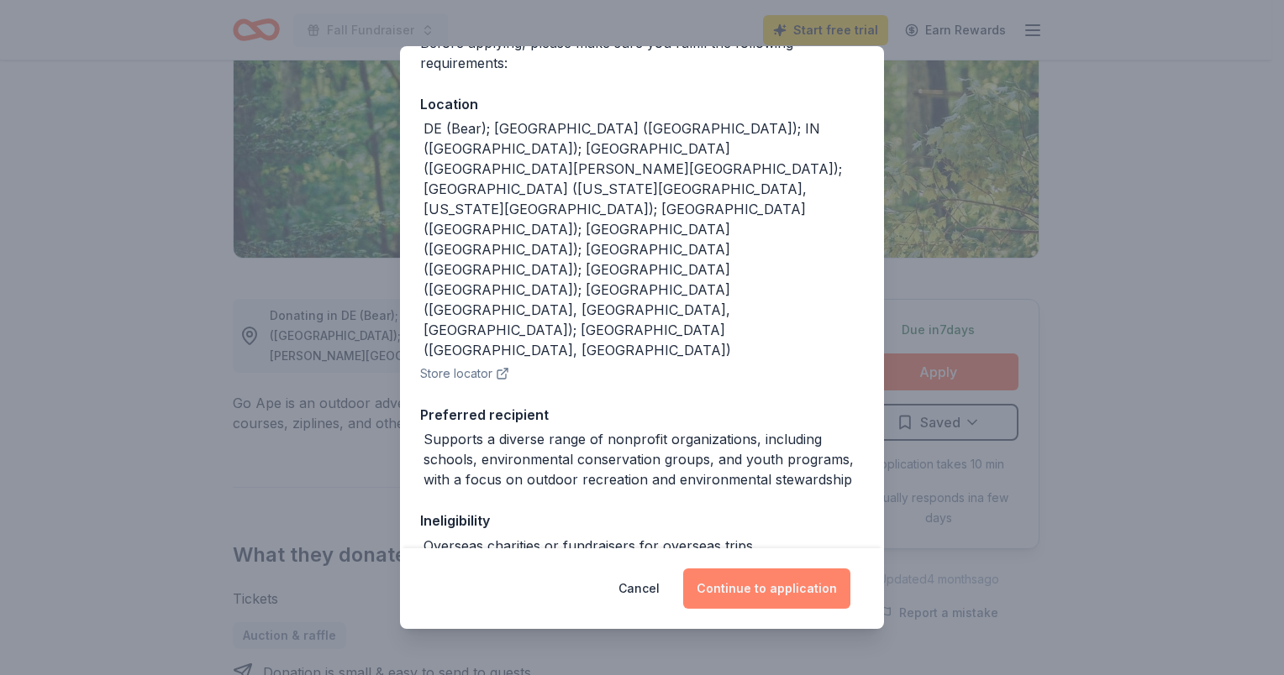
click at [778, 585] on button "Continue to application" at bounding box center [766, 589] width 167 height 40
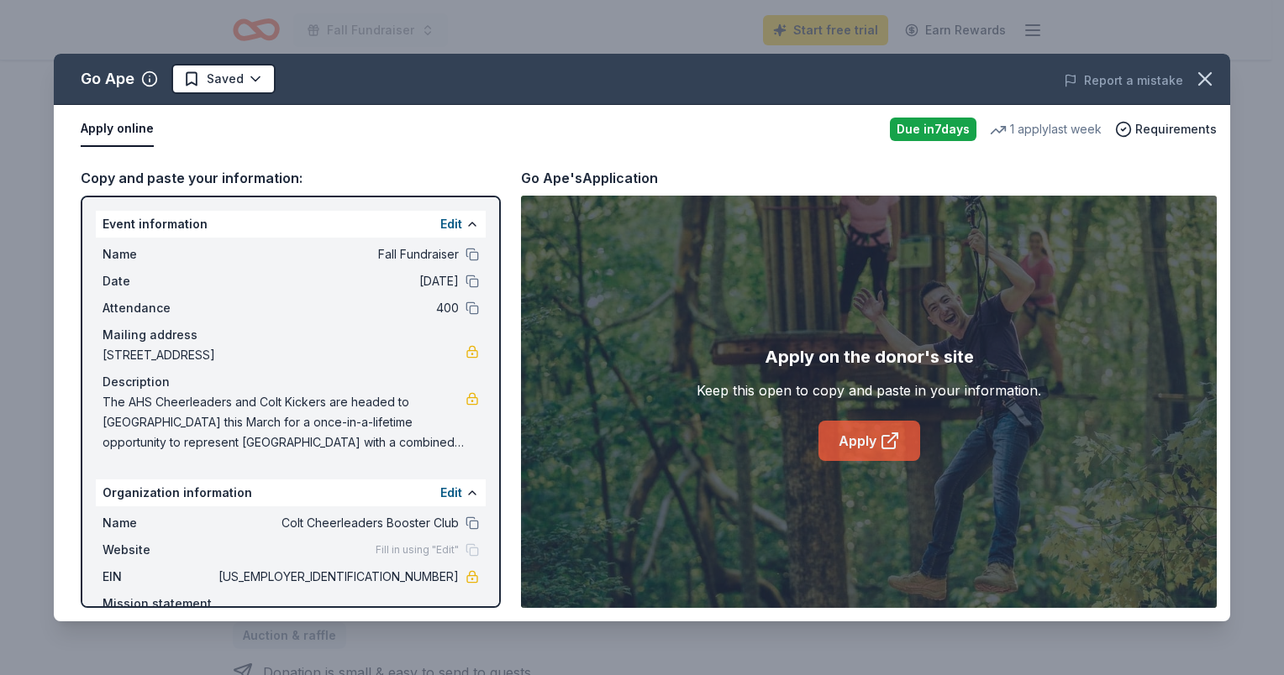
click at [864, 446] on link "Apply" at bounding box center [869, 441] width 102 height 40
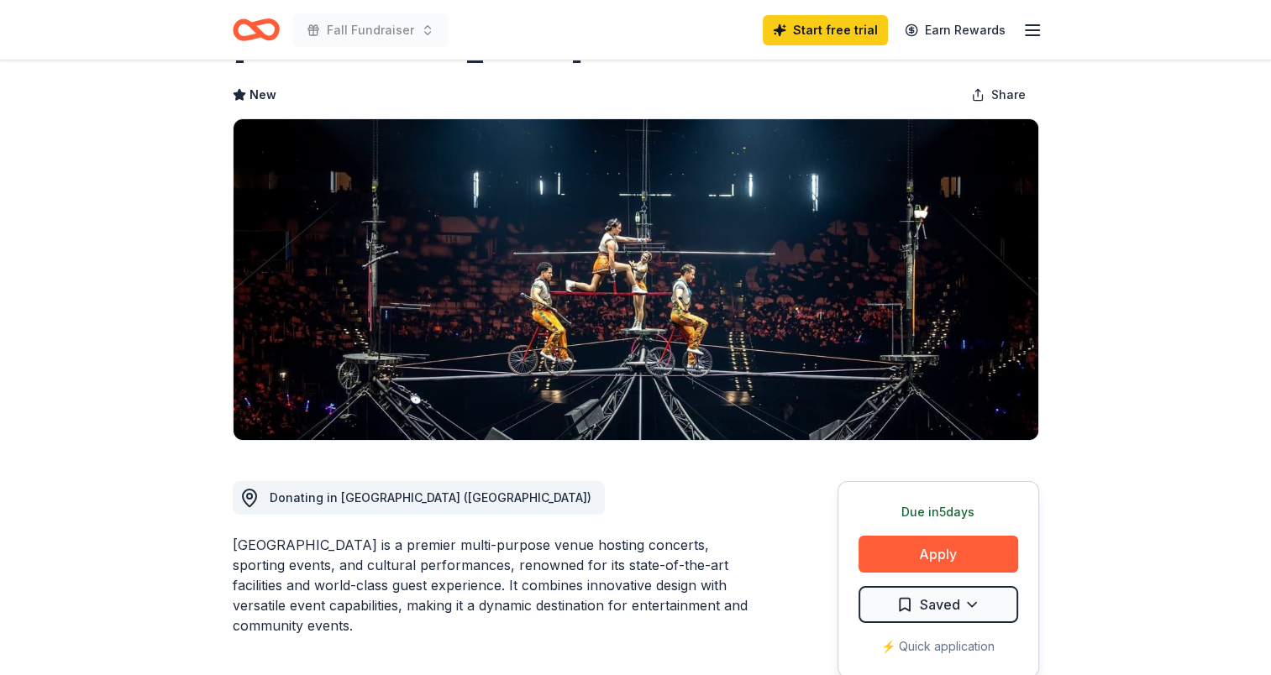
scroll to position [168, 0]
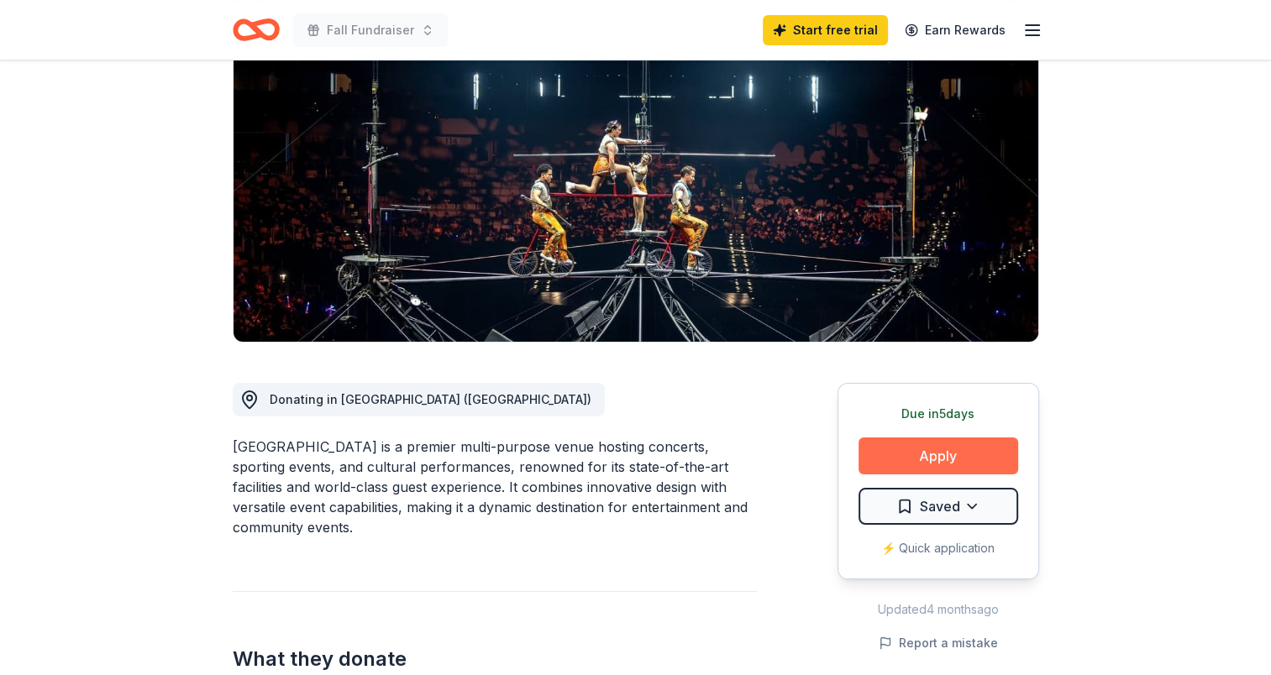
click at [962, 457] on button "Apply" at bounding box center [939, 456] width 160 height 37
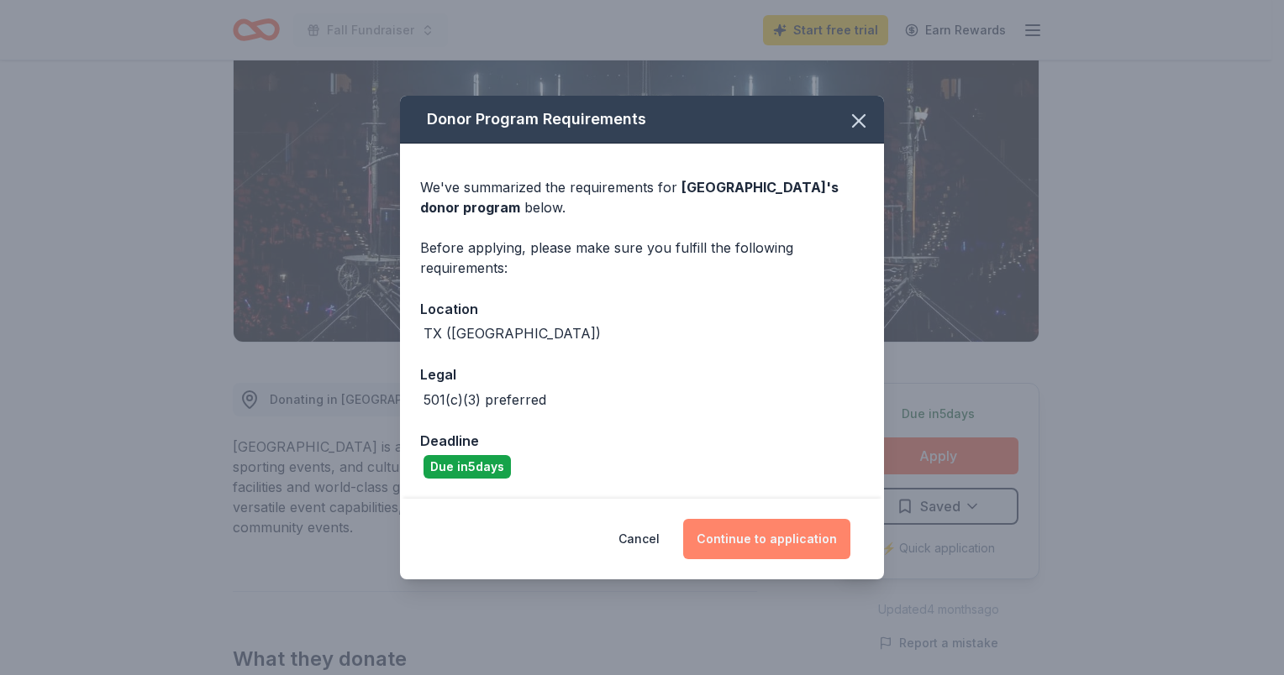
click at [783, 539] on button "Continue to application" at bounding box center [766, 539] width 167 height 40
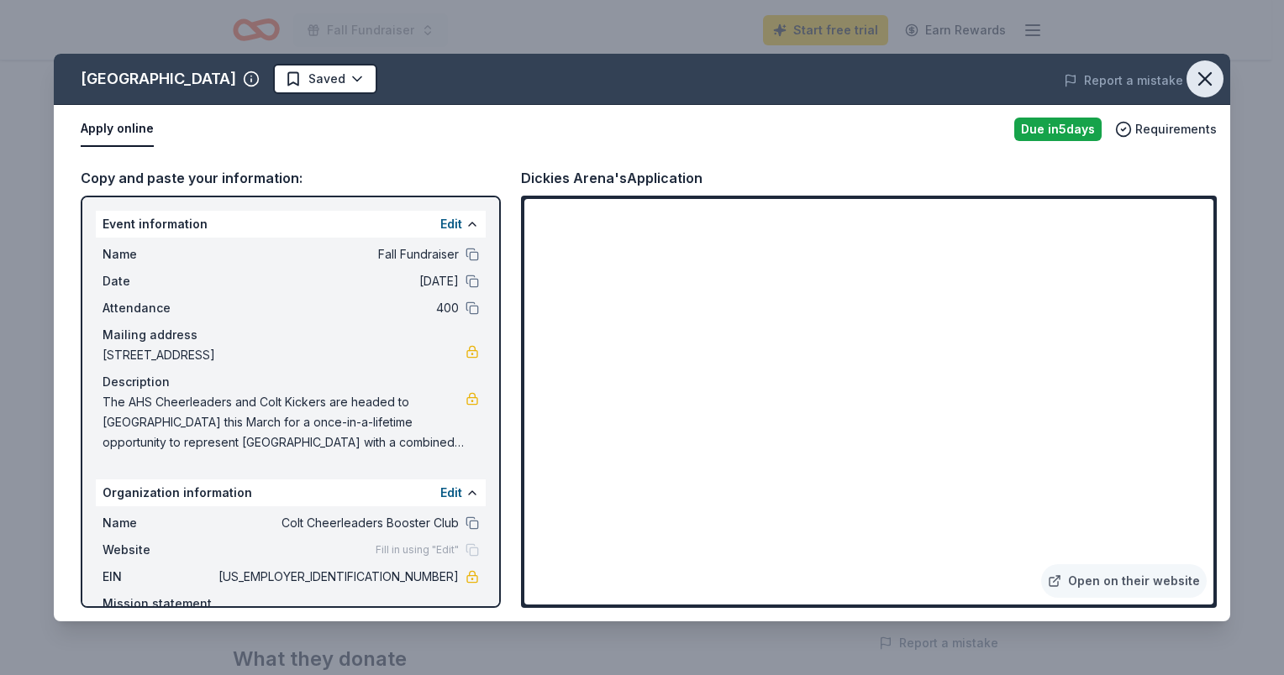
click at [1209, 69] on icon "button" at bounding box center [1205, 79] width 24 height 24
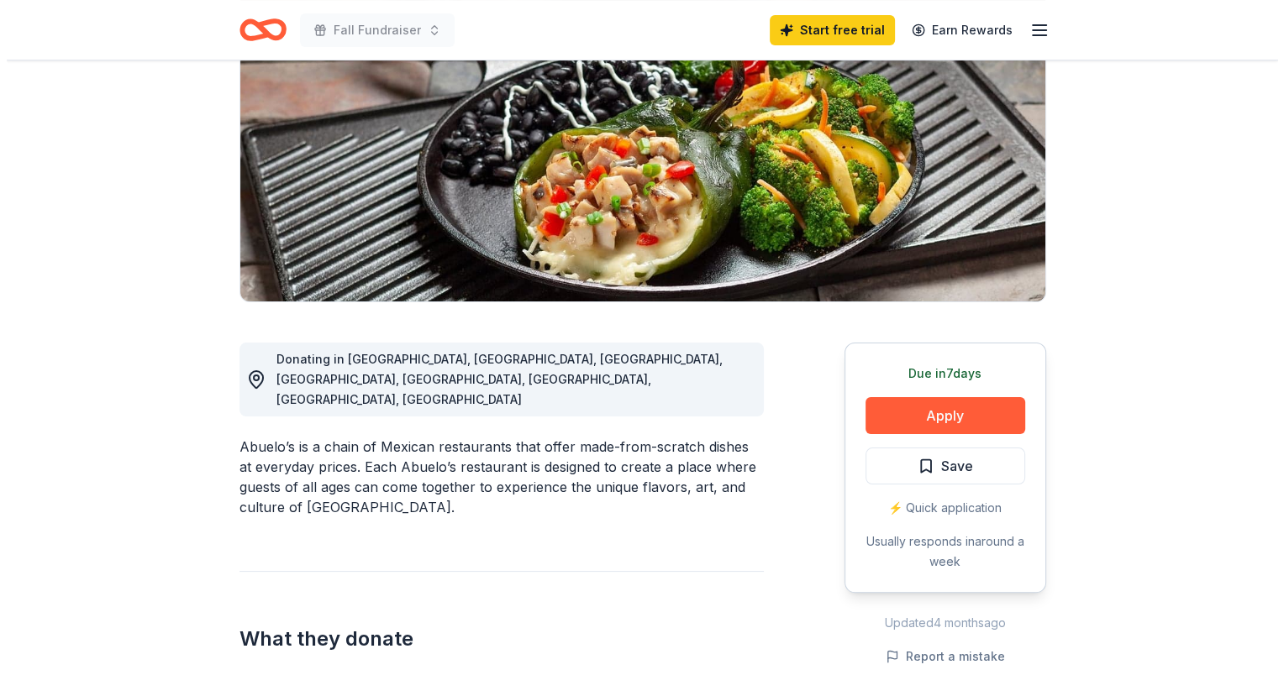
scroll to position [252, 0]
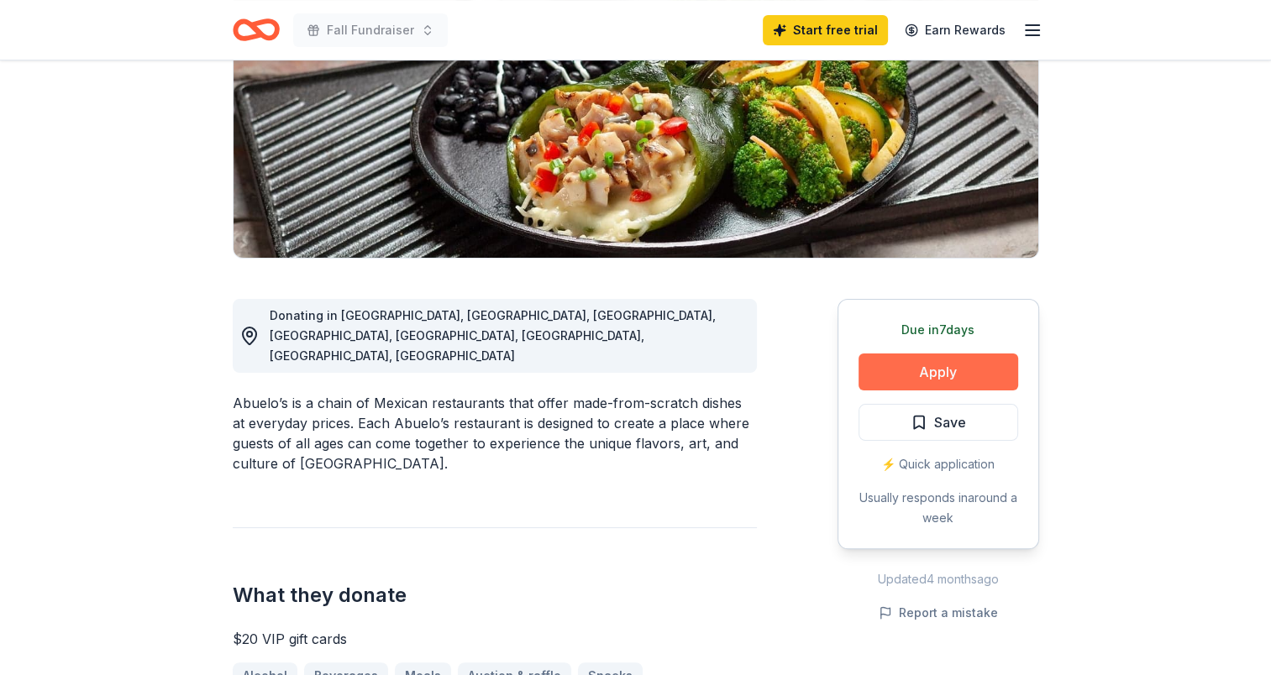
click at [917, 367] on button "Apply" at bounding box center [939, 372] width 160 height 37
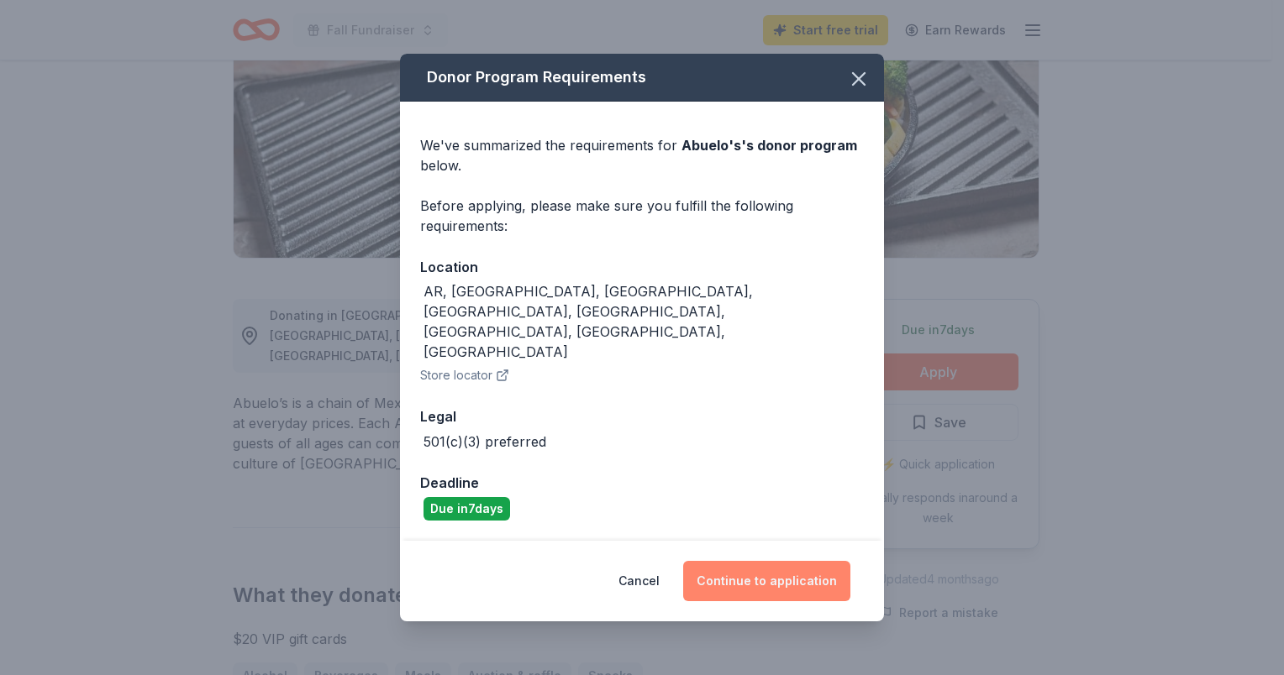
click at [773, 561] on button "Continue to application" at bounding box center [766, 581] width 167 height 40
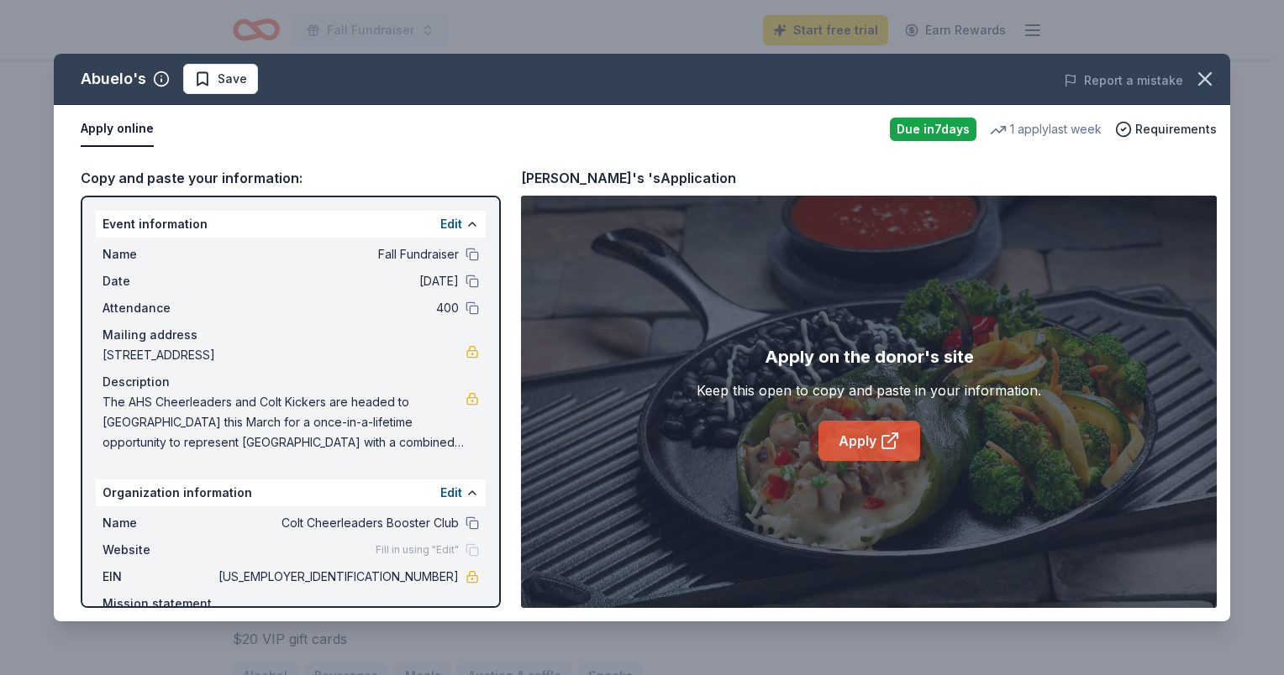
click at [850, 443] on link "Apply" at bounding box center [869, 441] width 102 height 40
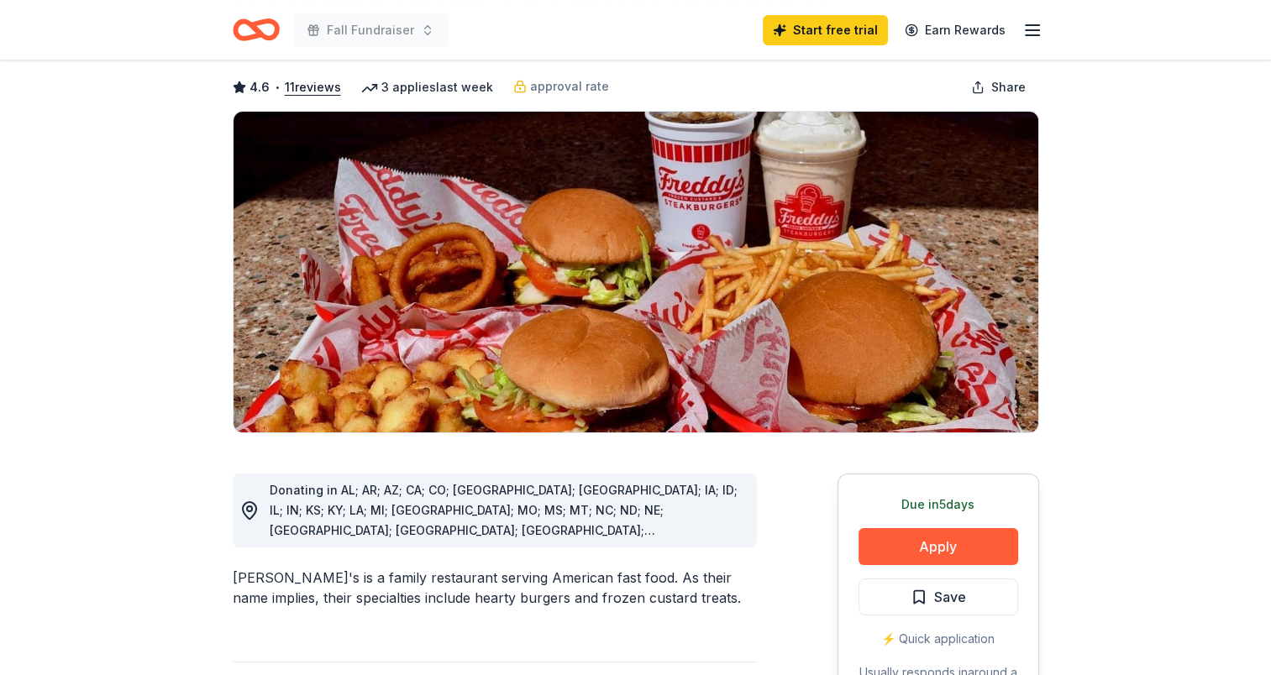
scroll to position [168, 0]
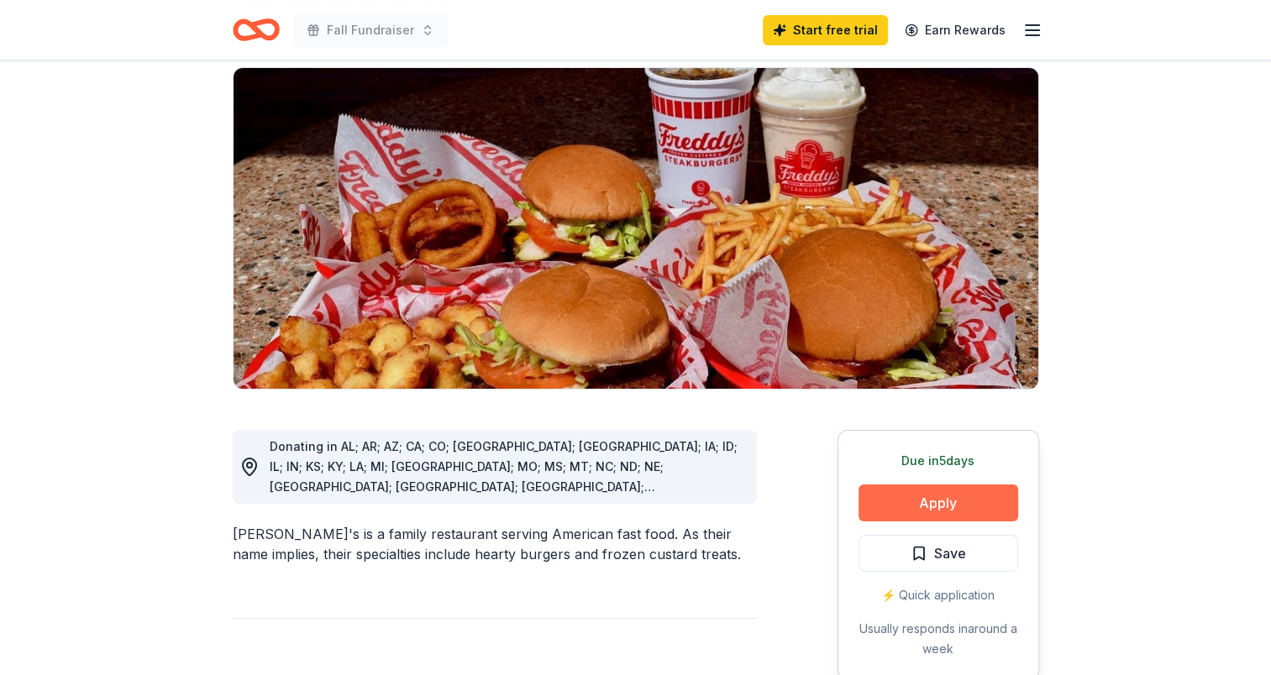
click at [954, 485] on button "Apply" at bounding box center [939, 503] width 160 height 37
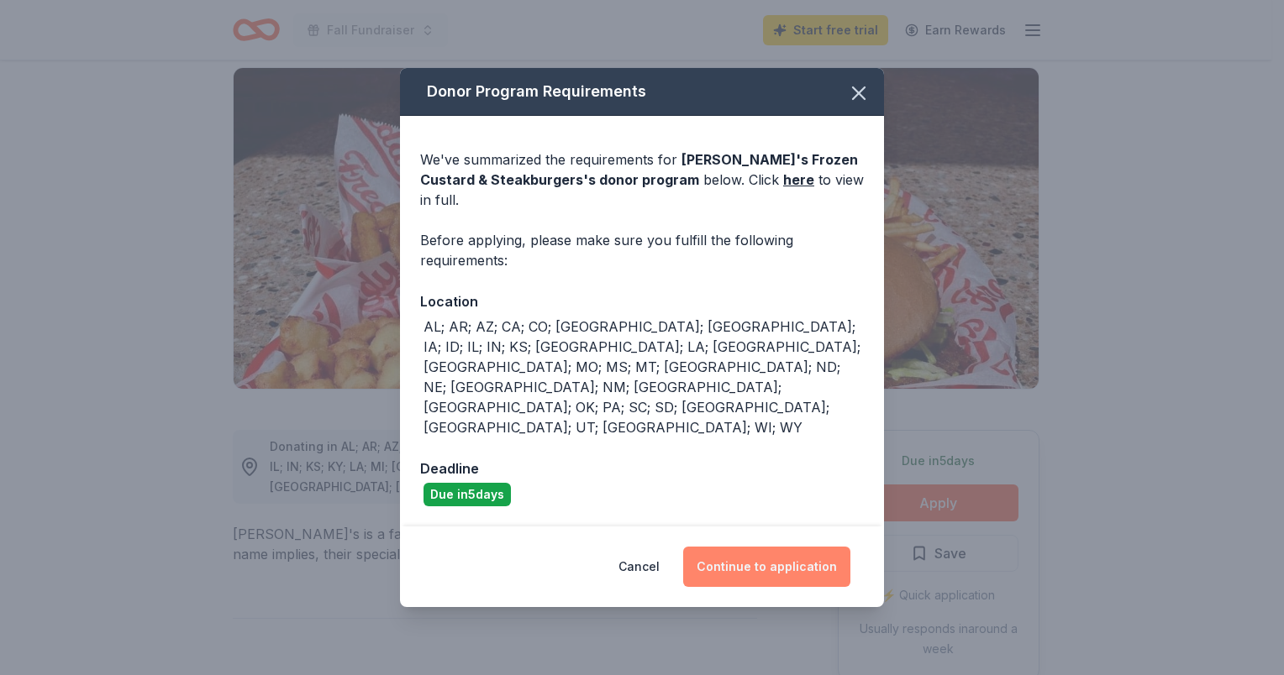
click at [781, 547] on button "Continue to application" at bounding box center [766, 567] width 167 height 40
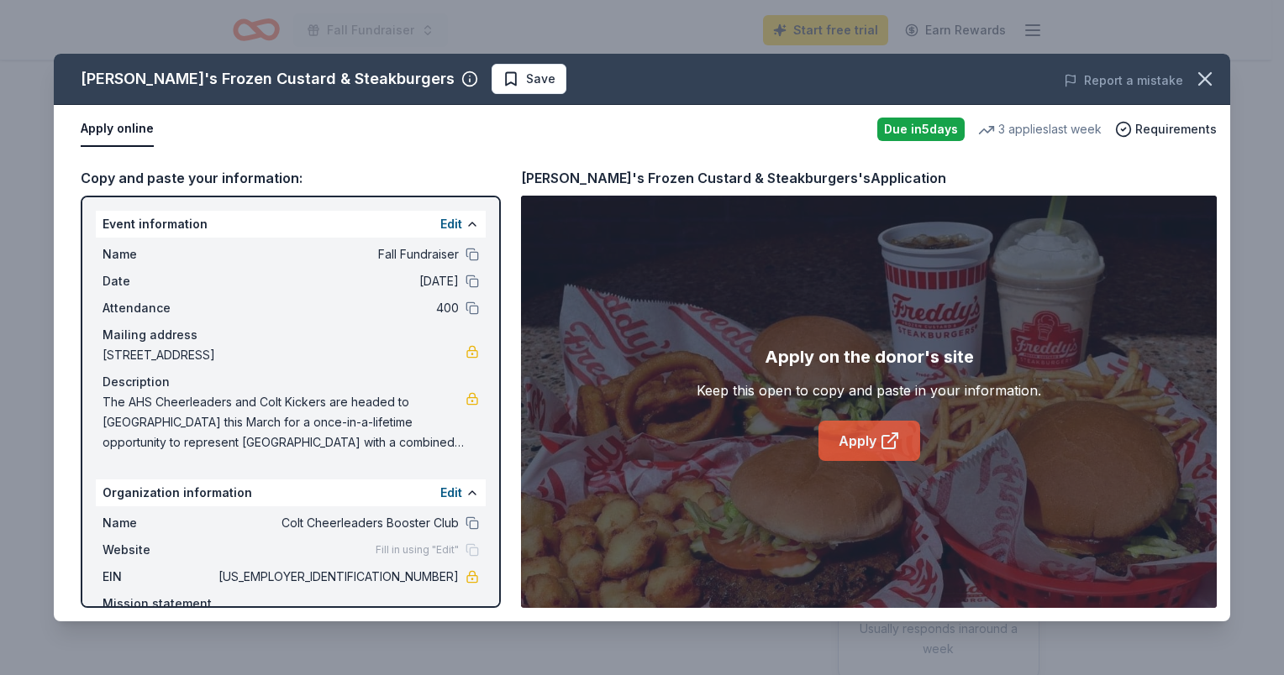
click at [836, 444] on link "Apply" at bounding box center [869, 441] width 102 height 40
click at [1204, 85] on icon "button" at bounding box center [1205, 79] width 24 height 24
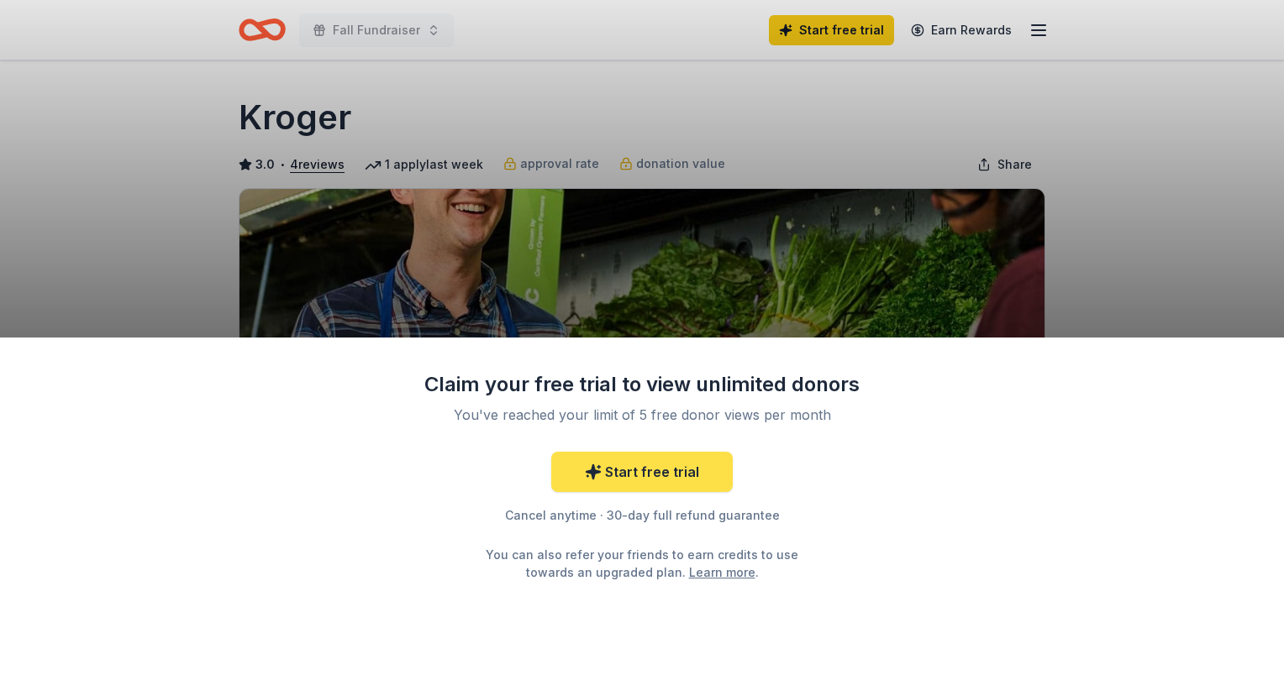
click at [682, 474] on link "Start free trial" at bounding box center [641, 472] width 181 height 40
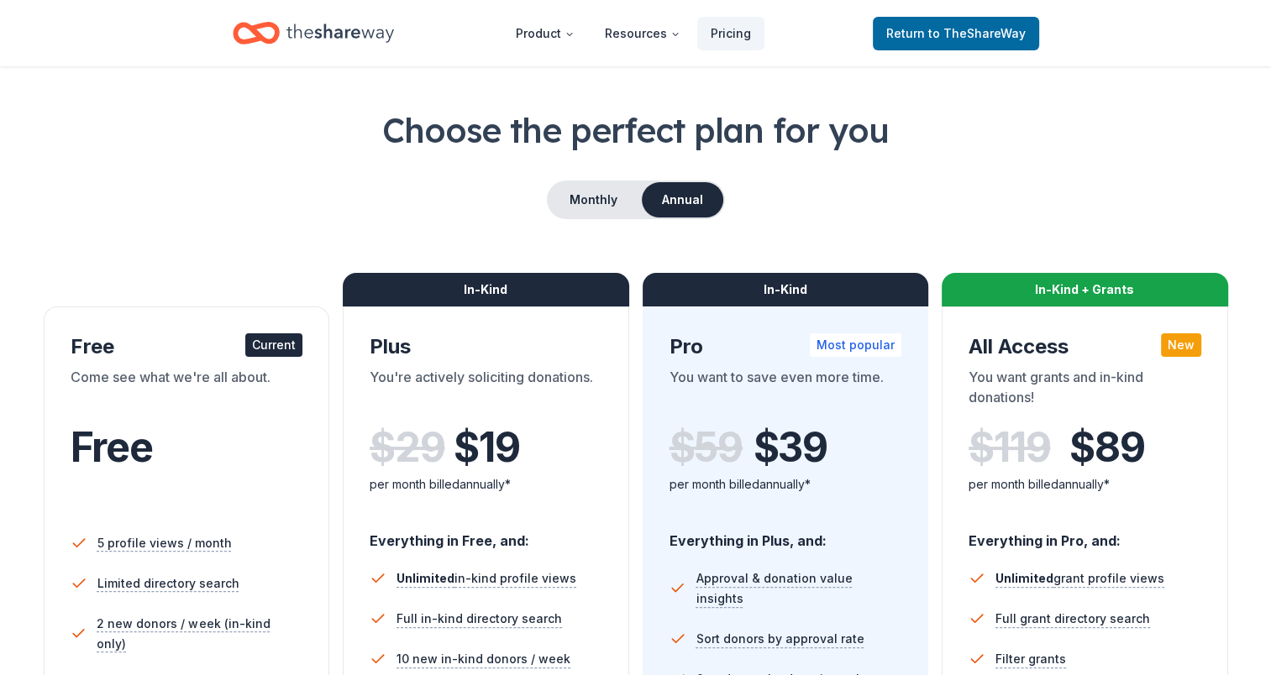
scroll to position [84, 0]
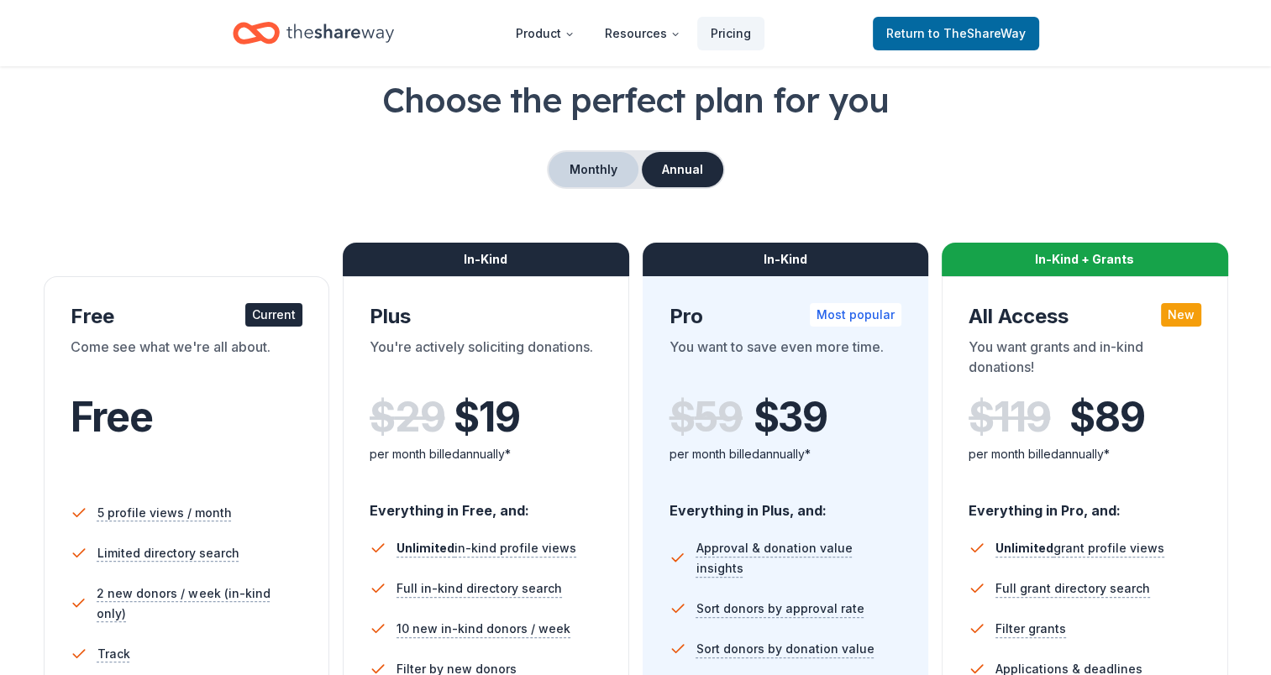
click at [590, 164] on button "Monthly" at bounding box center [594, 169] width 90 height 35
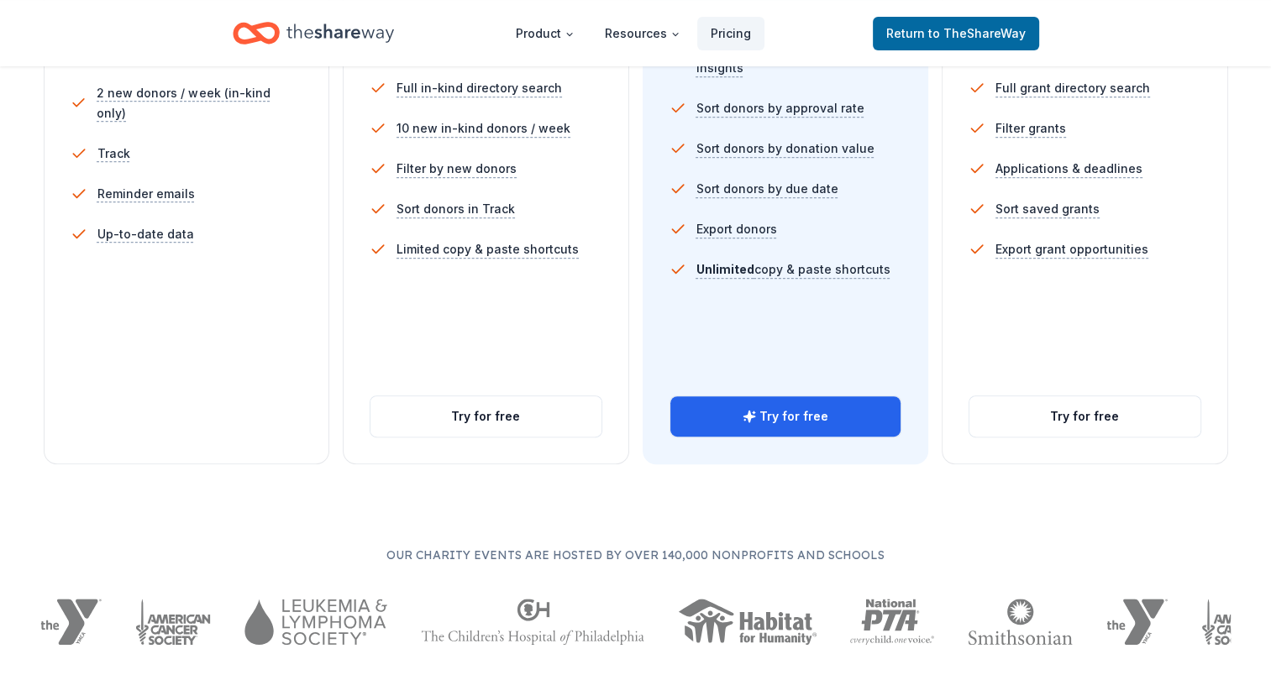
scroll to position [588, 0]
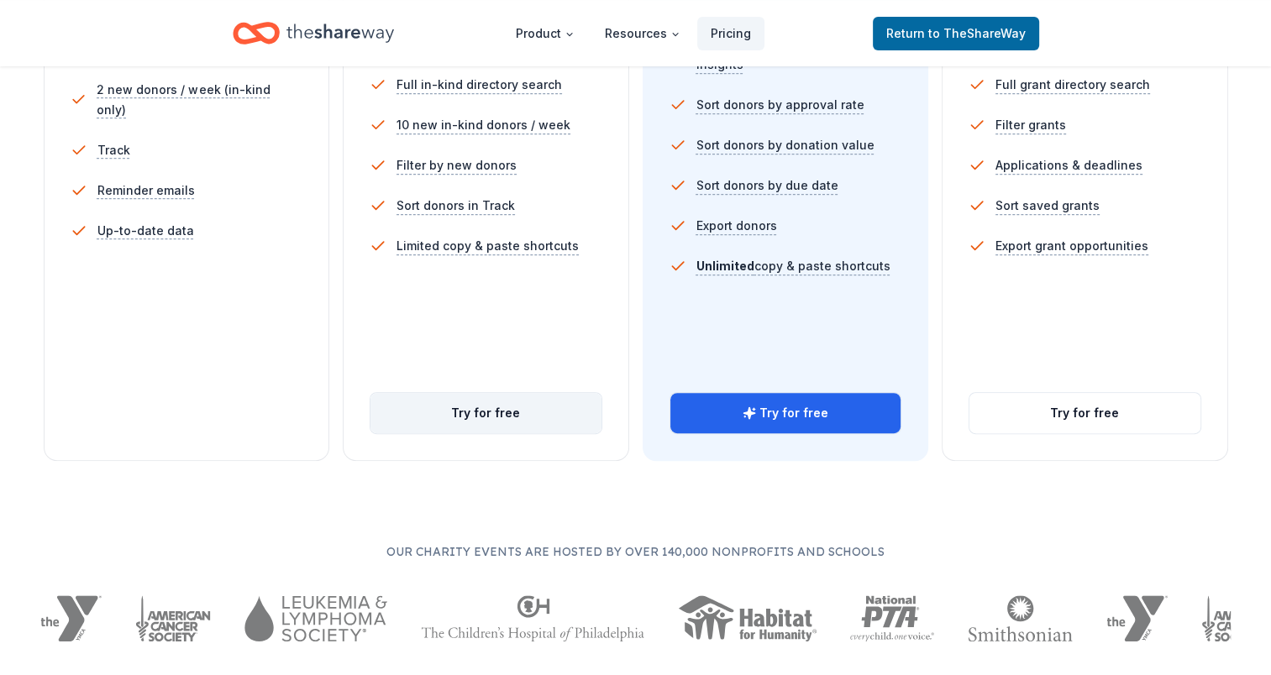
click at [509, 410] on button "Try for free" at bounding box center [485, 413] width 231 height 40
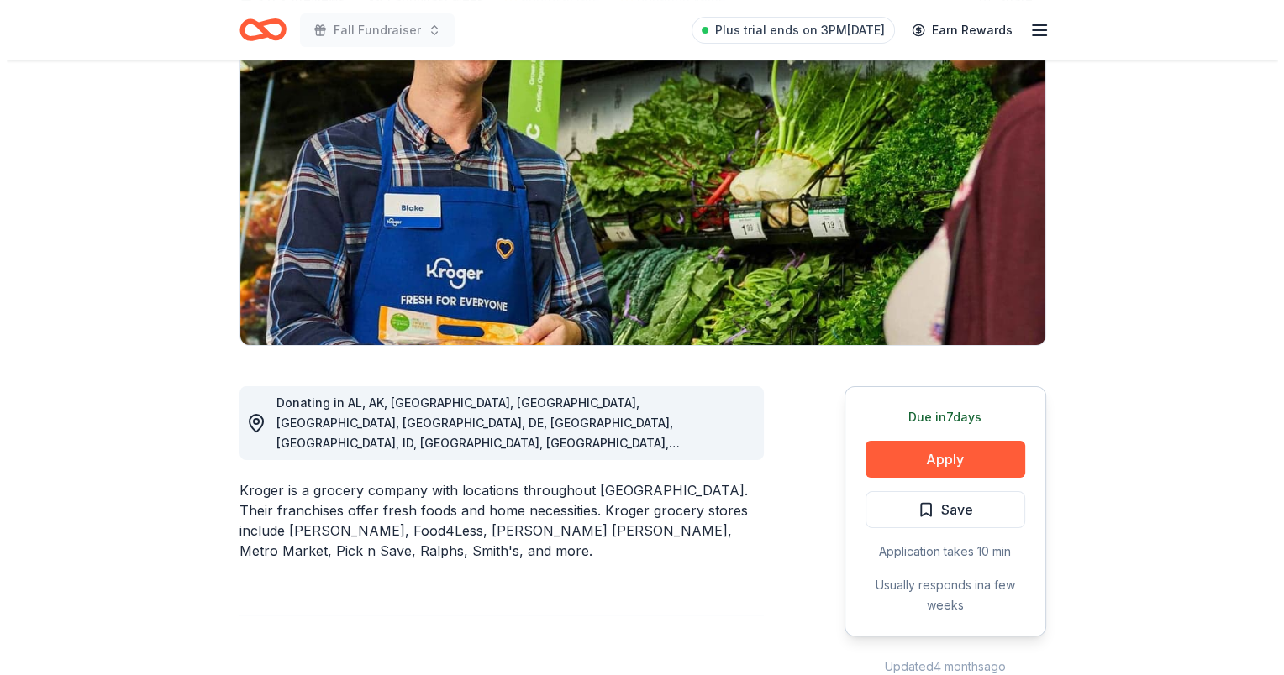
scroll to position [168, 0]
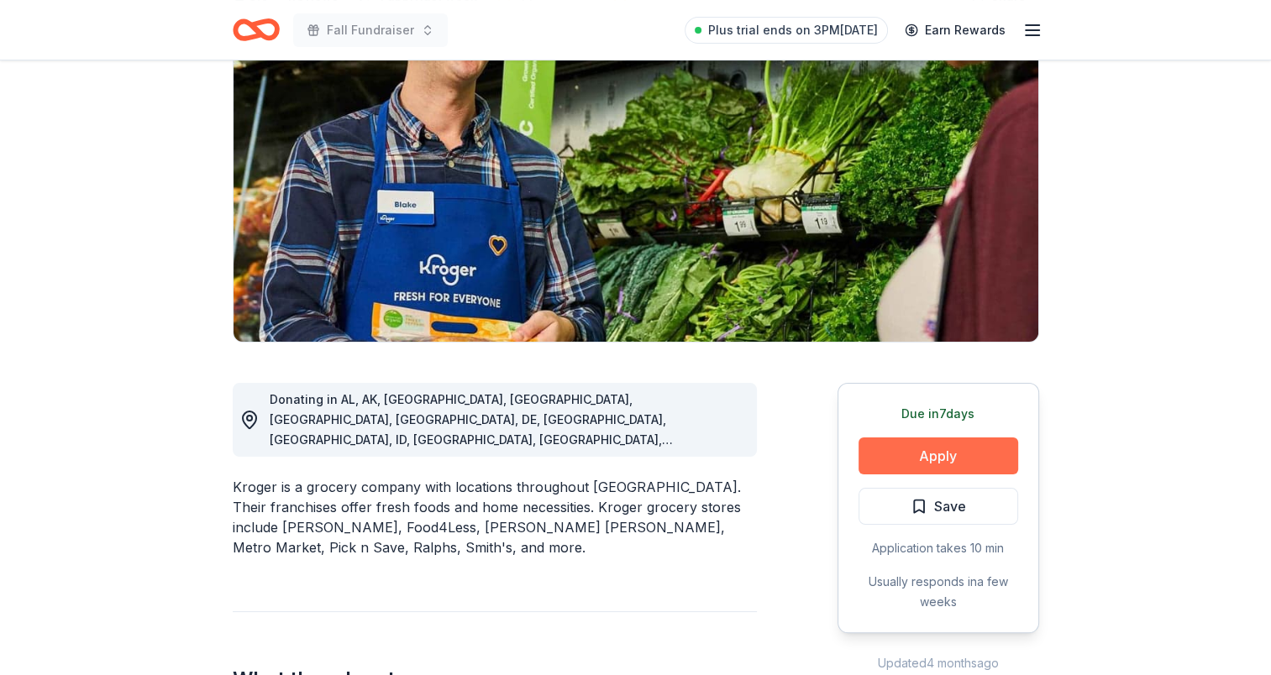
click at [935, 450] on button "Apply" at bounding box center [939, 456] width 160 height 37
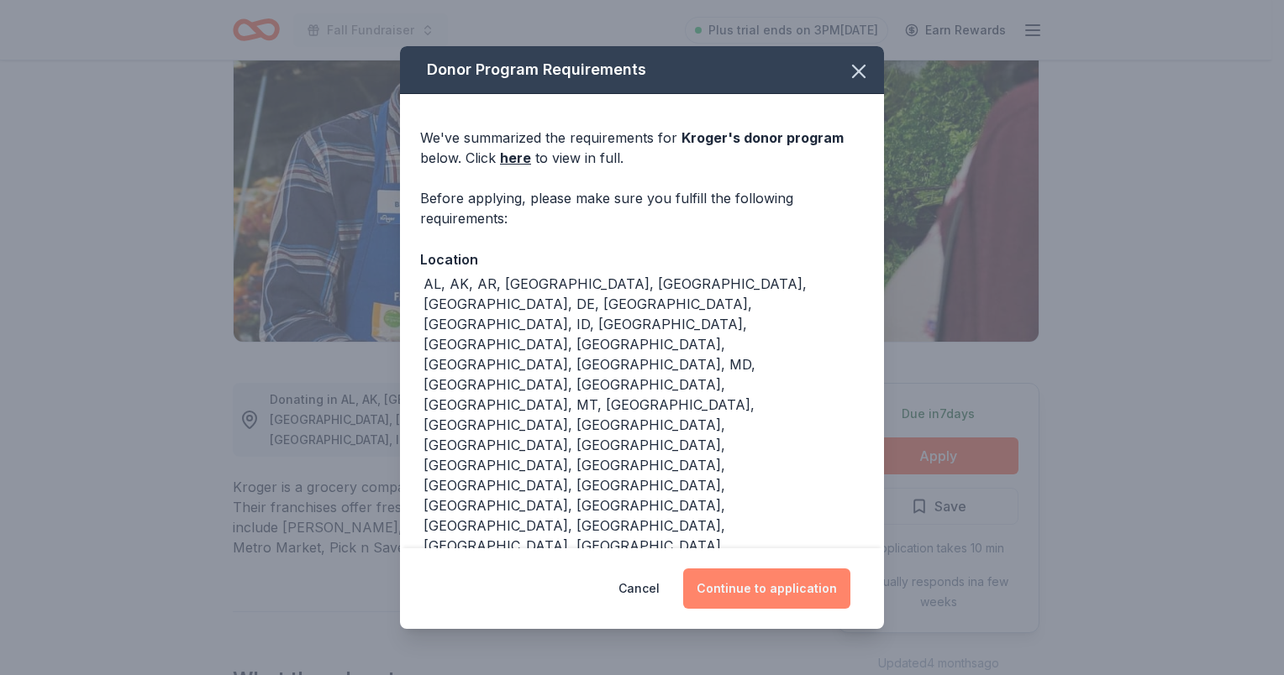
click at [783, 584] on button "Continue to application" at bounding box center [766, 589] width 167 height 40
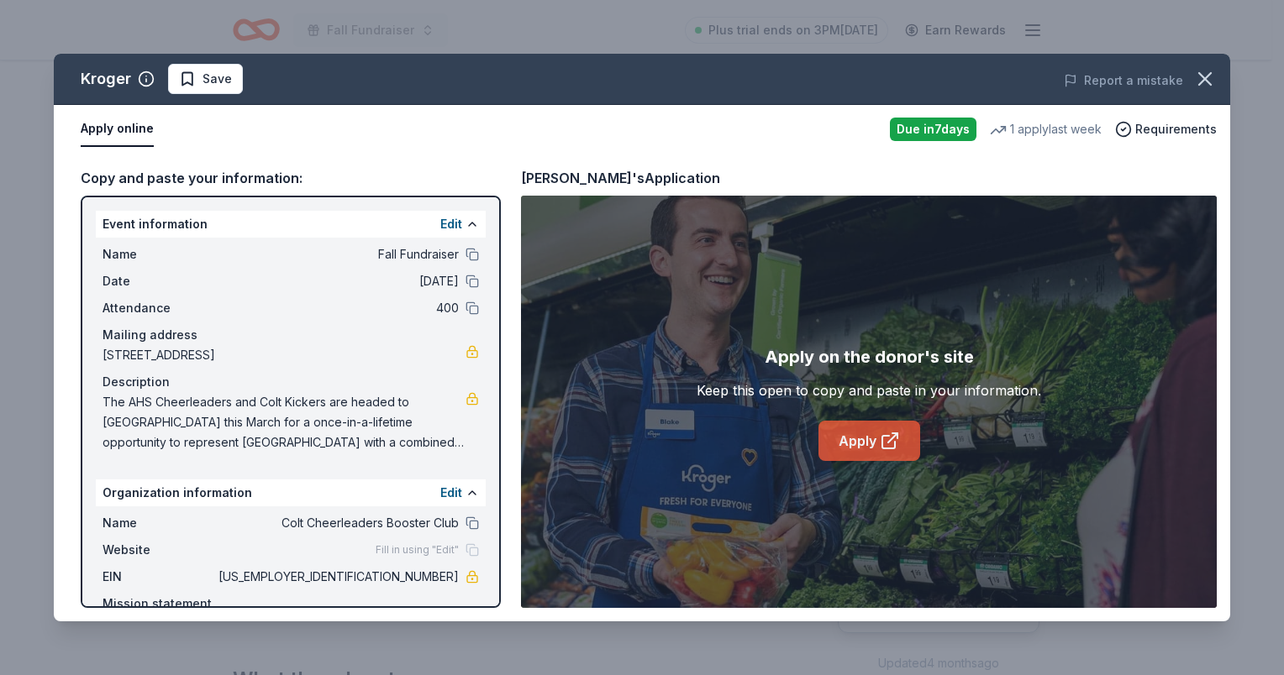
click at [864, 444] on link "Apply" at bounding box center [869, 441] width 102 height 40
